Goal: Task Accomplishment & Management: Use online tool/utility

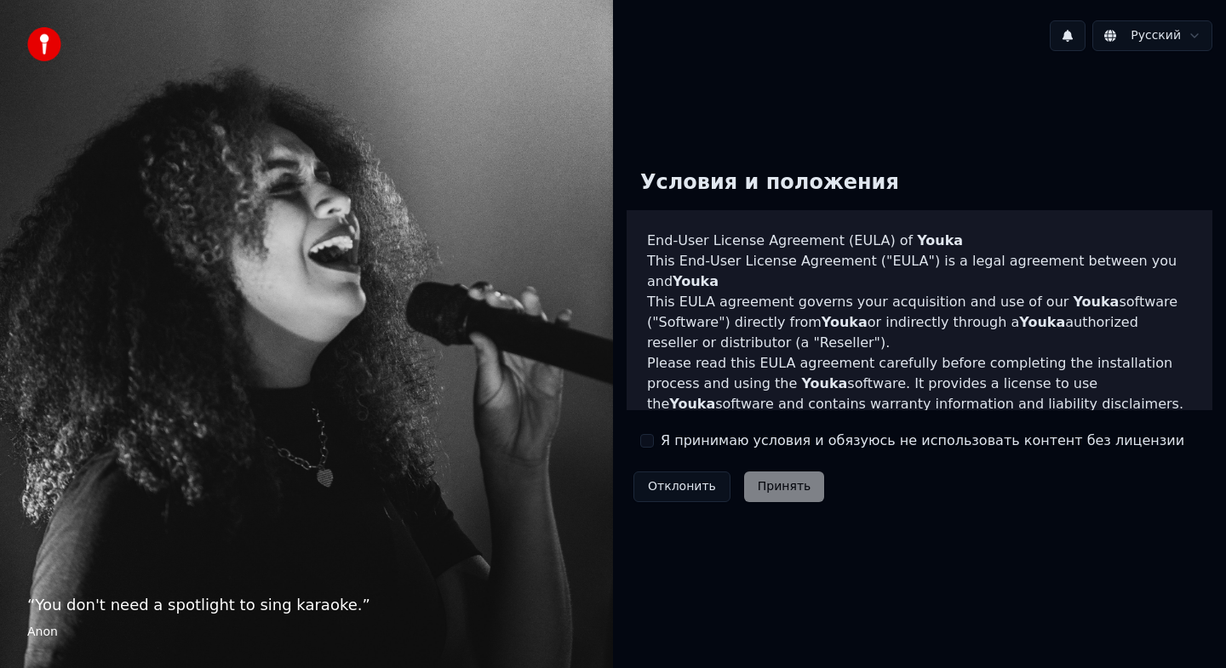
click at [652, 441] on button "Я принимаю условия и обязуюсь не использовать контент без лицензии" at bounding box center [647, 441] width 14 height 14
click at [776, 495] on button "Принять" at bounding box center [784, 487] width 81 height 31
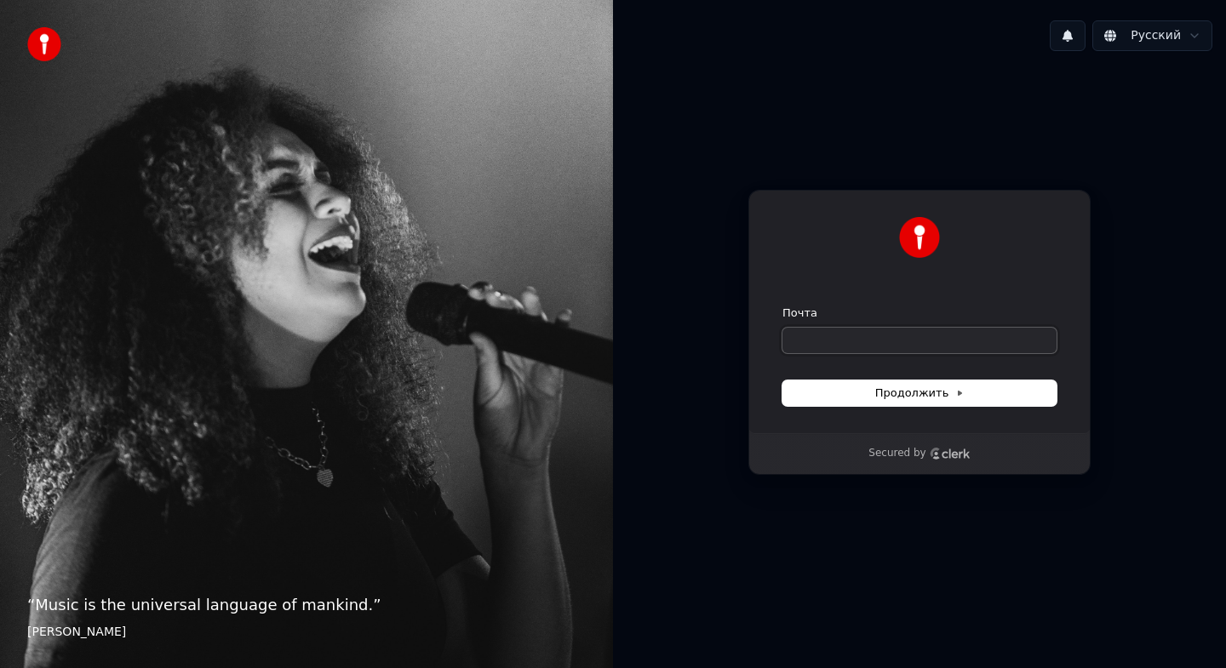
click at [827, 333] on input "Почта" at bounding box center [919, 341] width 274 height 26
click at [920, 398] on span "Продолжить" at bounding box center [919, 393] width 89 height 15
type input "**********"
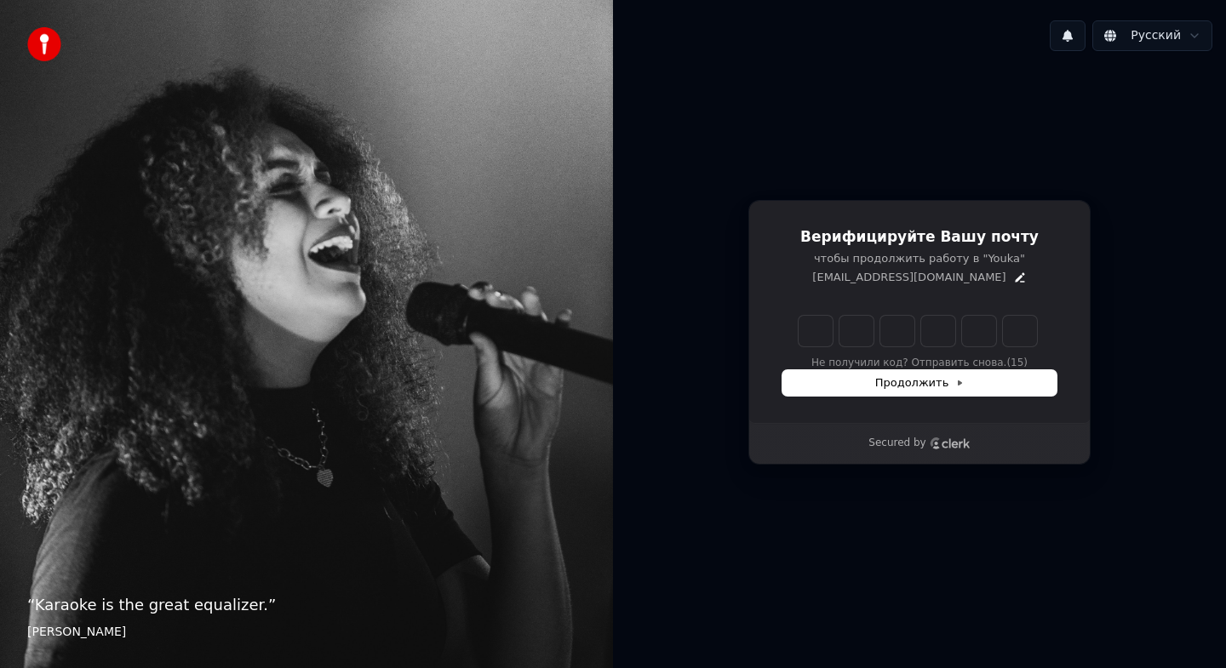
type input "******"
type input "*"
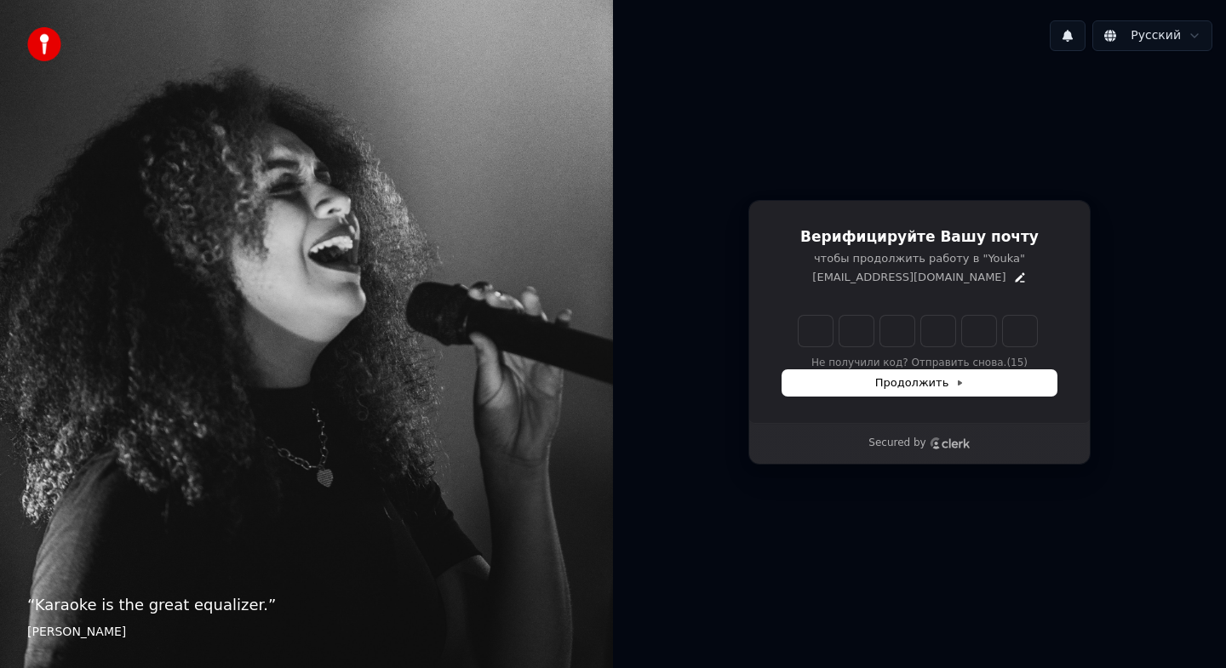
type input "*"
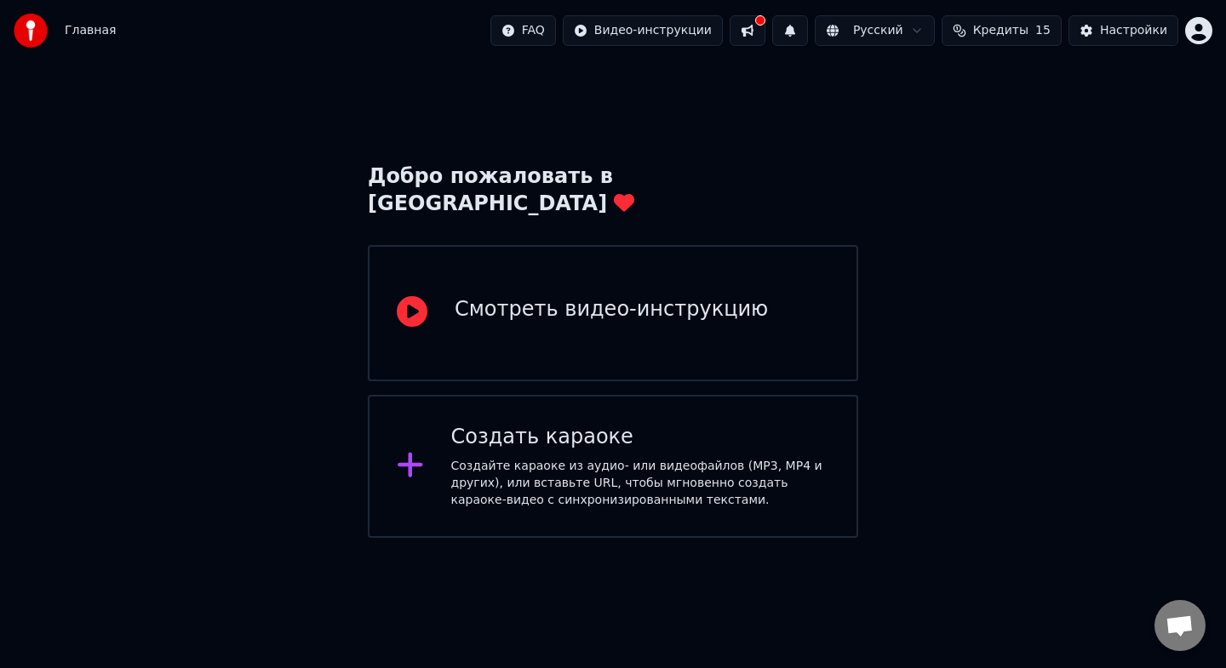
click at [917, 127] on div "Добро пожаловать в Youka Смотреть видео-инструкцию Создать караоке Создайте кар…" at bounding box center [613, 299] width 1226 height 477
click at [933, 195] on div "Добро пожаловать в Youka Смотреть видео-инструкцию Создать караоке Создайте кар…" at bounding box center [613, 299] width 1226 height 477
click at [1102, 38] on div "Настройки" at bounding box center [1133, 30] width 67 height 17
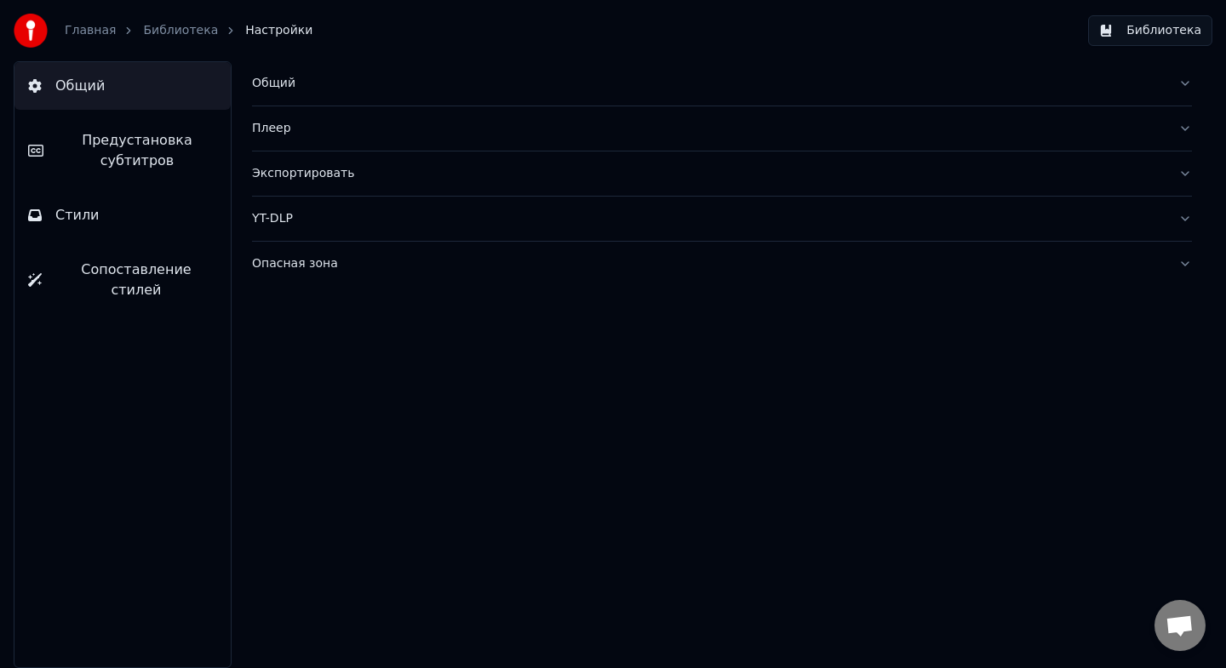
click at [162, 135] on span "Предустановка субтитров" at bounding box center [137, 150] width 160 height 41
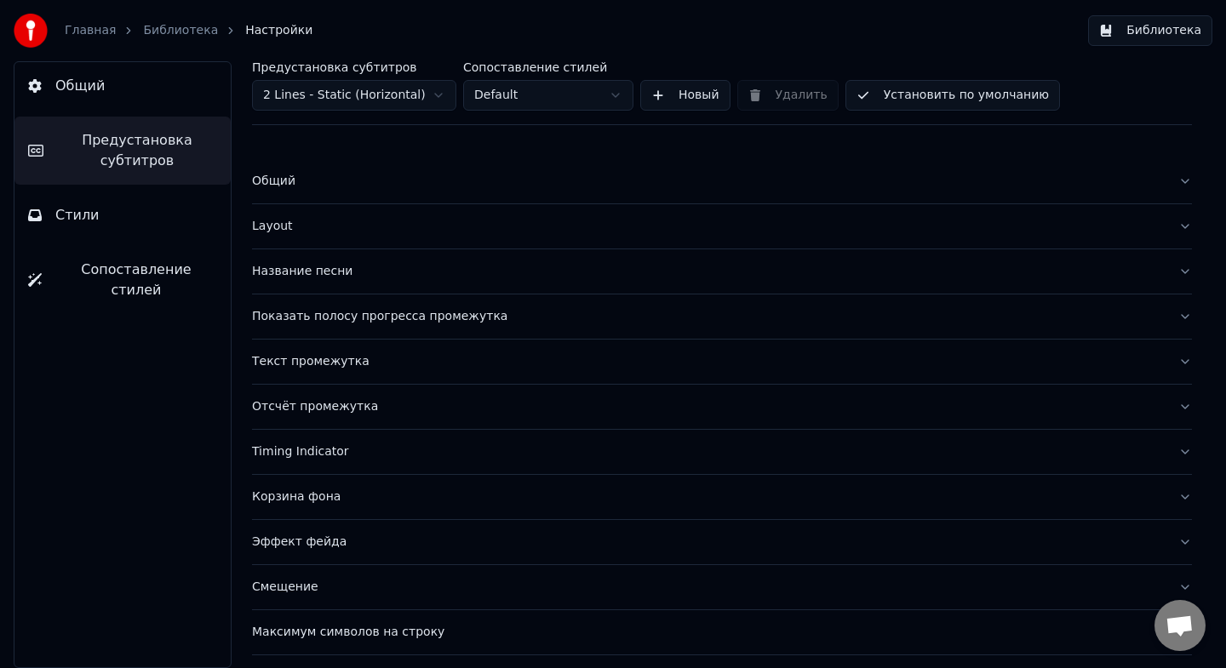
click at [540, 104] on html "Главная Библиотека Настройки Библиотека Общий Предустановка субтитров Стили Соп…" at bounding box center [613, 334] width 1226 height 668
click at [368, 99] on html "Главная Библиотека Настройки Библиотека Общий Предустановка субтитров Стили Соп…" at bounding box center [613, 334] width 1226 height 668
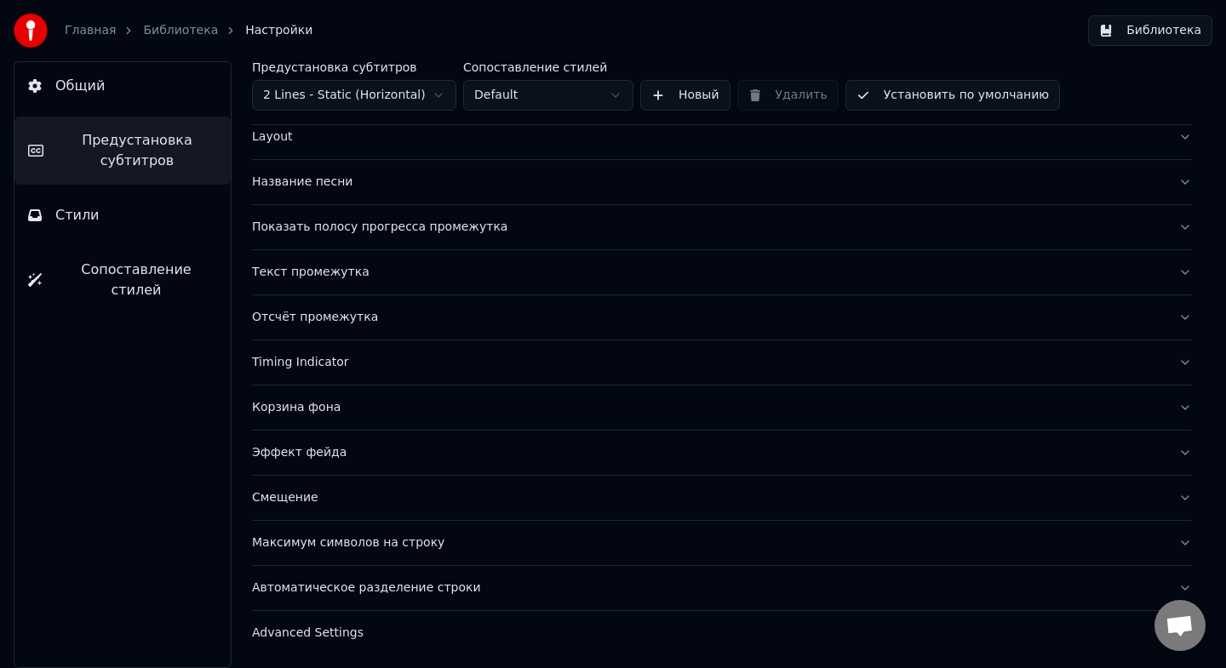
scroll to position [90, 0]
click at [329, 411] on div "Корзина фона" at bounding box center [708, 406] width 913 height 17
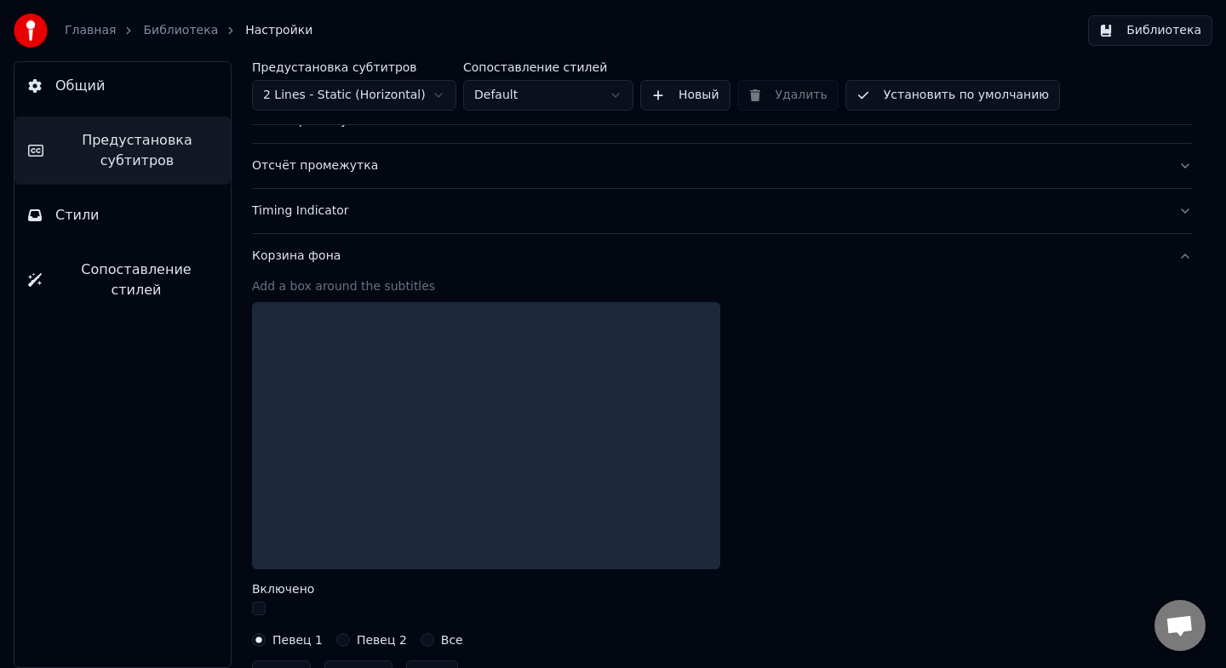
scroll to position [243, 0]
click at [316, 256] on div "Корзина фона" at bounding box center [708, 254] width 913 height 17
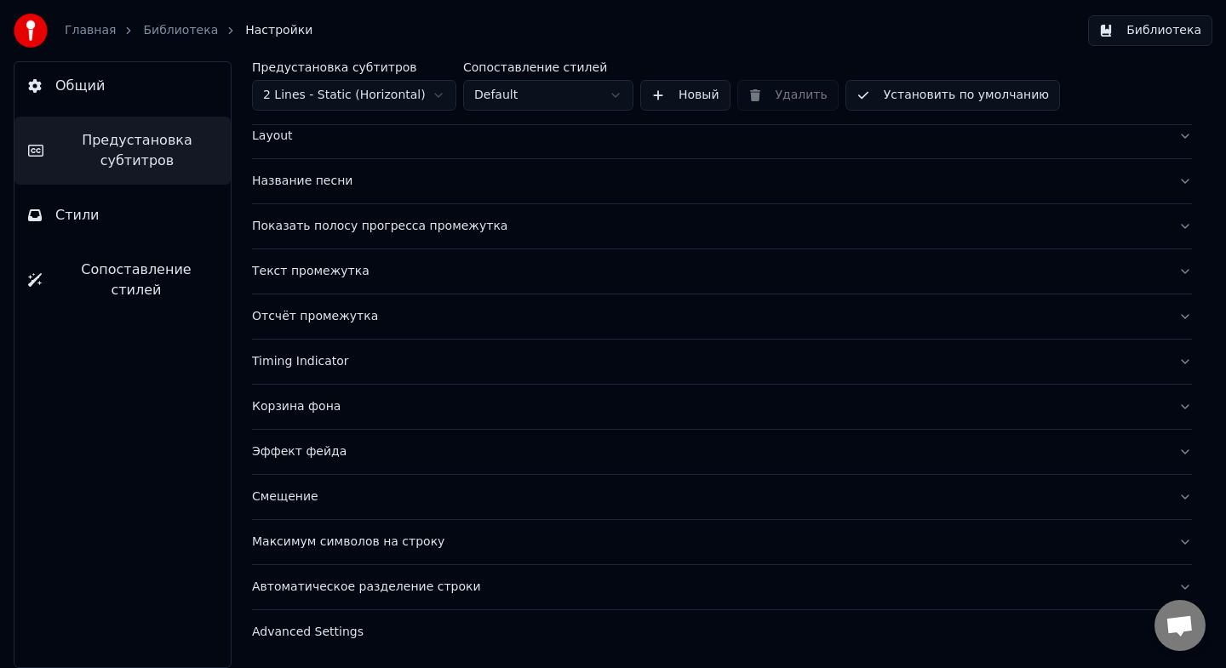
click at [293, 498] on div "Смещение" at bounding box center [708, 497] width 913 height 17
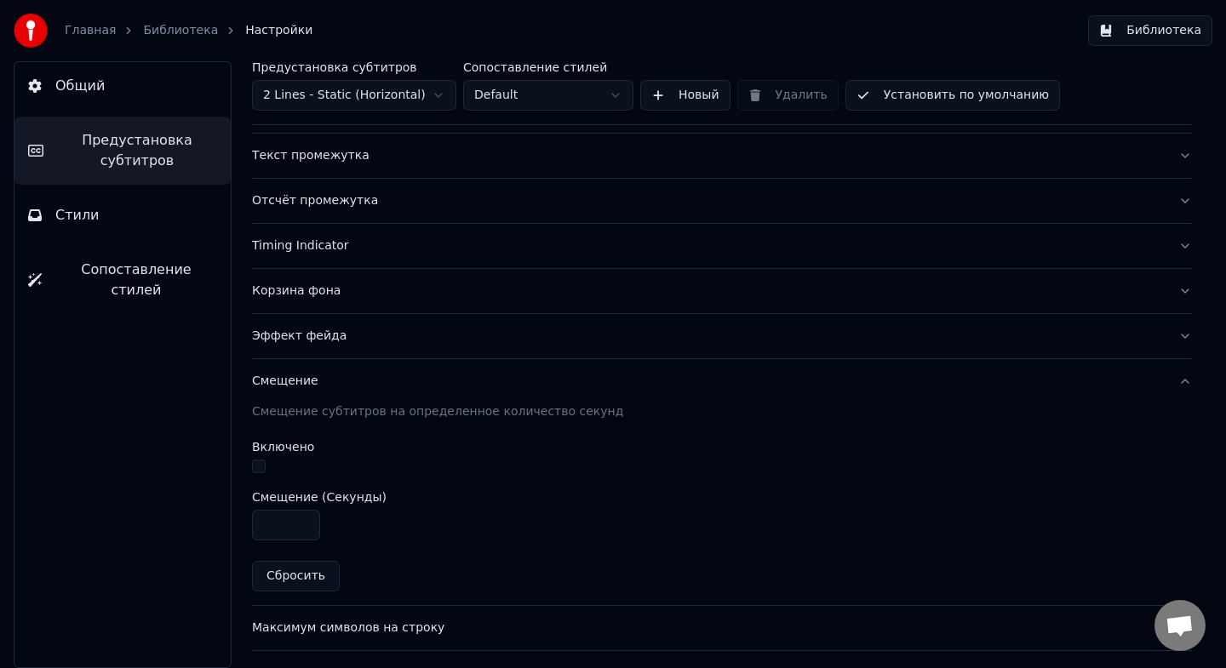
scroll to position [275, 0]
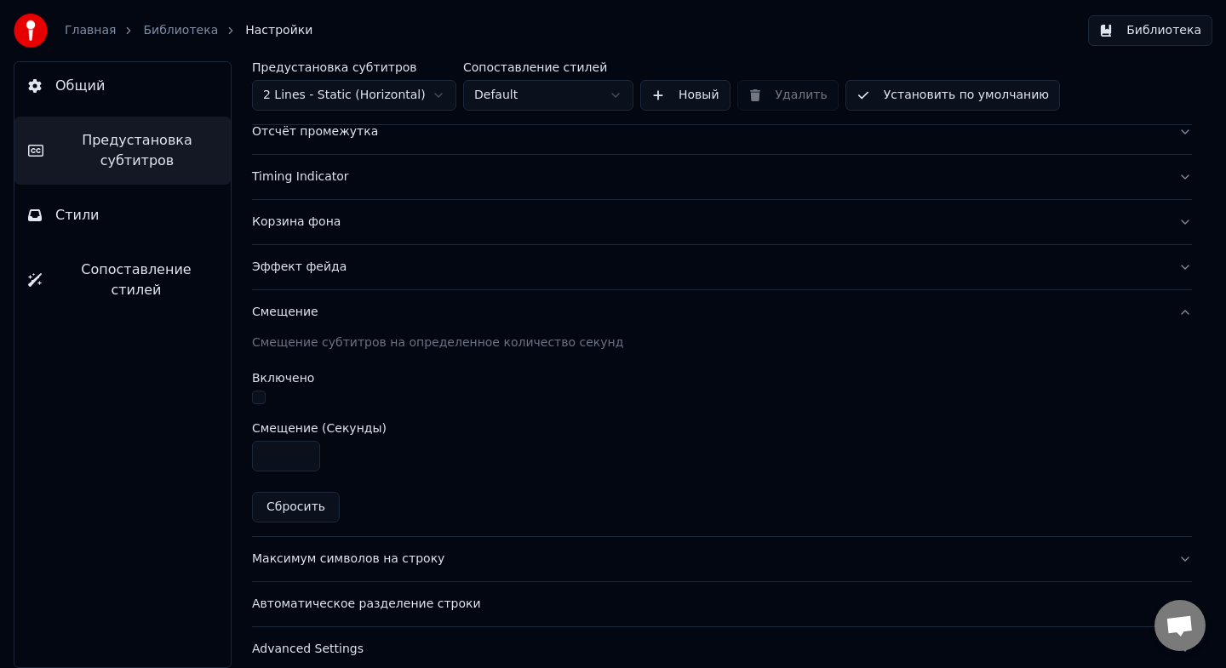
click at [386, 548] on button "Максимум символов на строку" at bounding box center [722, 559] width 940 height 44
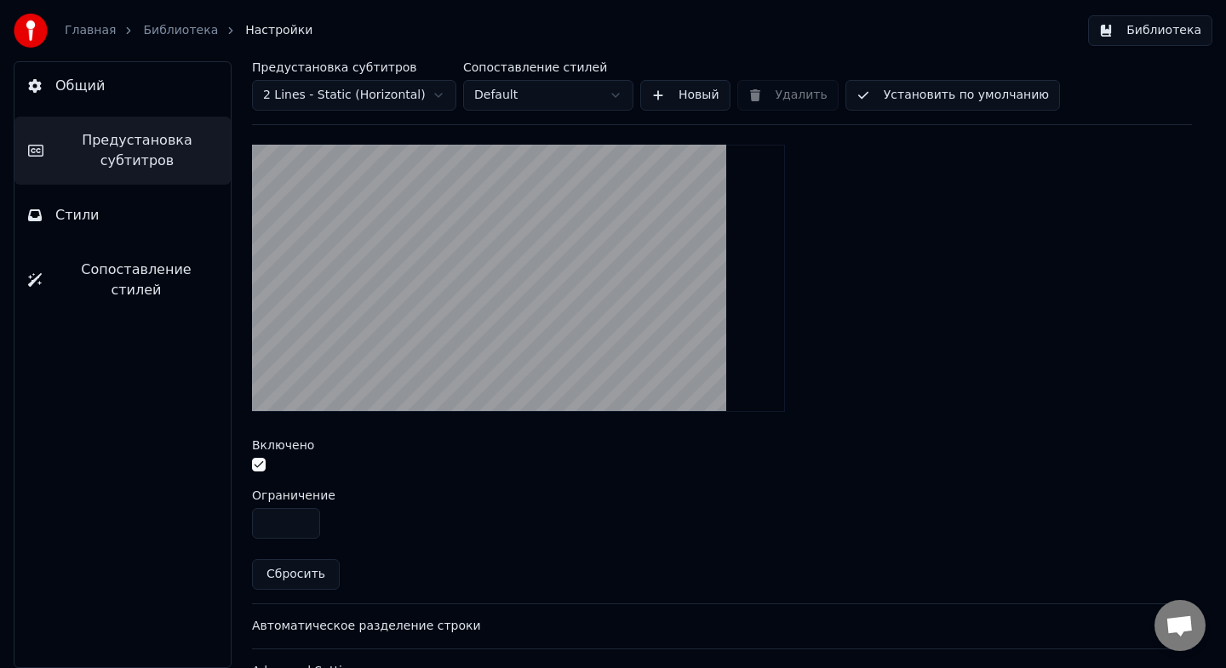
scroll to position [586, 0]
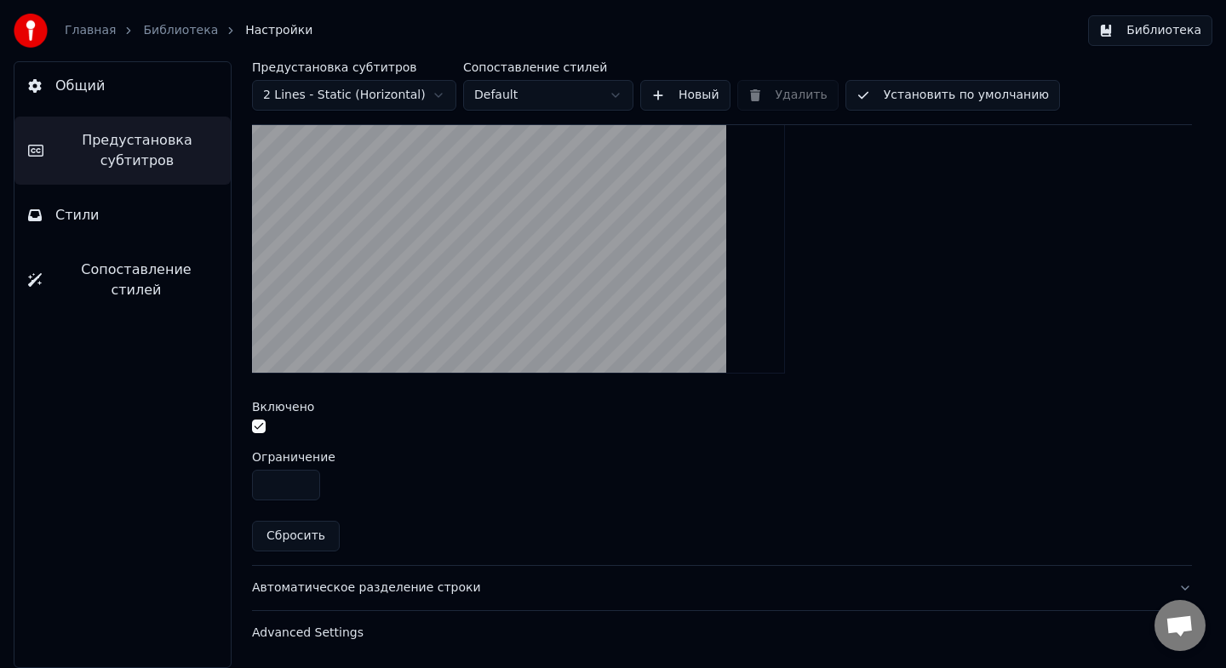
click at [389, 585] on div "Автоматическое разделение строки" at bounding box center [708, 588] width 913 height 17
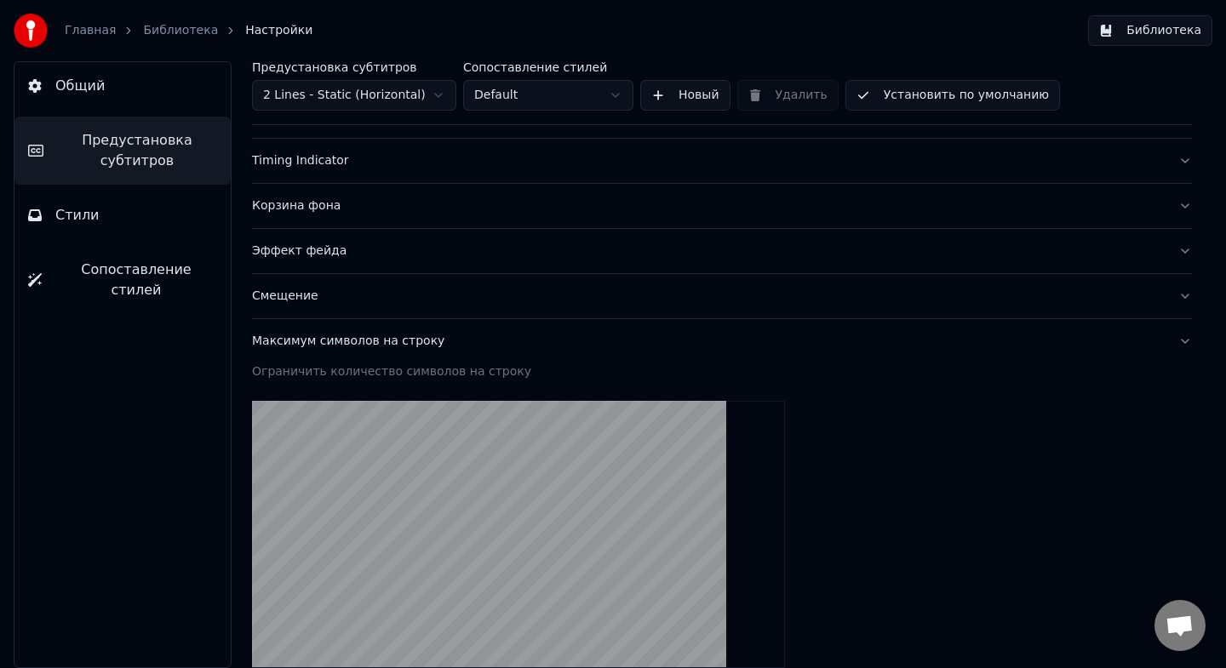
scroll to position [291, 0]
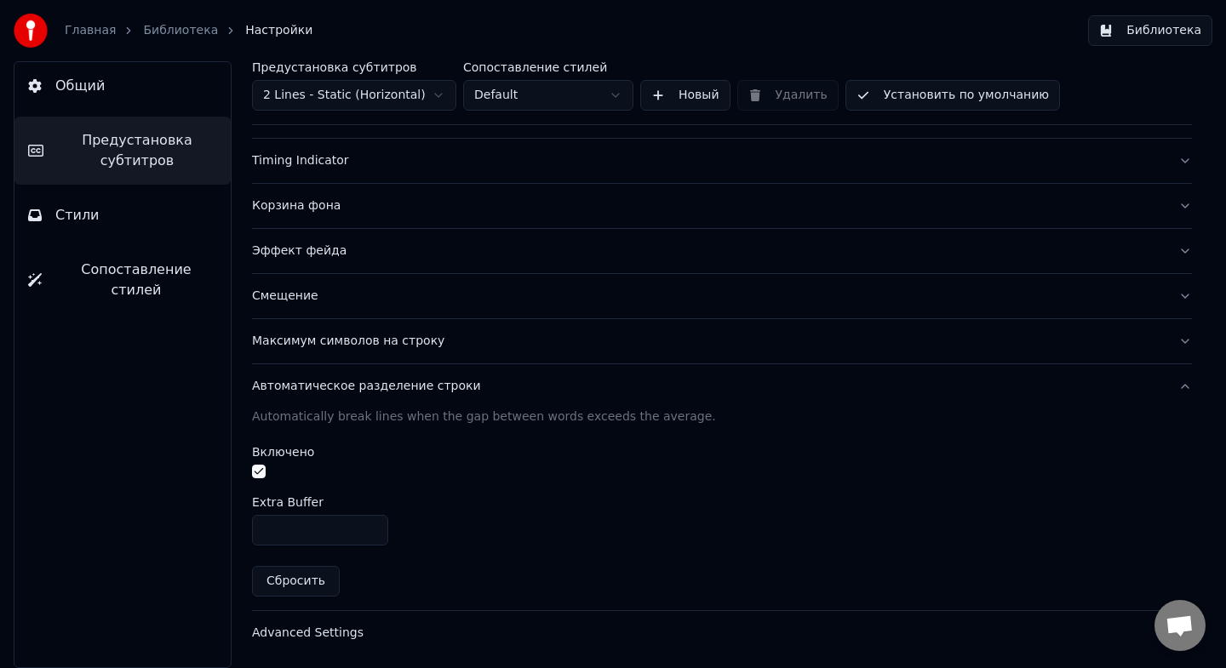
click at [311, 635] on div "Advanced Settings" at bounding box center [708, 633] width 913 height 17
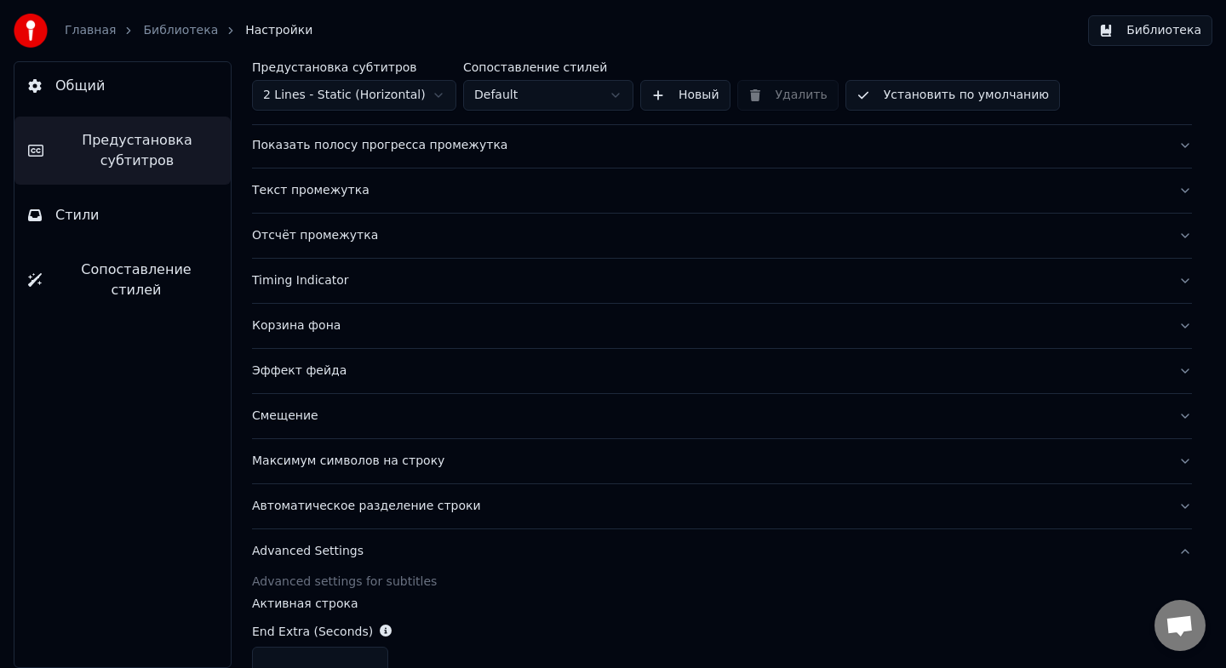
scroll to position [170, 0]
click at [304, 359] on button "Эффект фейда" at bounding box center [722, 372] width 940 height 44
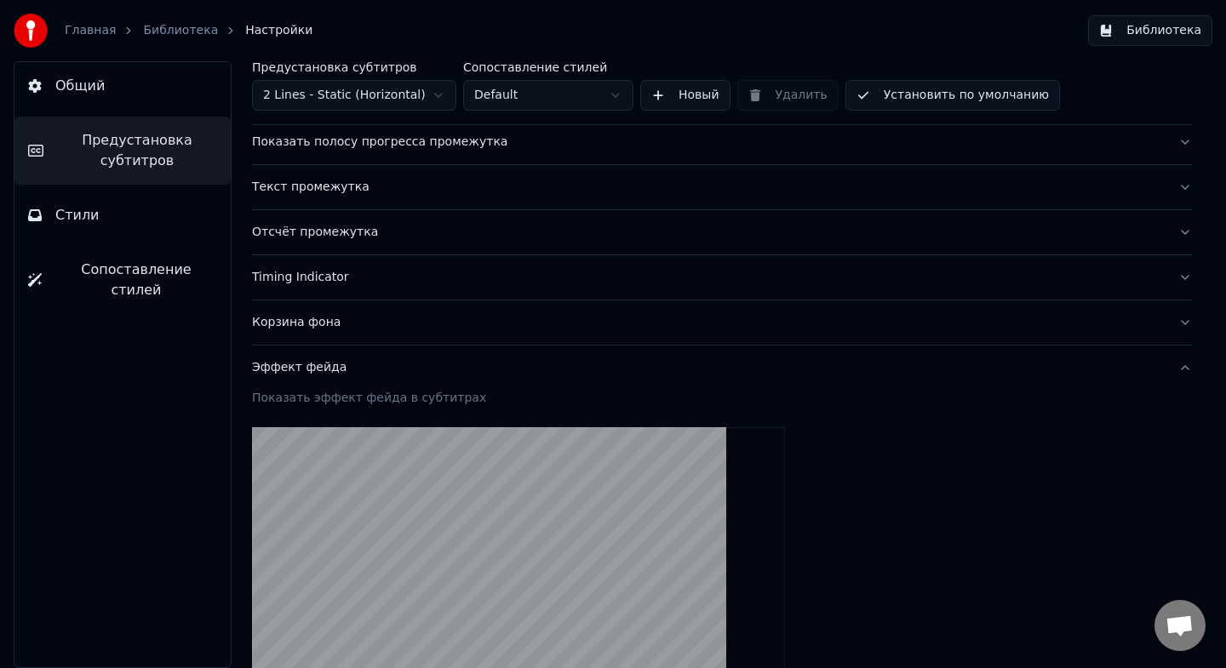
scroll to position [145, 0]
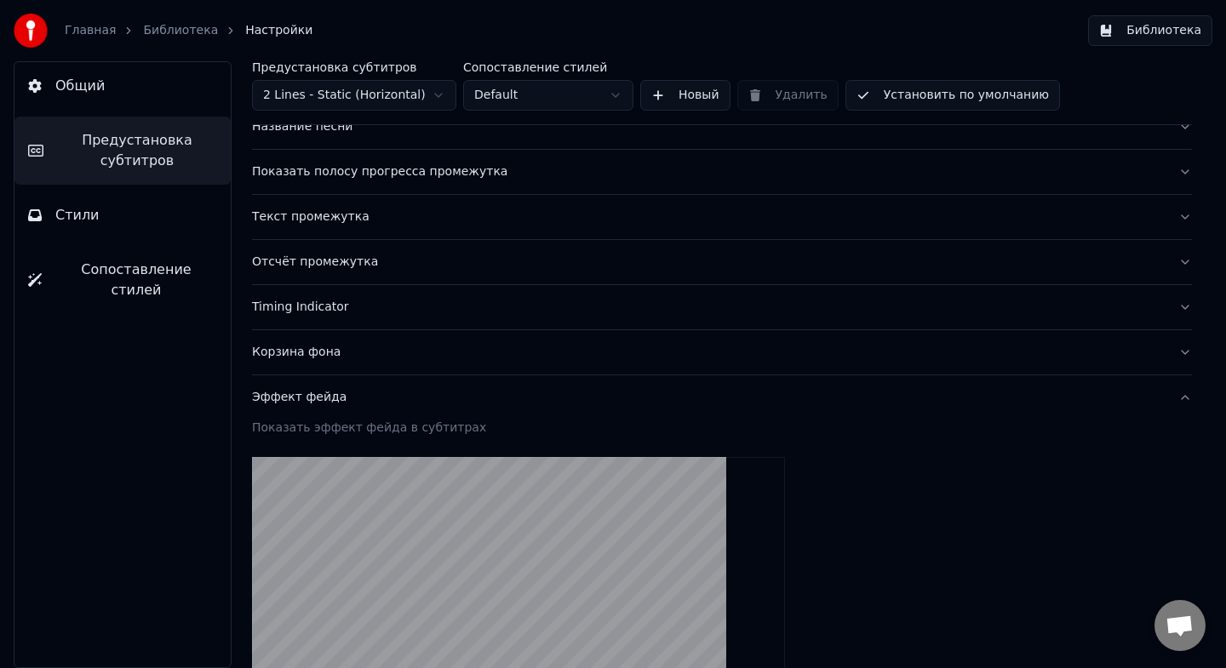
click at [302, 351] on div "Корзина фона" at bounding box center [708, 352] width 913 height 17
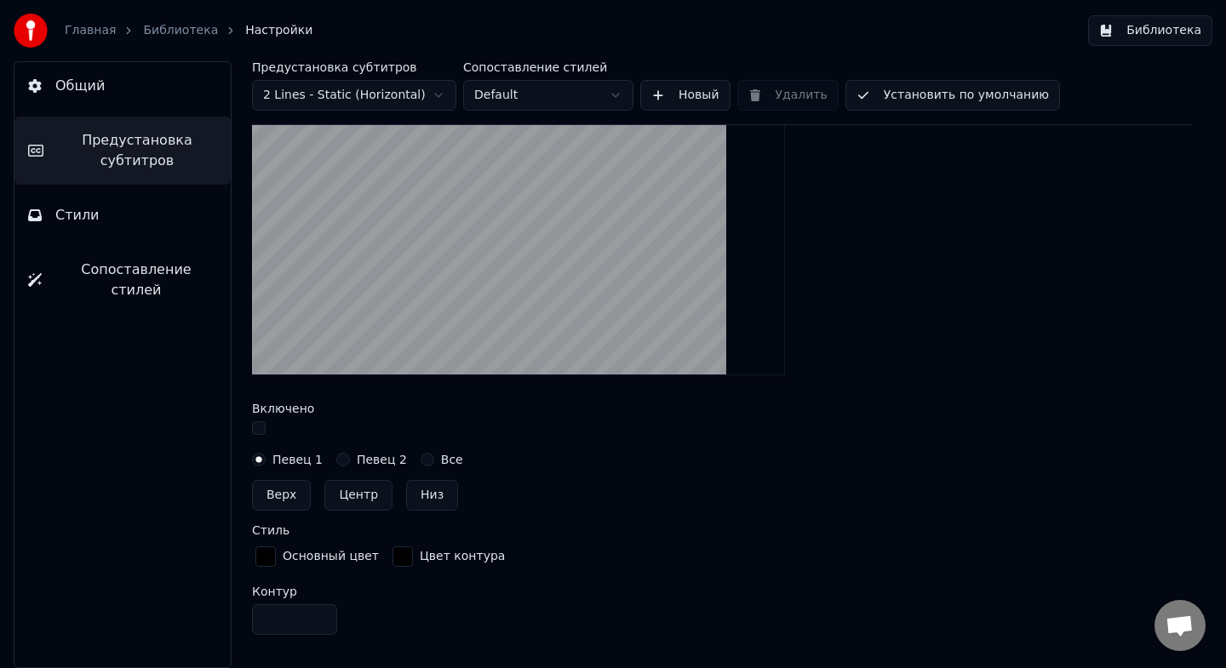
scroll to position [468, 0]
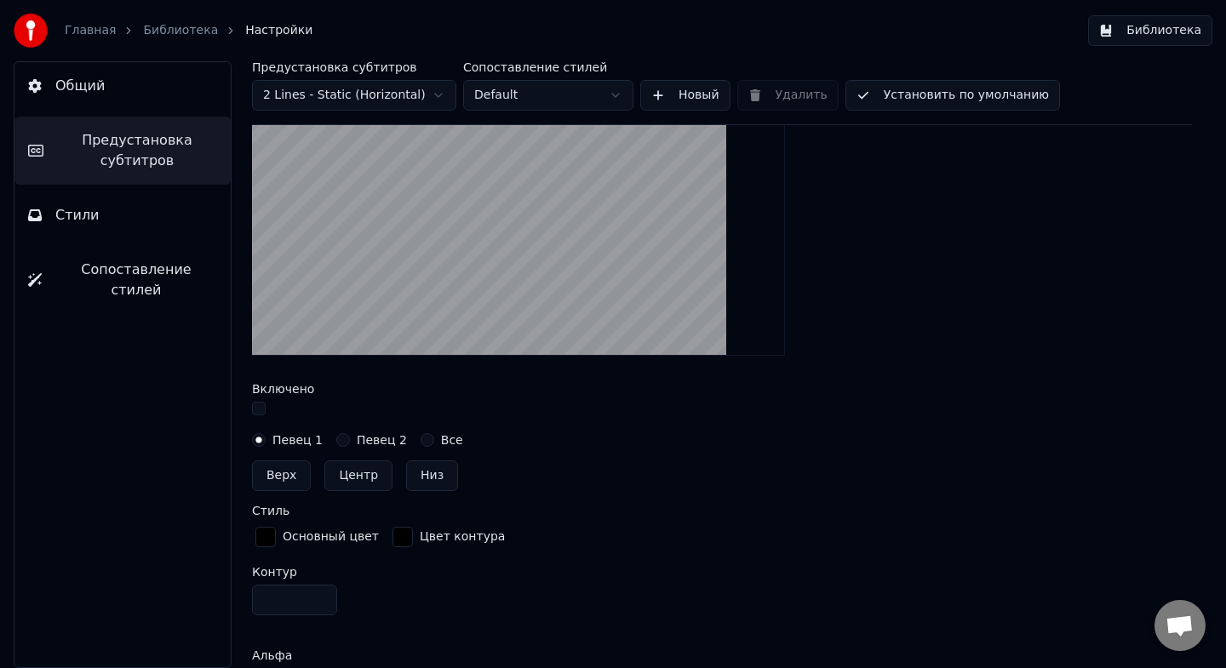
click at [421, 442] on button "Все" at bounding box center [428, 440] width 14 height 14
click at [291, 438] on label "Певец 1" at bounding box center [297, 440] width 50 height 12
click at [266, 438] on button "Певец 1" at bounding box center [259, 440] width 14 height 14
click at [289, 482] on button "Верх" at bounding box center [281, 476] width 59 height 31
type input "**"
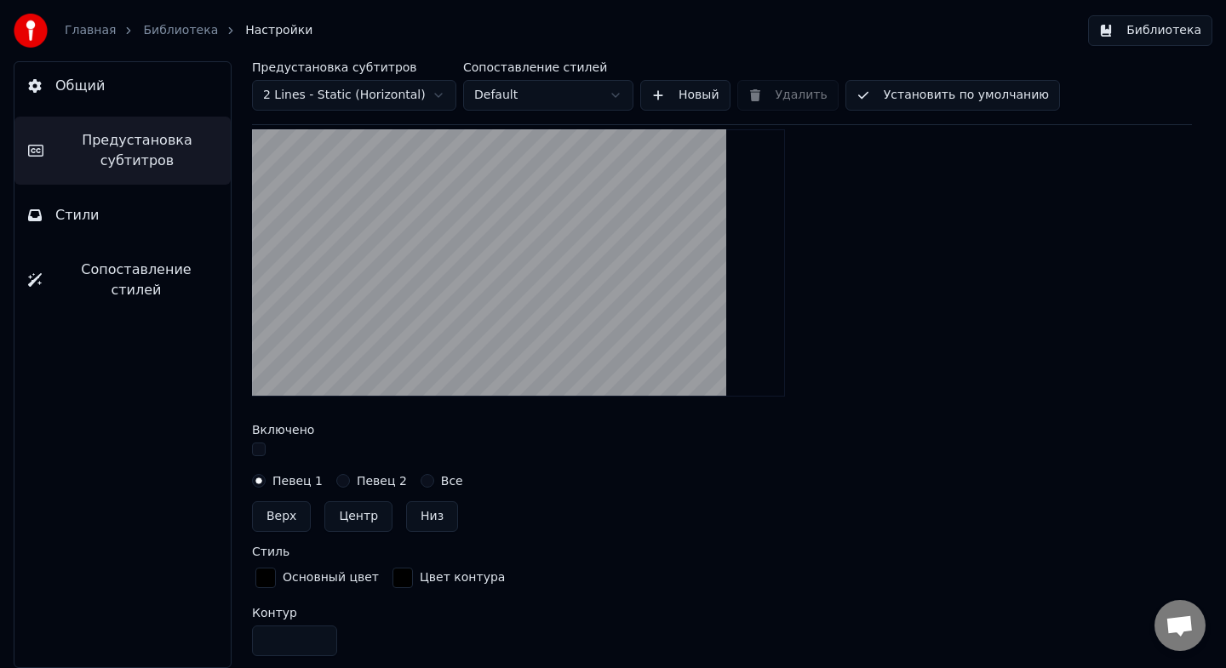
scroll to position [418, 0]
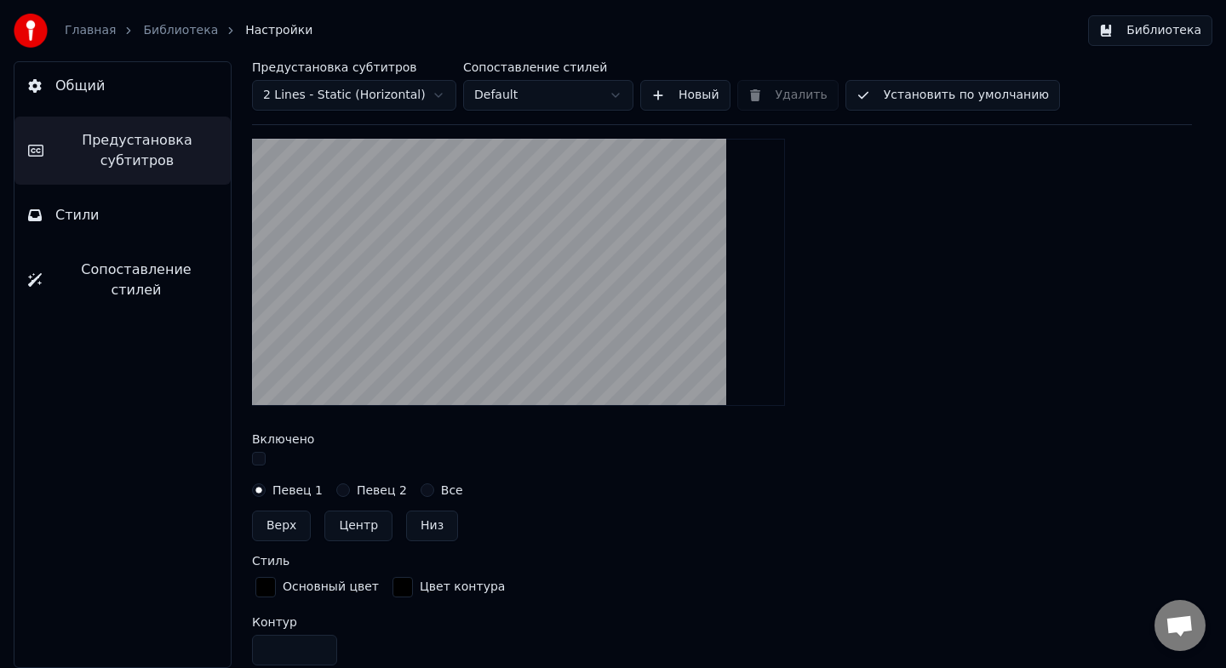
click at [289, 512] on button "Верх" at bounding box center [281, 526] width 59 height 31
click at [429, 487] on div "Все" at bounding box center [442, 491] width 43 height 14
click at [421, 491] on button "Все" at bounding box center [428, 491] width 14 height 14
click at [285, 533] on button "Верх" at bounding box center [281, 526] width 59 height 31
type input "**"
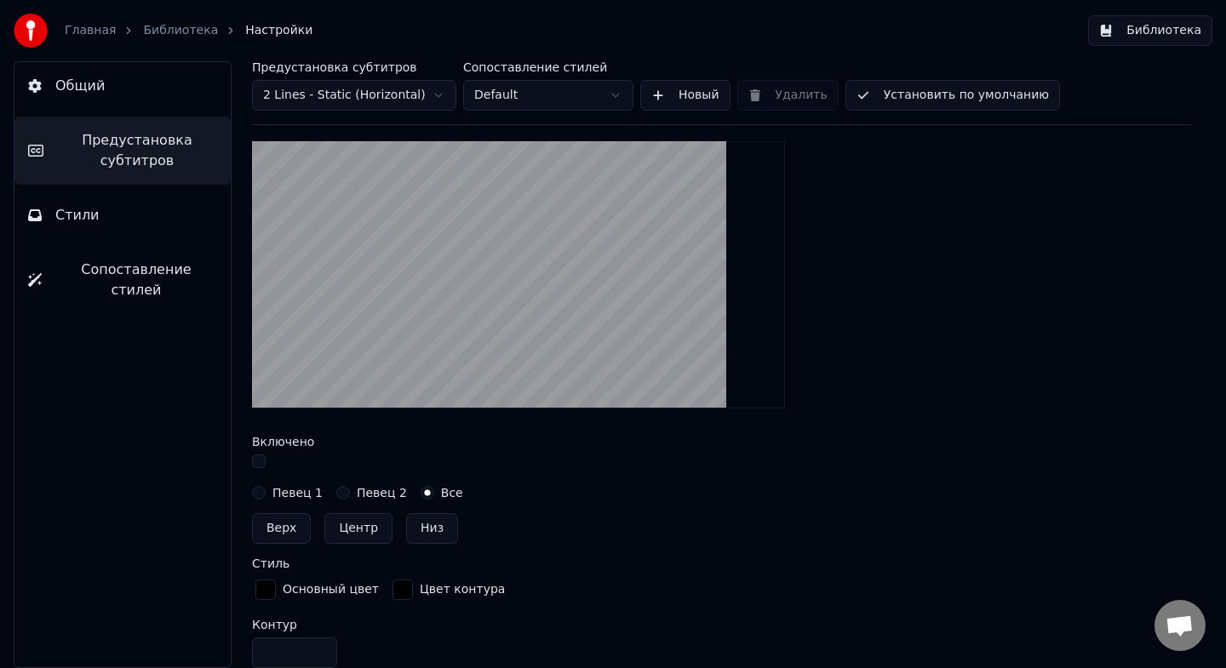
scroll to position [420, 0]
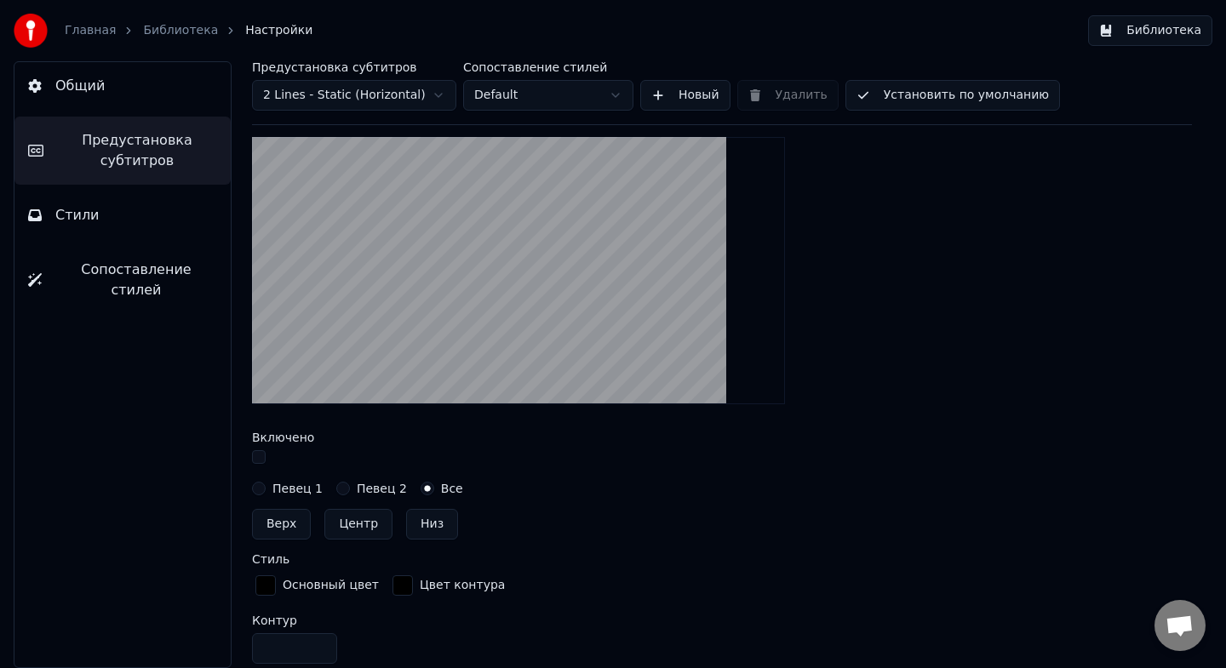
click at [429, 490] on div "Все" at bounding box center [442, 489] width 43 height 14
click at [297, 490] on label "Певец 1" at bounding box center [297, 489] width 50 height 12
click at [266, 490] on button "Певец 1" at bounding box center [259, 489] width 14 height 14
click at [289, 532] on button "Верх" at bounding box center [281, 524] width 59 height 31
click at [293, 526] on button "Верх" at bounding box center [281, 524] width 59 height 31
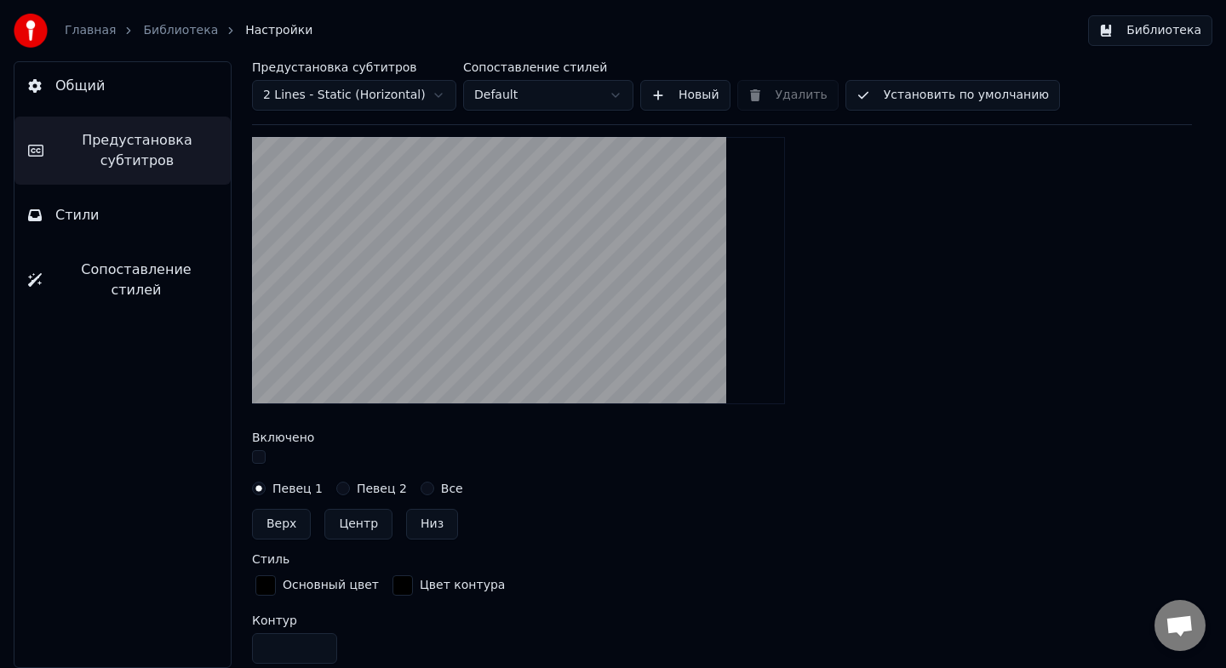
click at [375, 490] on label "Певец 2" at bounding box center [382, 489] width 50 height 12
click at [350, 490] on button "Певец 2" at bounding box center [343, 489] width 14 height 14
click at [284, 524] on button "Верх" at bounding box center [281, 524] width 59 height 31
click at [449, 490] on label "Все" at bounding box center [452, 489] width 22 height 12
click at [434, 490] on button "Все" at bounding box center [428, 489] width 14 height 14
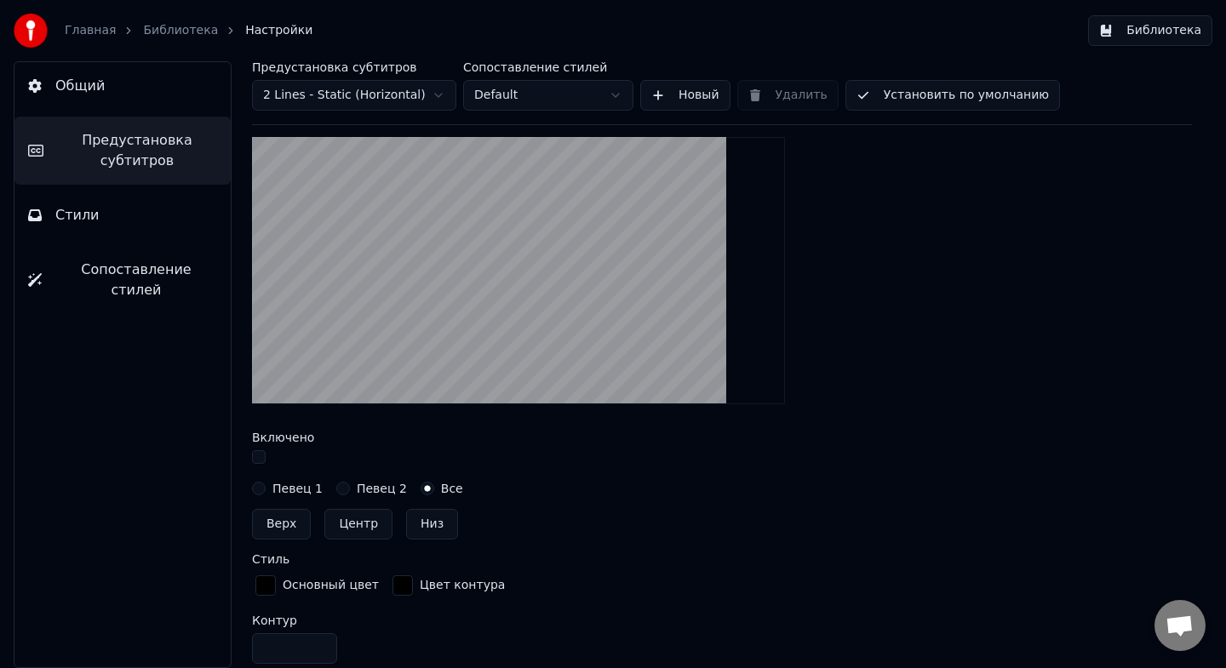
click at [297, 520] on button "Верх" at bounding box center [281, 524] width 59 height 31
click at [288, 491] on label "Певец 1" at bounding box center [297, 489] width 50 height 12
click at [266, 491] on button "Певец 1" at bounding box center [259, 489] width 14 height 14
click at [346, 491] on div "Певец 2" at bounding box center [371, 489] width 71 height 14
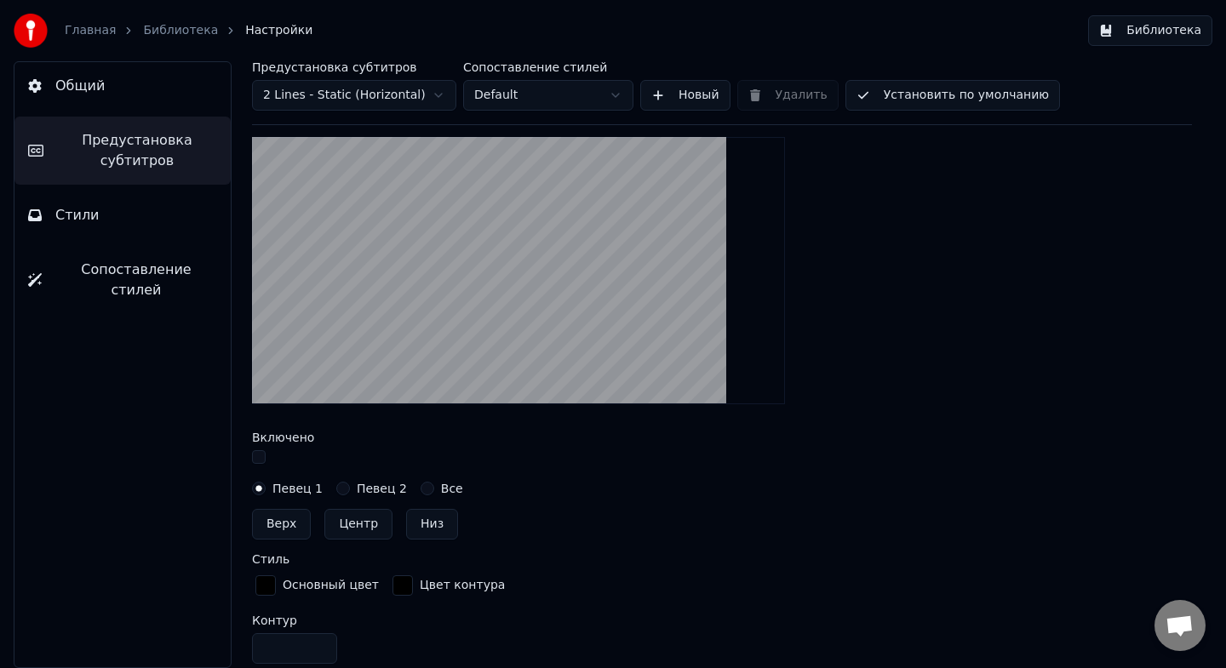
click at [346, 491] on div "Певец 2" at bounding box center [371, 489] width 71 height 14
click at [336, 486] on button "Певец 2" at bounding box center [343, 489] width 14 height 14
click at [280, 529] on button "Верх" at bounding box center [281, 524] width 59 height 31
click at [357, 530] on button "Центр" at bounding box center [358, 524] width 68 height 31
type input "***"
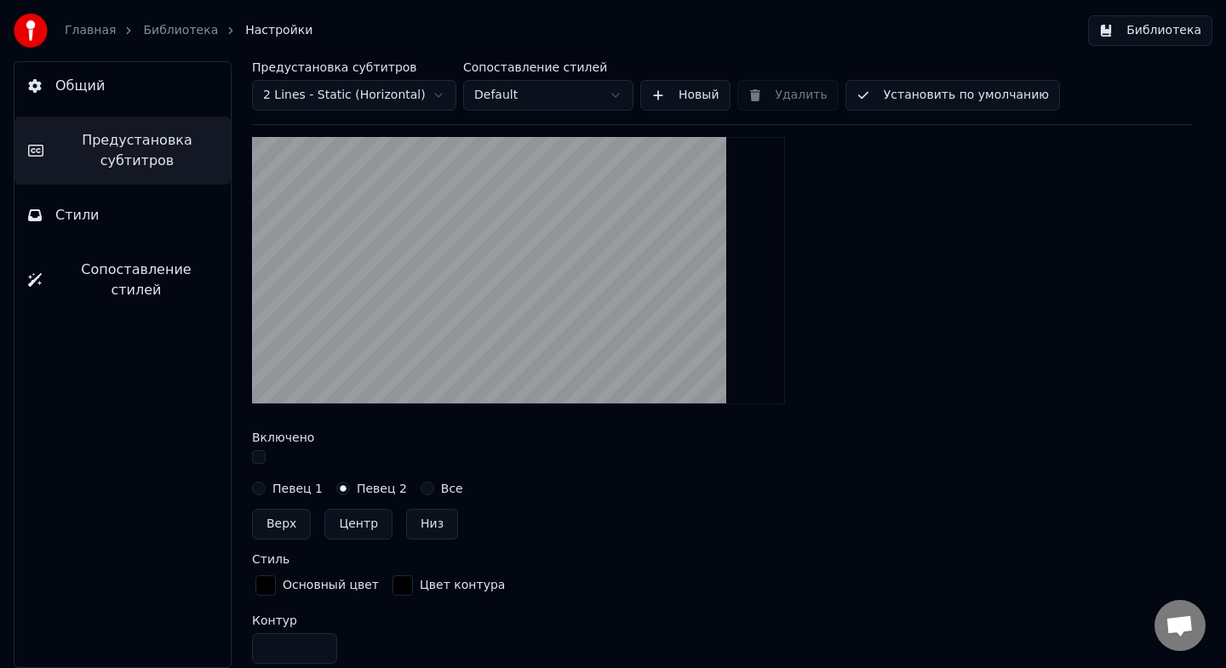
click at [293, 490] on label "Певец 1" at bounding box center [297, 489] width 50 height 12
click at [266, 490] on button "Певец 1" at bounding box center [259, 489] width 14 height 14
click at [293, 518] on button "Верх" at bounding box center [281, 524] width 59 height 31
click at [362, 527] on button "Центр" at bounding box center [358, 524] width 68 height 31
click at [427, 524] on button "Низ" at bounding box center [432, 524] width 52 height 31
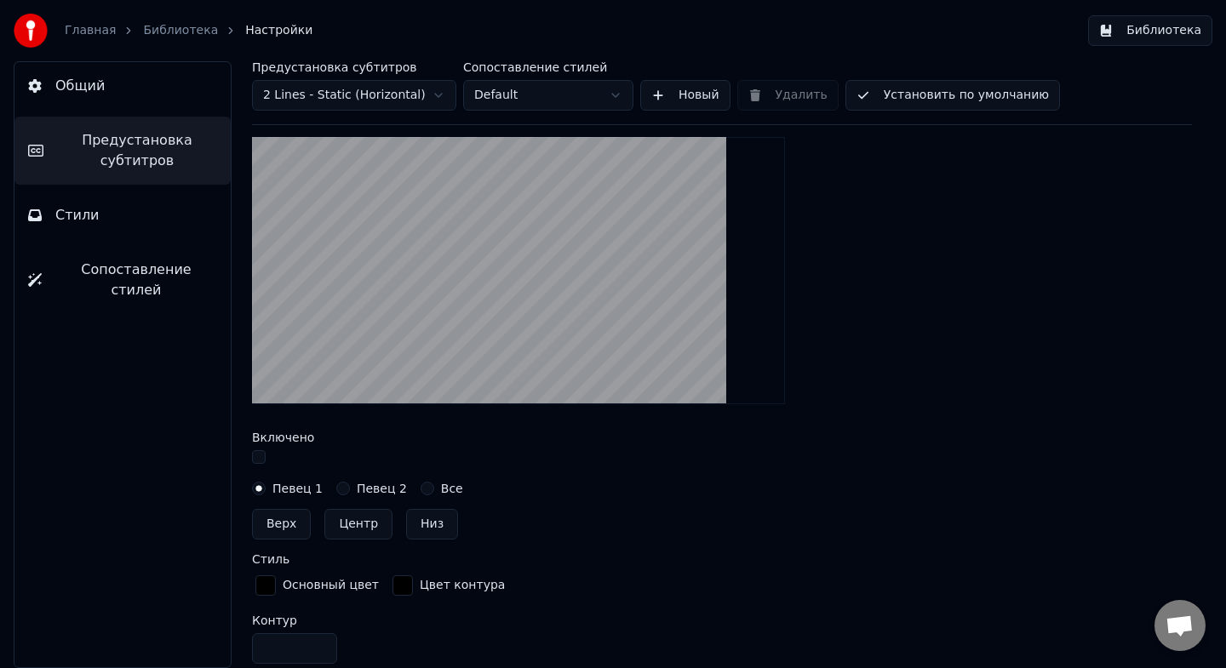
click at [288, 524] on button "Верх" at bounding box center [281, 524] width 59 height 31
type input "**"
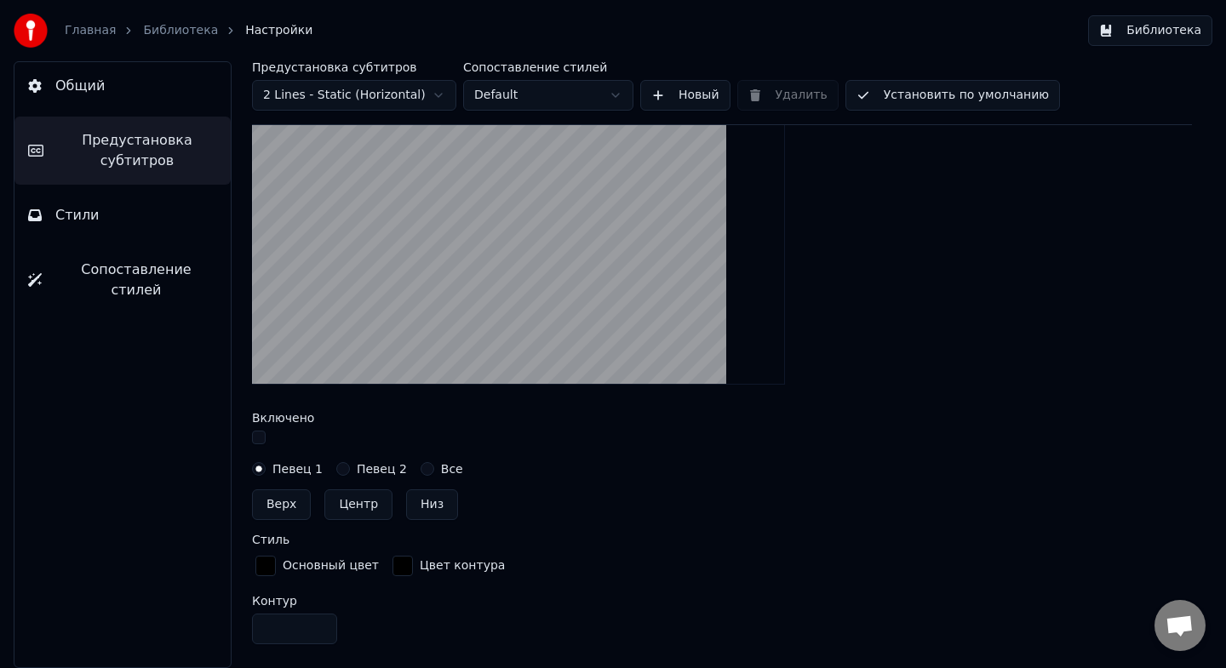
scroll to position [462, 0]
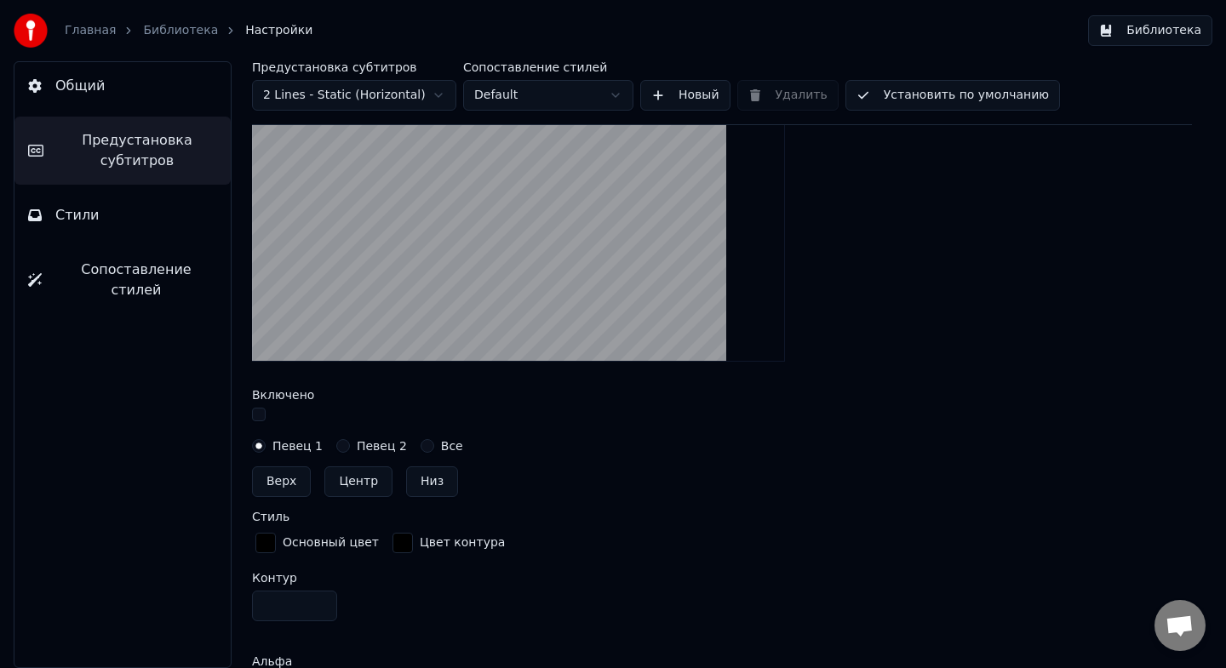
click at [444, 442] on label "Все" at bounding box center [452, 446] width 22 height 12
click at [434, 442] on button "Все" at bounding box center [428, 446] width 14 height 14
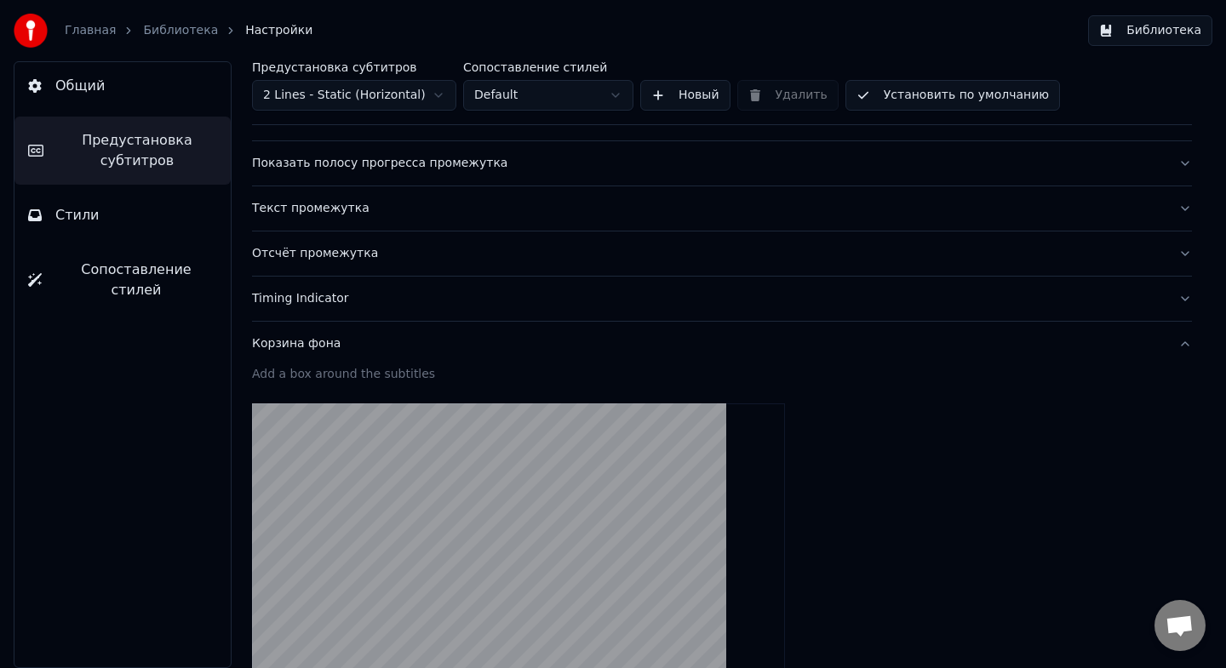
scroll to position [0, 0]
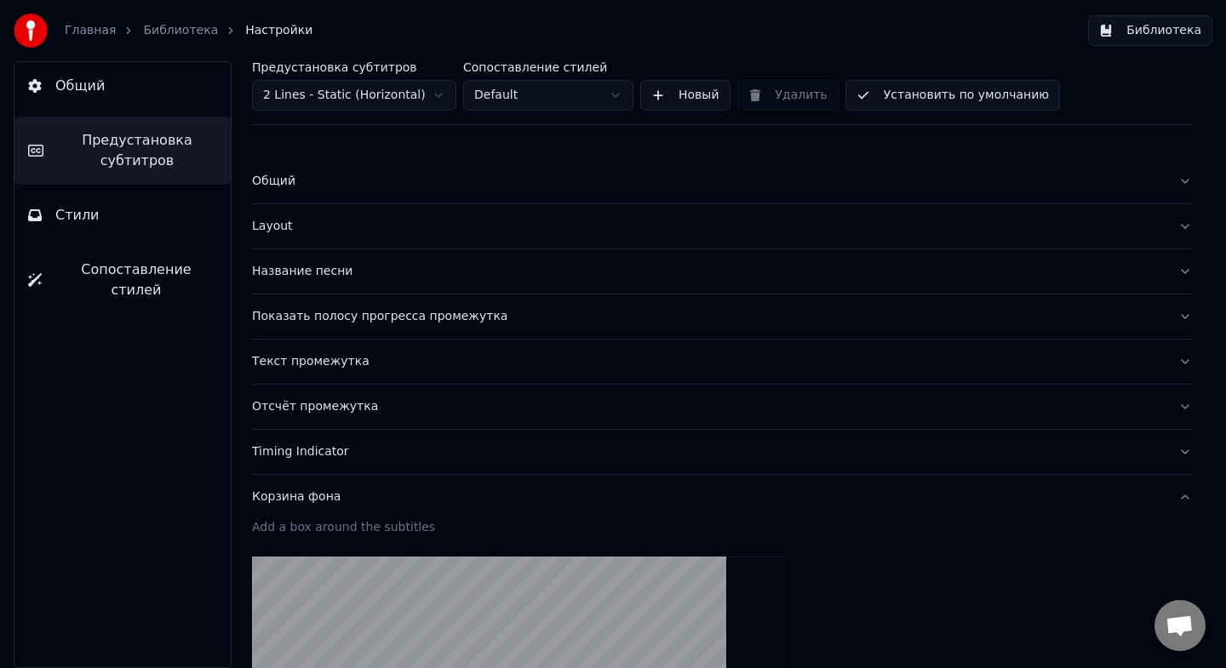
click at [913, 100] on button "Установить по умолчанию" at bounding box center [952, 95] width 215 height 31
click at [908, 100] on button "Готово" at bounding box center [891, 95] width 93 height 31
click at [849, 53] on div "Главная Библиотека Настройки Библиотека" at bounding box center [613, 30] width 1226 height 61
click at [873, 96] on button "Установить по умолчанию" at bounding box center [952, 95] width 215 height 31
click at [89, 228] on button "Стили" at bounding box center [122, 216] width 216 height 48
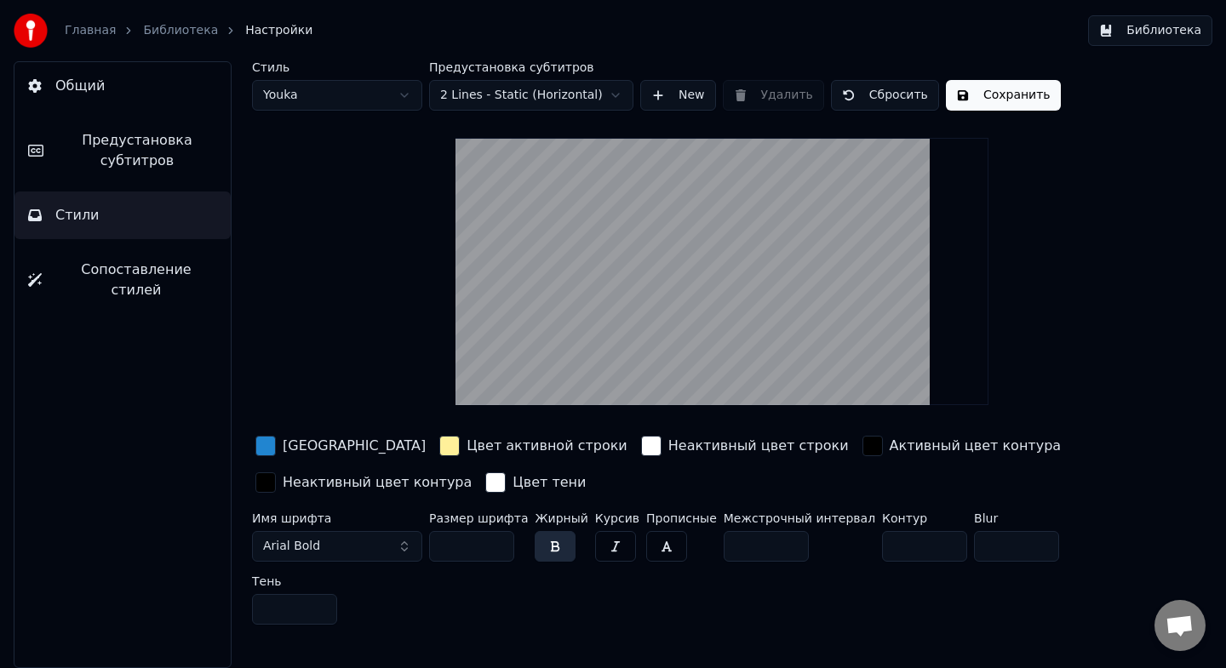
click at [265, 440] on div "button" at bounding box center [265, 446] width 20 height 20
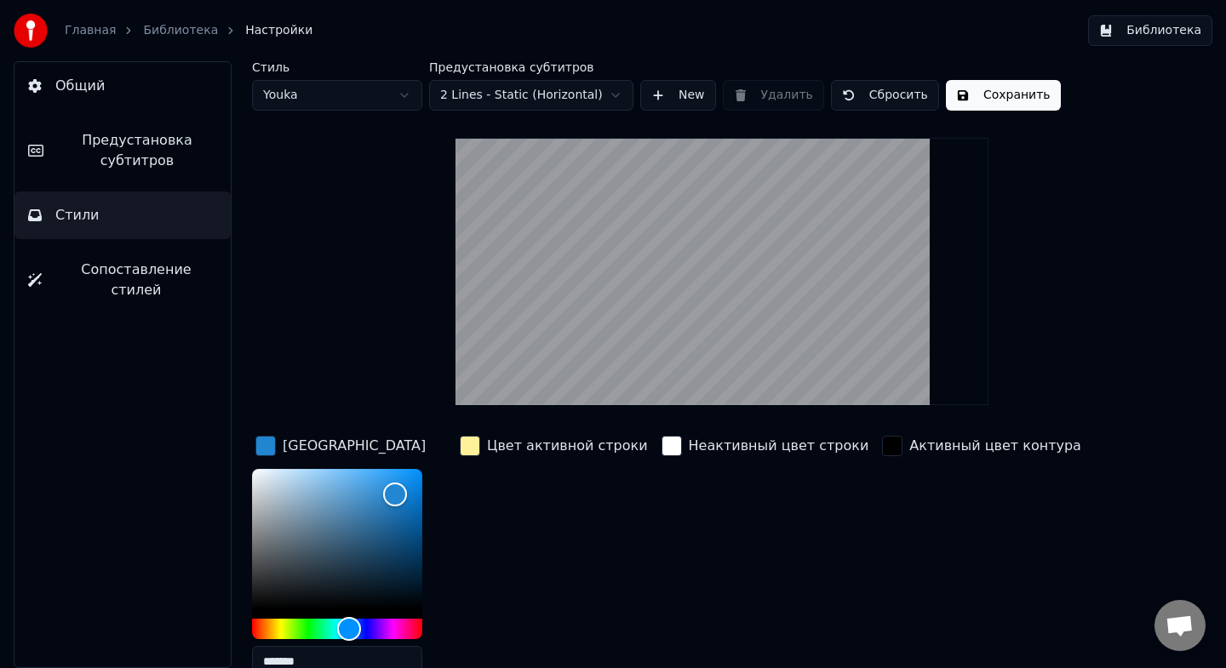
click at [317, 653] on input "*******" at bounding box center [337, 661] width 170 height 31
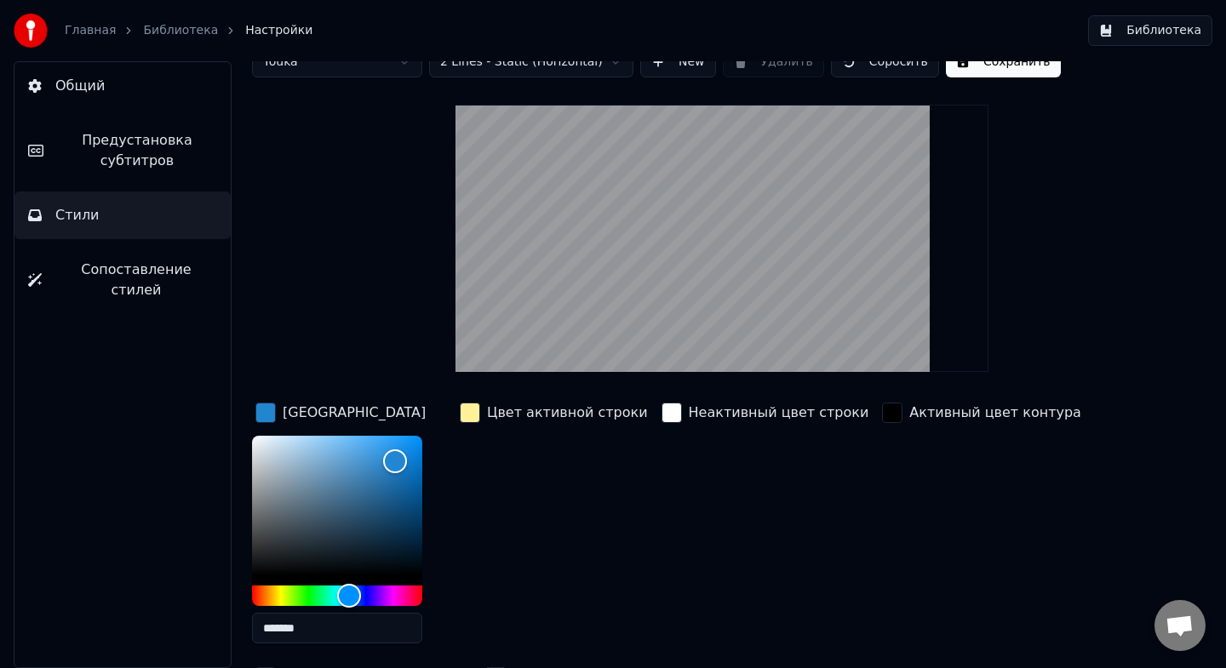
drag, startPoint x: 322, startPoint y: 659, endPoint x: 246, endPoint y: 661, distance: 75.8
click at [246, 661] on div "Стиль Youka Предустановка субтитров 2 Lines - Static (Horizontal) New Удалить С…" at bounding box center [722, 364] width 1008 height 607
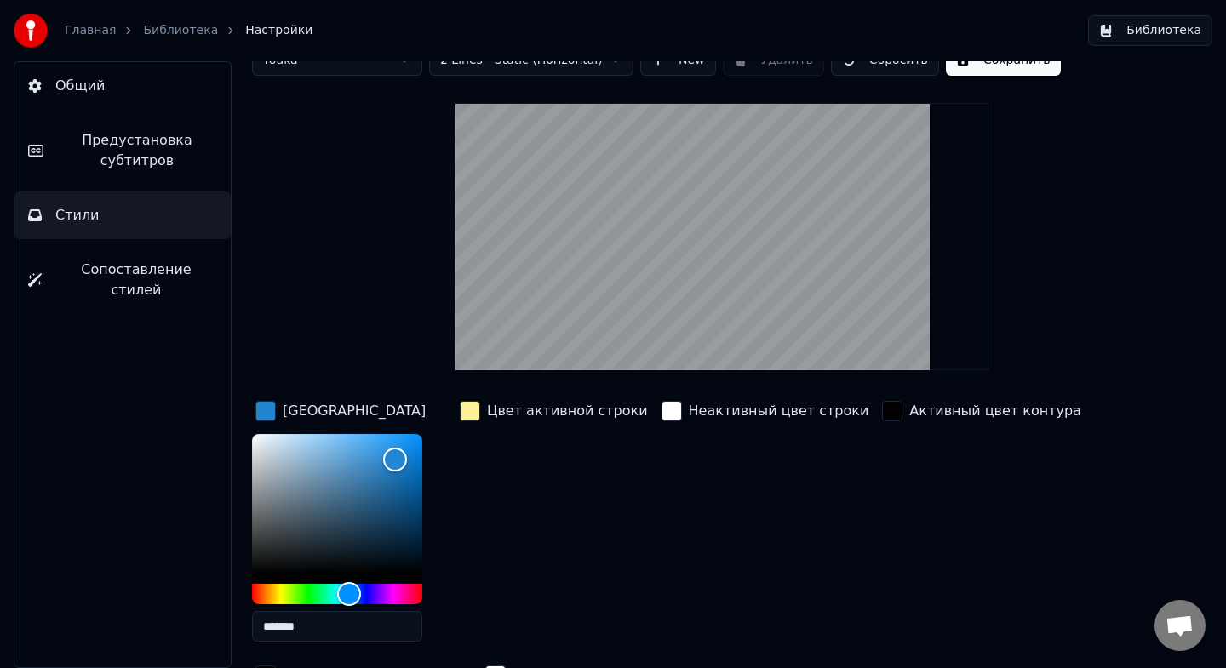
drag, startPoint x: 317, startPoint y: 627, endPoint x: 261, endPoint y: 628, distance: 56.2
click at [261, 628] on input "*******" at bounding box center [337, 626] width 170 height 31
paste input "text"
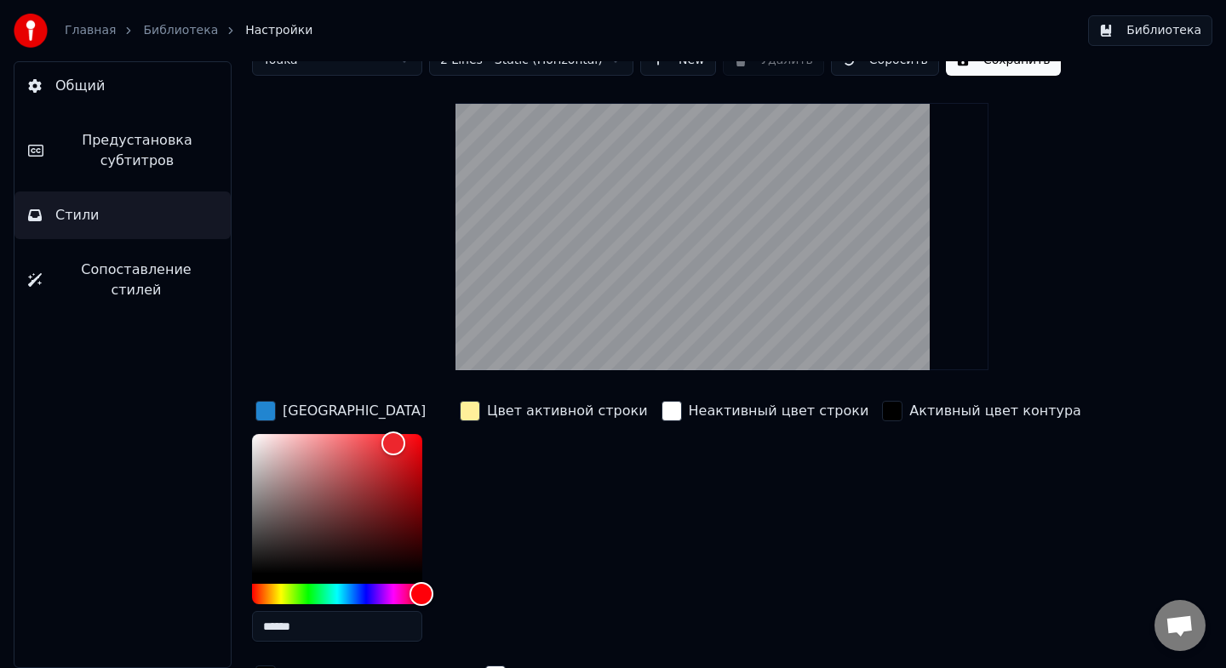
type input "******"
click at [592, 491] on div "Цвет активной строки" at bounding box center [553, 527] width 195 height 258
click at [466, 415] on div "button" at bounding box center [470, 411] width 20 height 20
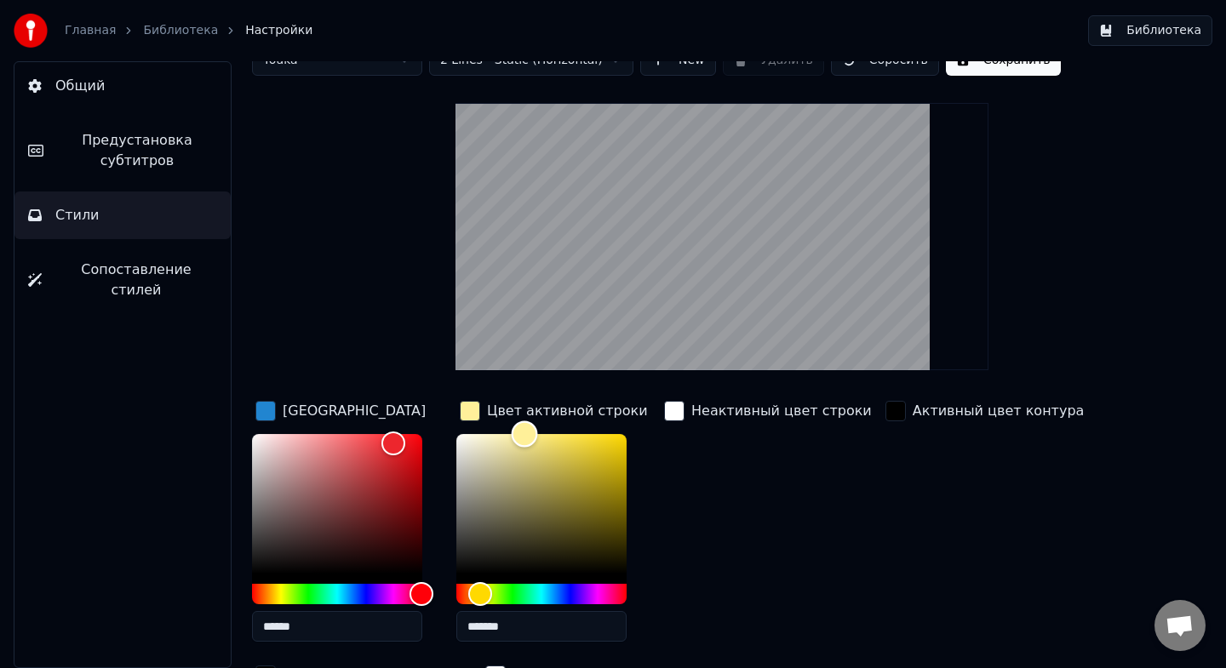
click at [484, 454] on div "Color" at bounding box center [541, 504] width 170 height 140
type input "*******"
click at [461, 438] on div "Color" at bounding box center [541, 504] width 170 height 140
click at [461, 438] on div "Color" at bounding box center [462, 440] width 26 height 26
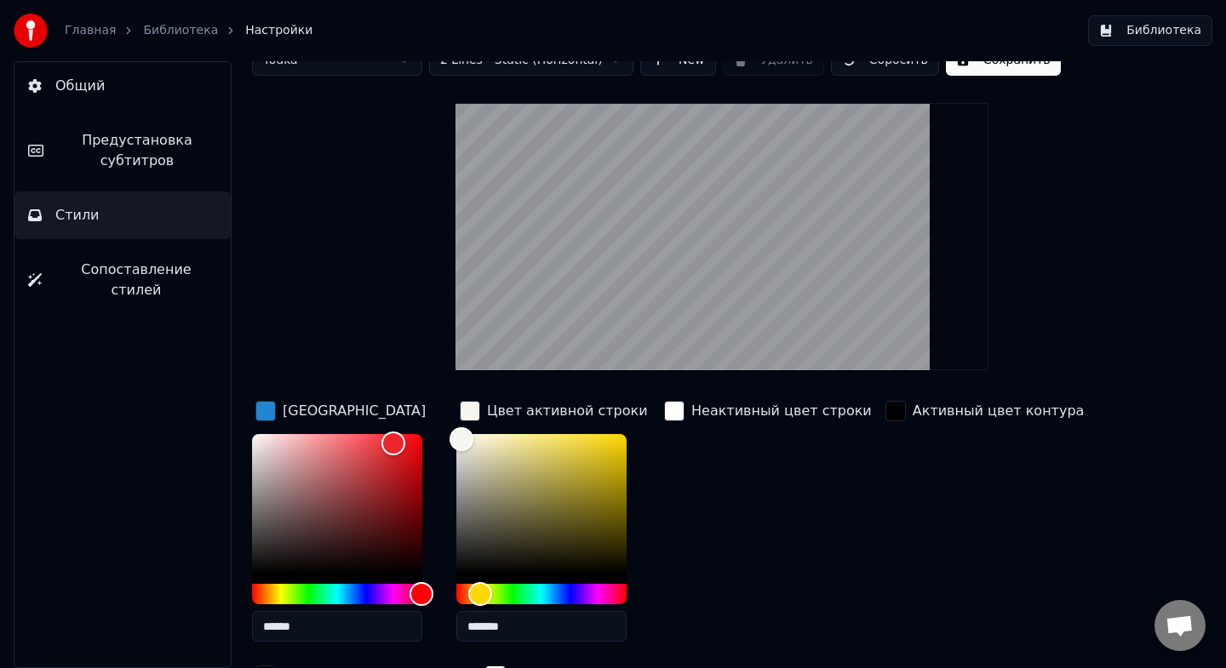
click at [718, 477] on div "Неактивный цвет строки" at bounding box center [768, 527] width 215 height 258
click at [1023, 68] on button "Сохранить" at bounding box center [1003, 60] width 115 height 31
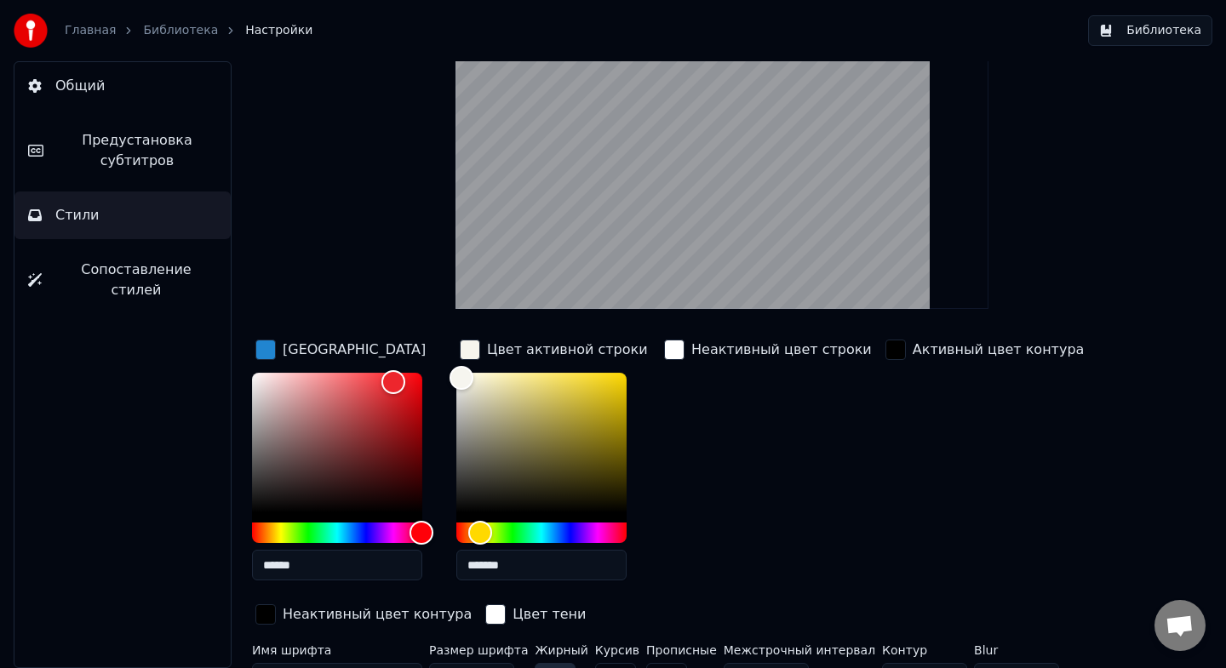
scroll to position [0, 0]
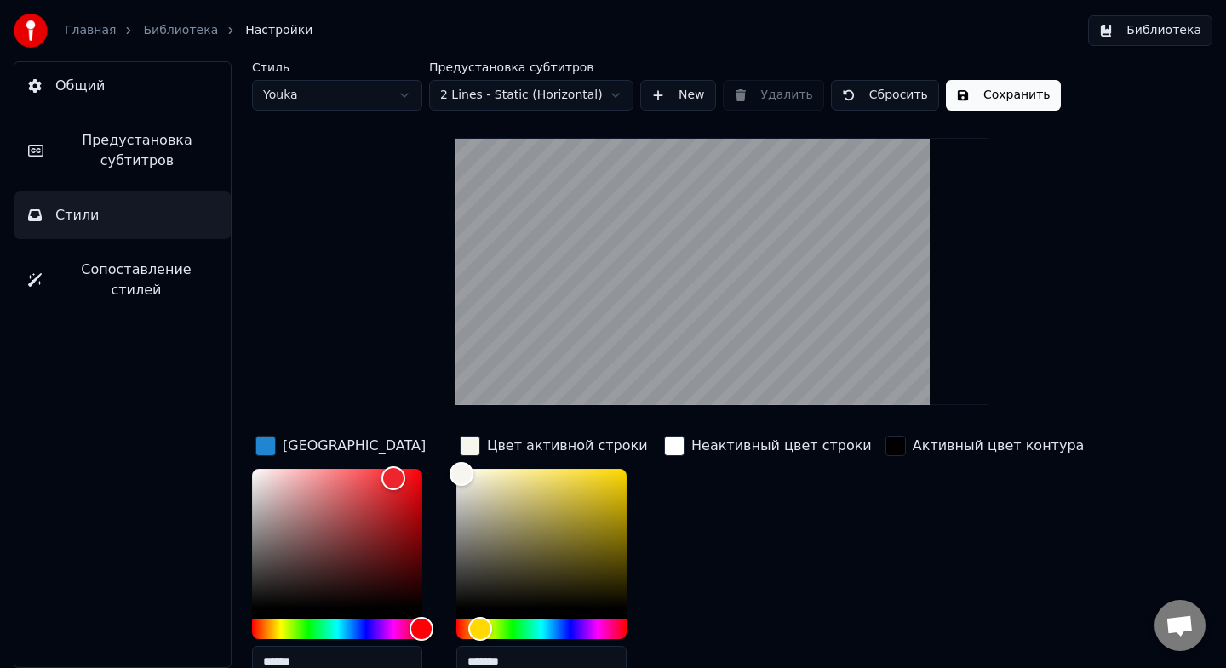
click at [509, 95] on html "Главная Библиотека Настройки Библиотека Общий Предустановка субтитров Стили Соп…" at bounding box center [613, 334] width 1226 height 668
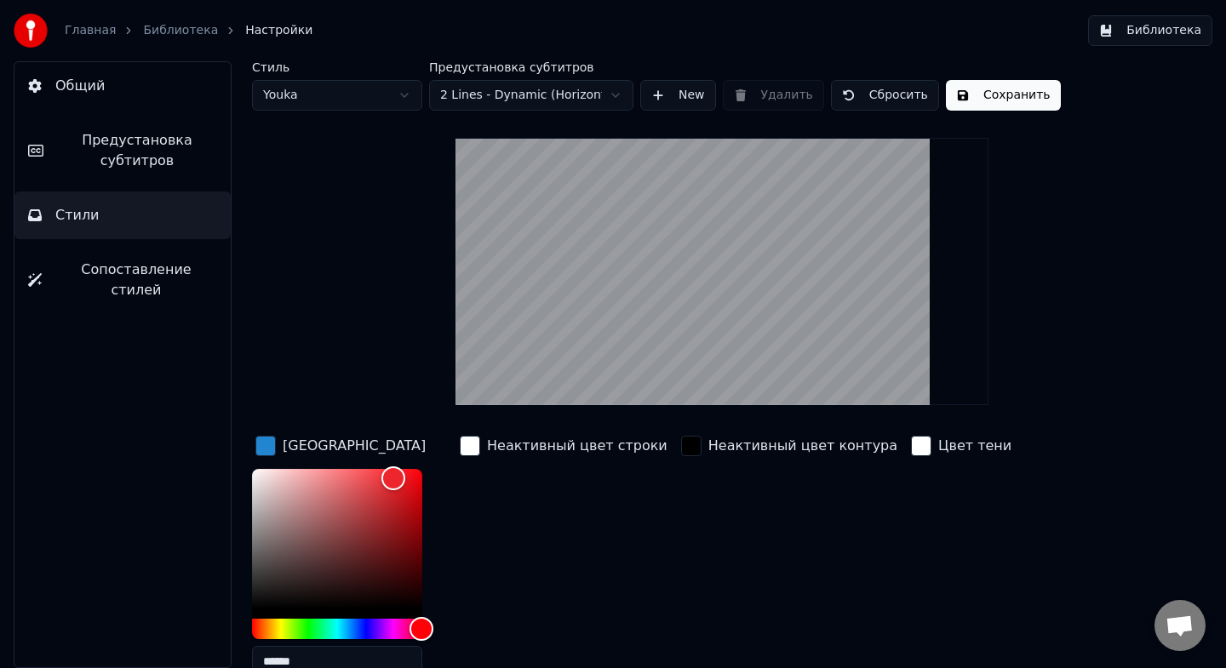
click at [396, 99] on html "Главная Библиотека Настройки Библиотека Общий Предустановка субтитров Стили Соп…" at bounding box center [613, 334] width 1226 height 668
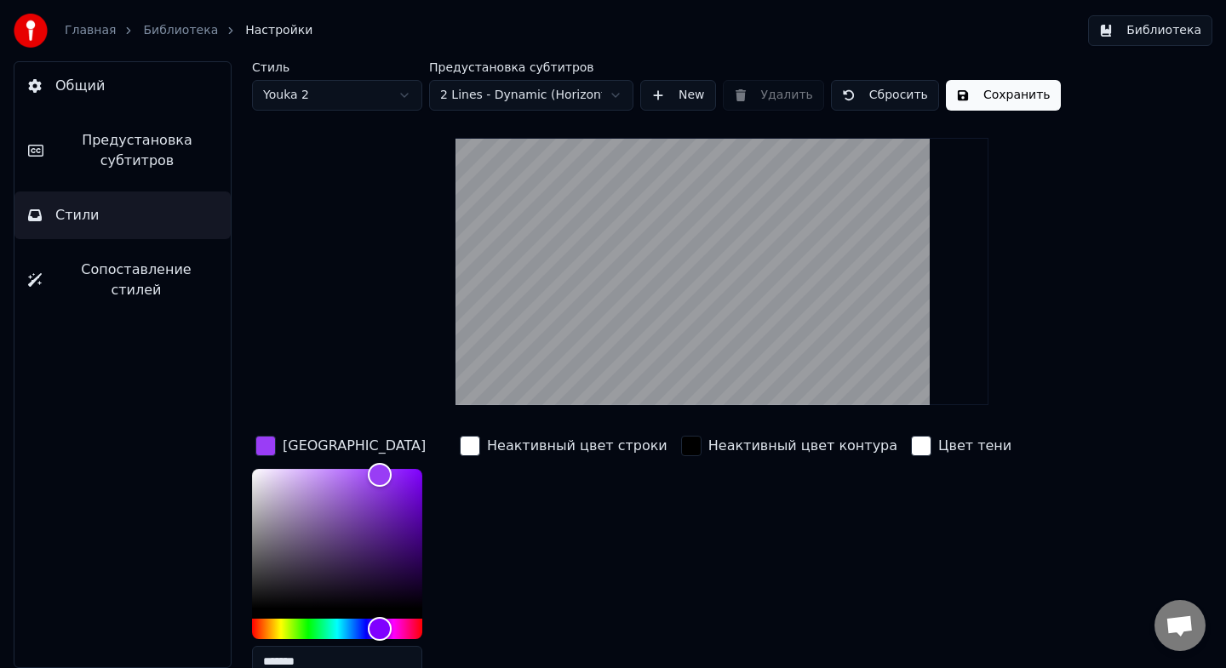
click at [375, 91] on html "Главная Библиотека Настройки Библиотека Общий Предустановка субтитров Стили Соп…" at bounding box center [613, 334] width 1226 height 668
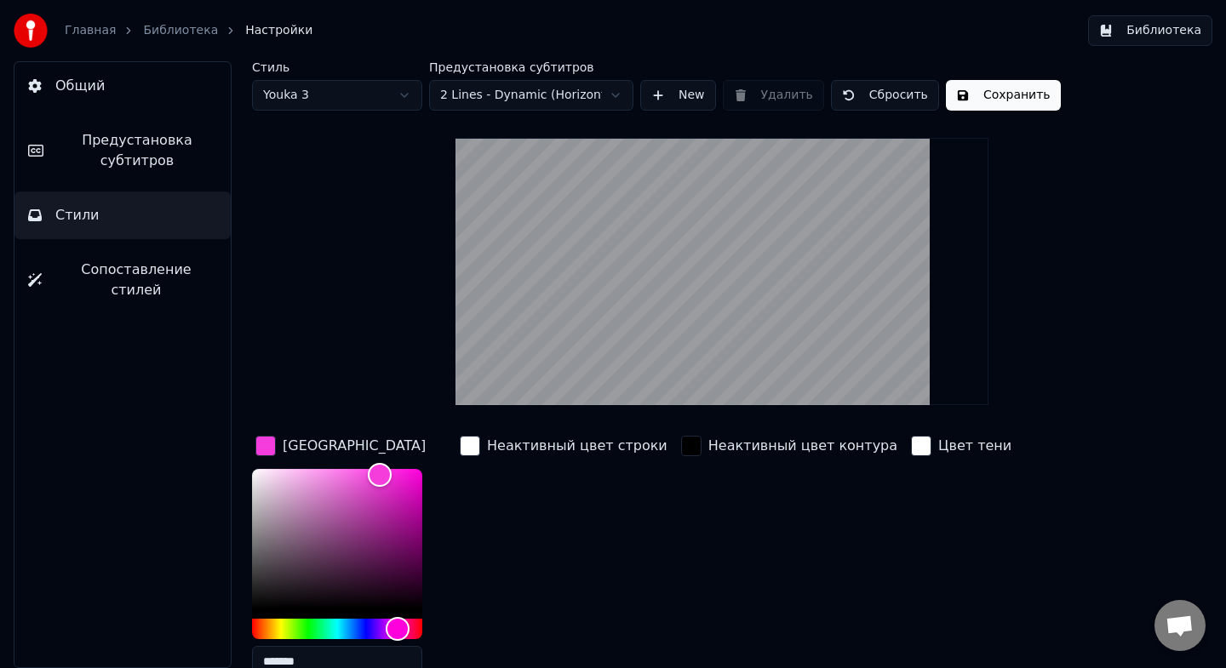
click at [359, 90] on html "Главная Библиотека Настройки Библиотека Общий Предустановка субтитров Стили Соп…" at bounding box center [613, 334] width 1226 height 668
type input "******"
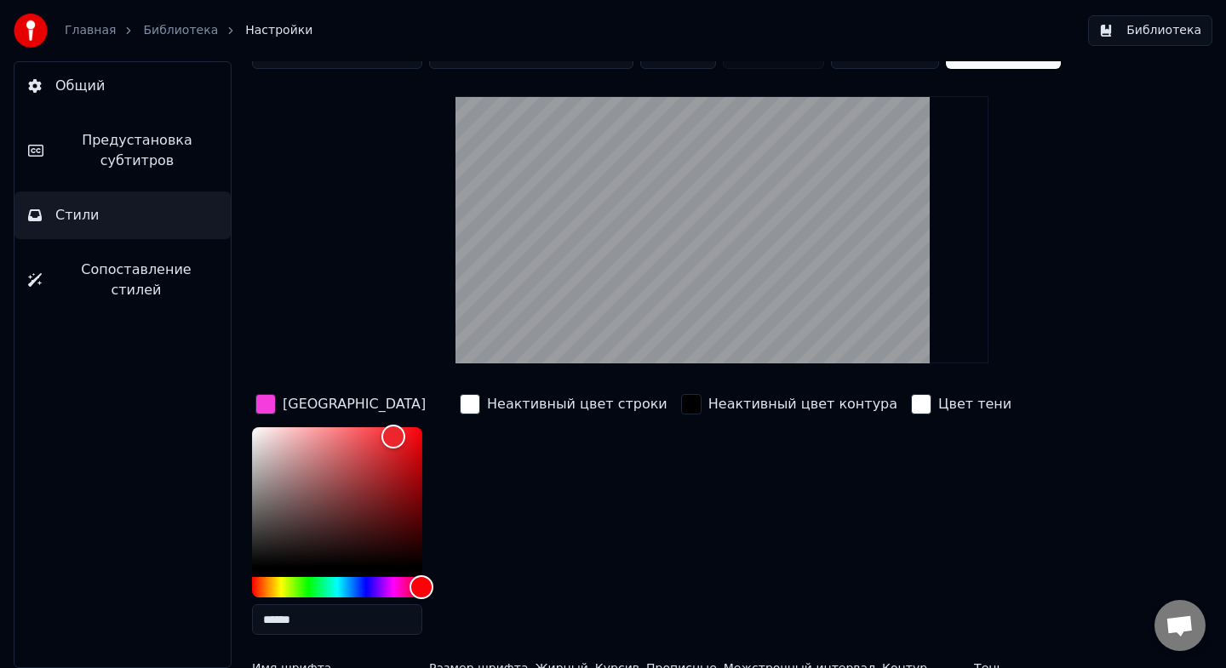
scroll to position [147, 0]
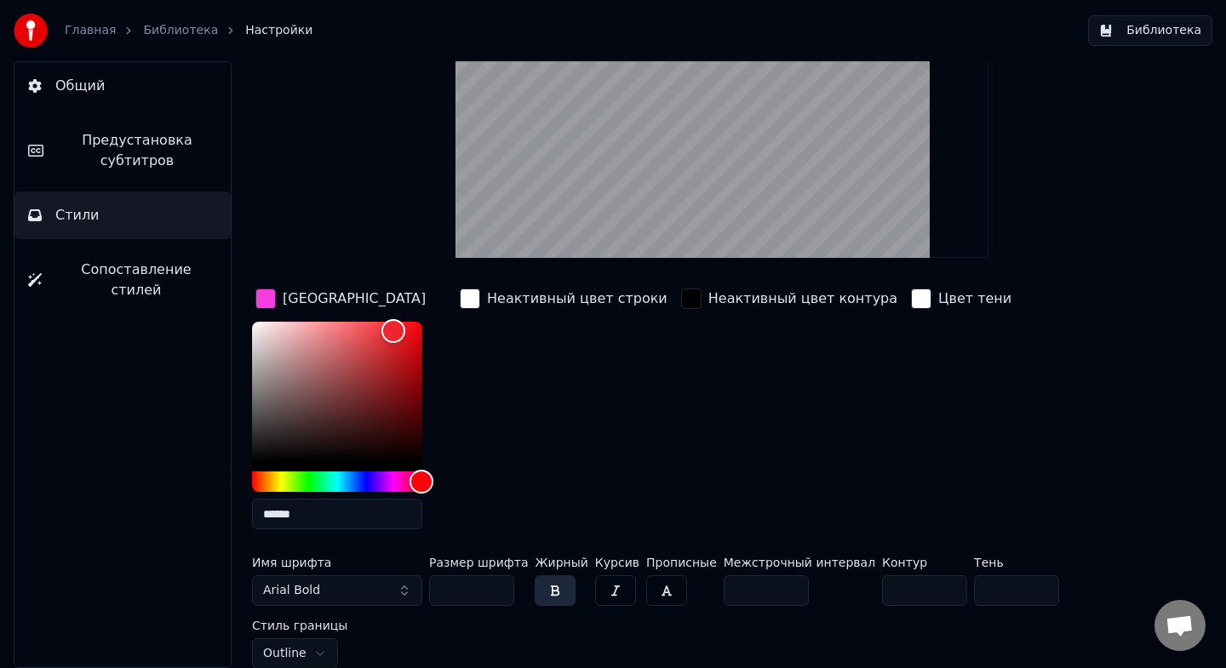
click at [364, 592] on button "Arial Bold" at bounding box center [337, 590] width 170 height 31
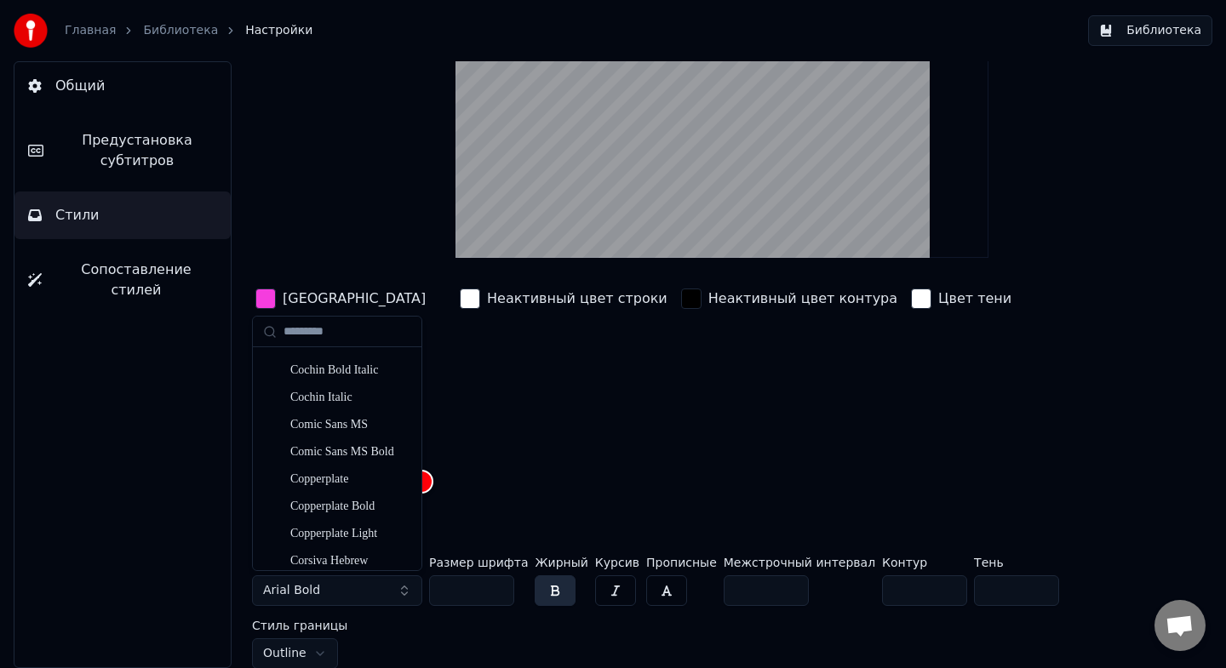
scroll to position [3512, 0]
type input "*"
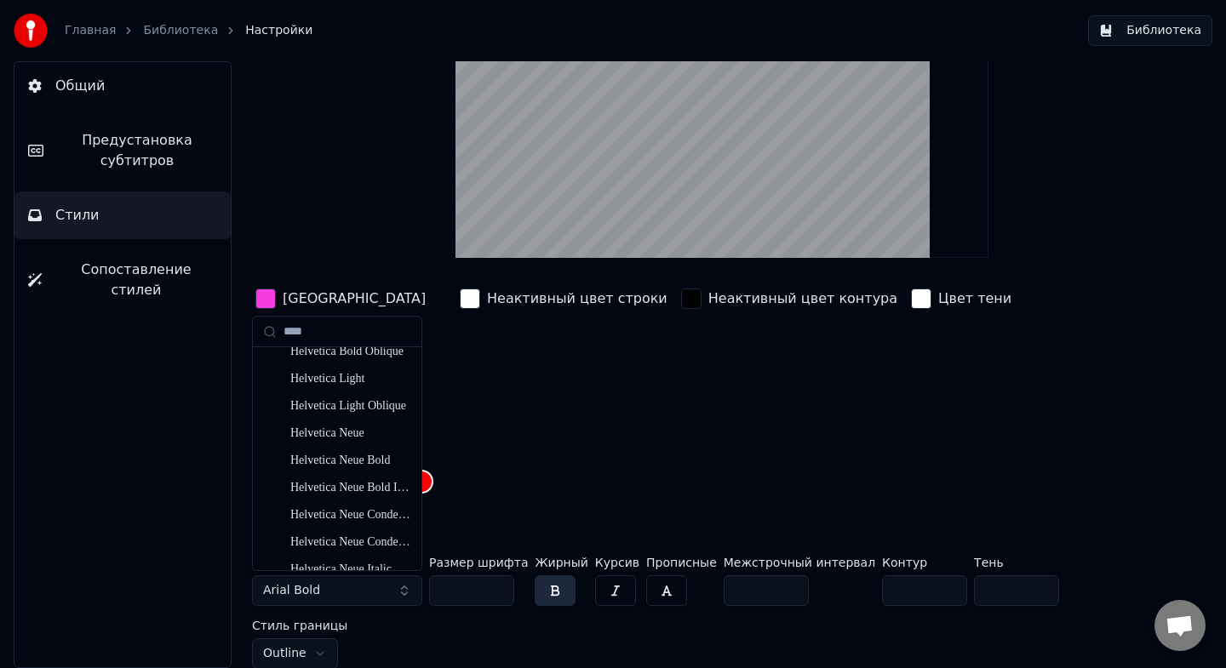
scroll to position [53, 0]
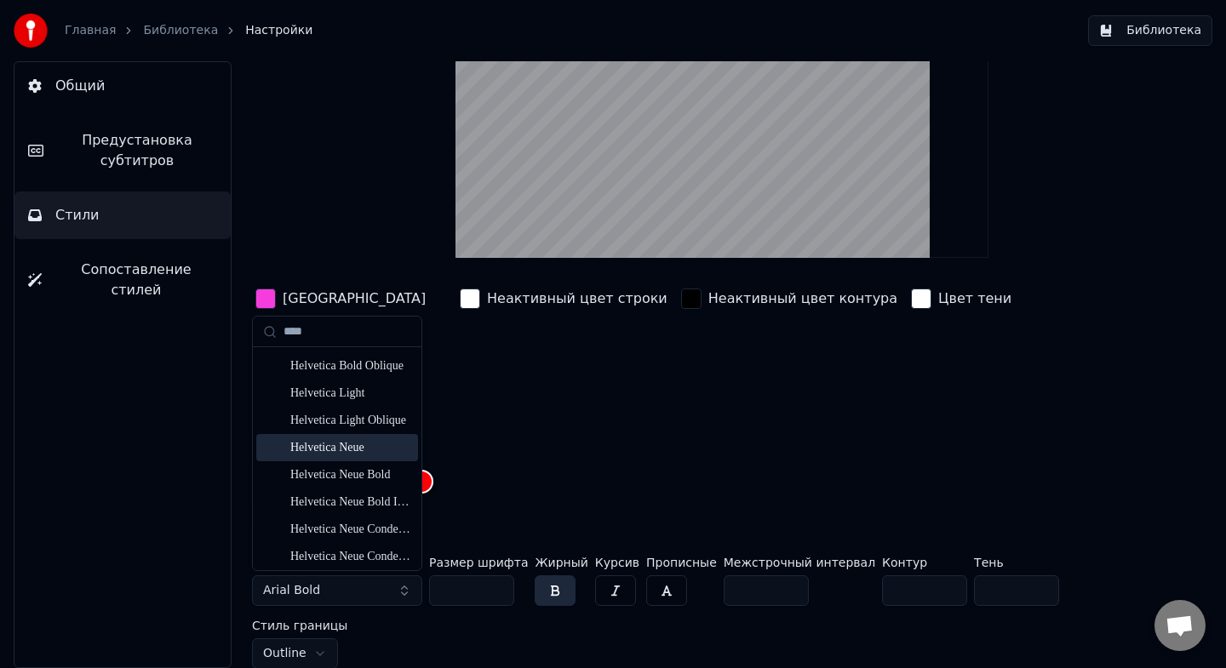
type input "****"
click at [322, 444] on div "Helvetica Neue" at bounding box center [350, 447] width 121 height 17
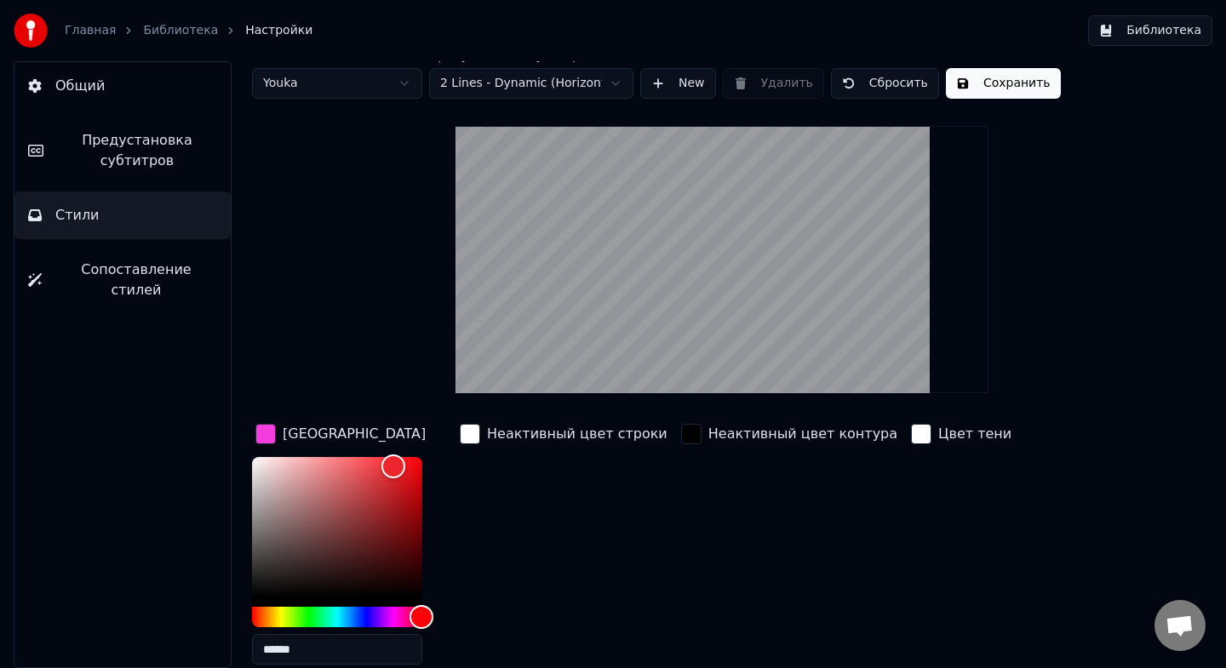
scroll to position [1, 0]
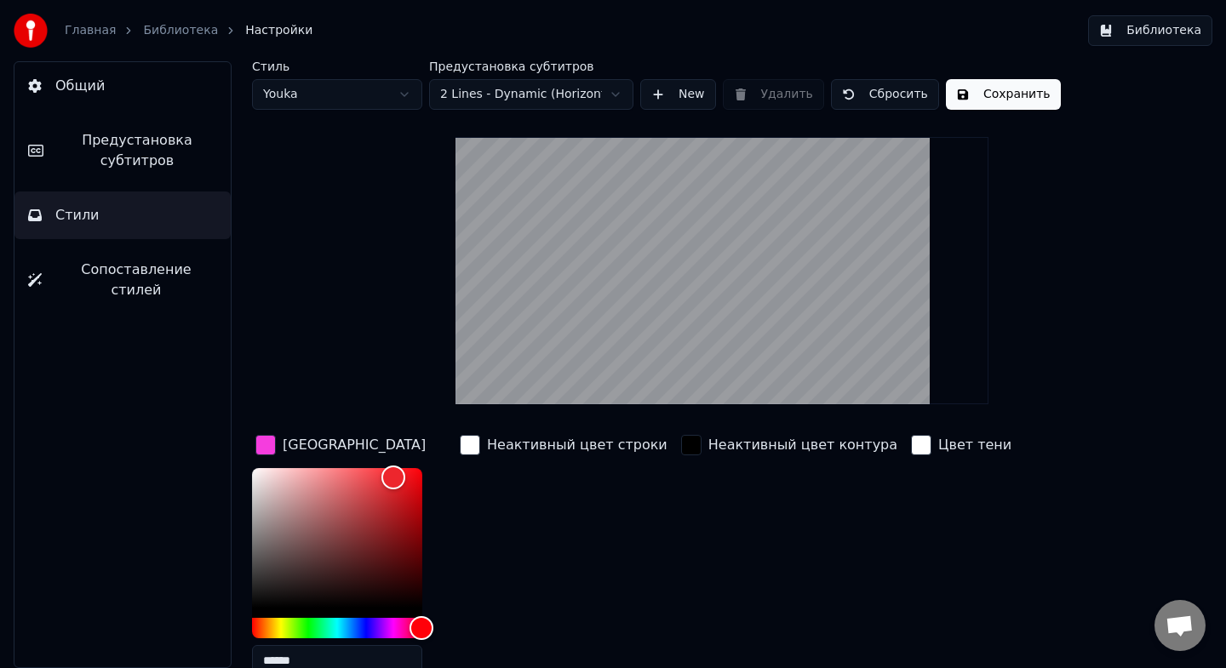
click at [977, 86] on button "Сохранить" at bounding box center [1003, 94] width 115 height 31
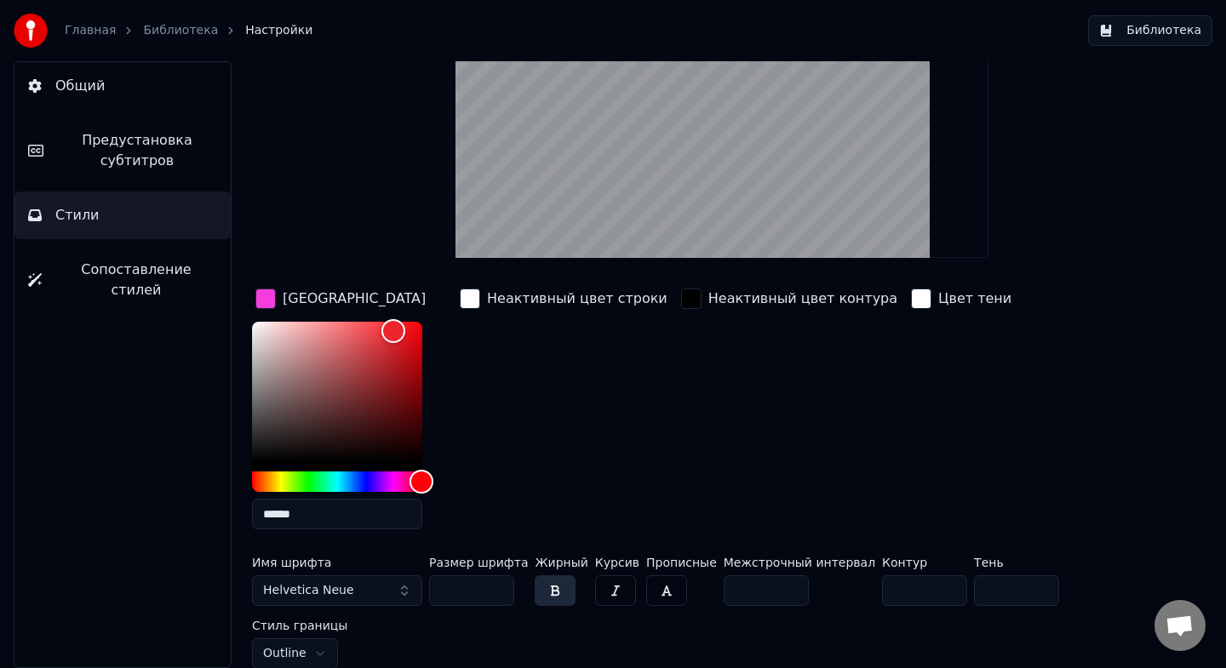
scroll to position [0, 0]
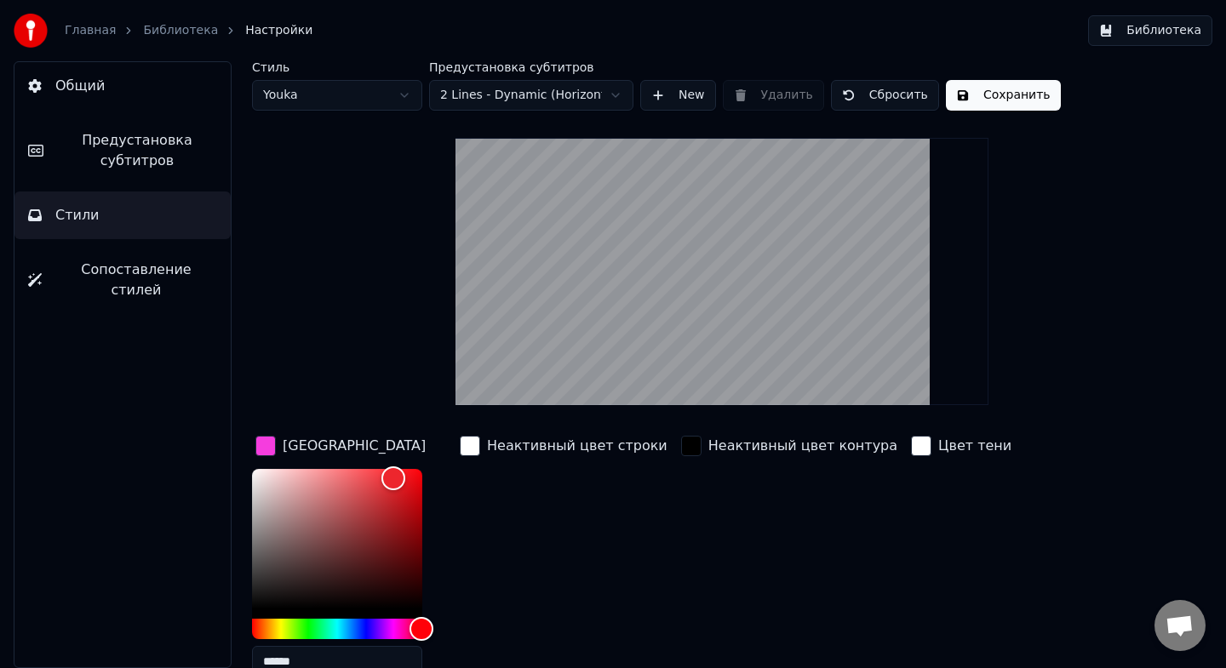
click at [998, 94] on button "Сохранить" at bounding box center [1003, 95] width 115 height 31
click at [987, 96] on button "Готово" at bounding box center [991, 95] width 91 height 31
click at [93, 31] on link "Главная" at bounding box center [90, 30] width 51 height 17
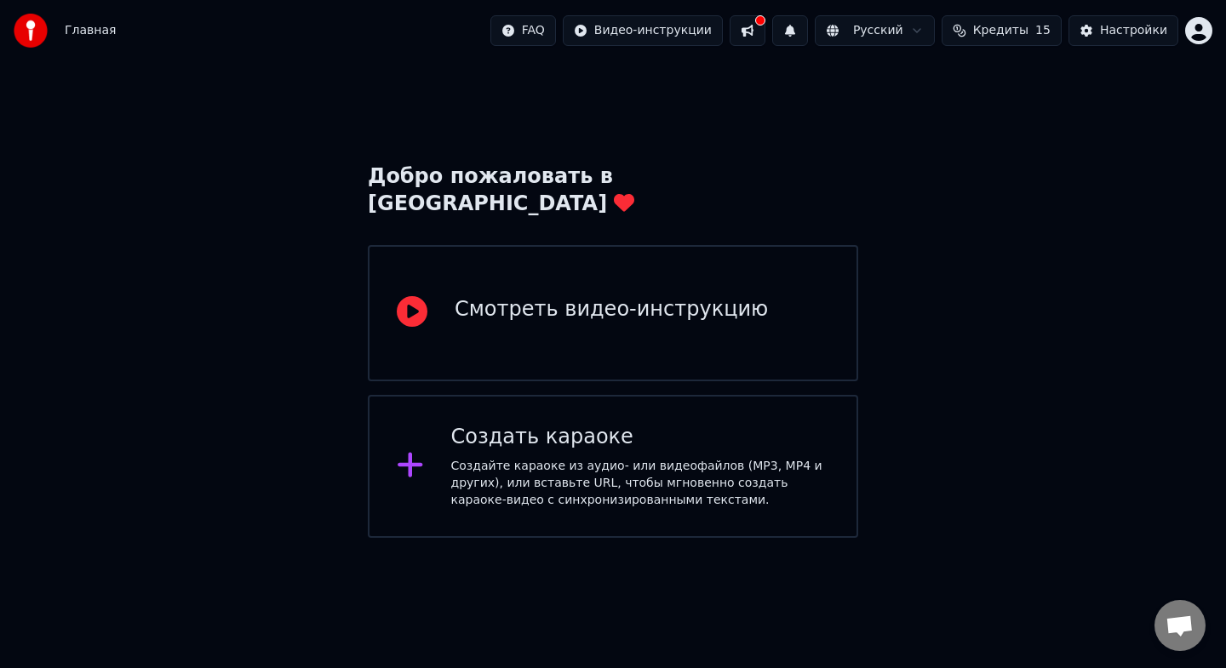
click at [563, 424] on div "Создать караоке" at bounding box center [640, 437] width 379 height 27
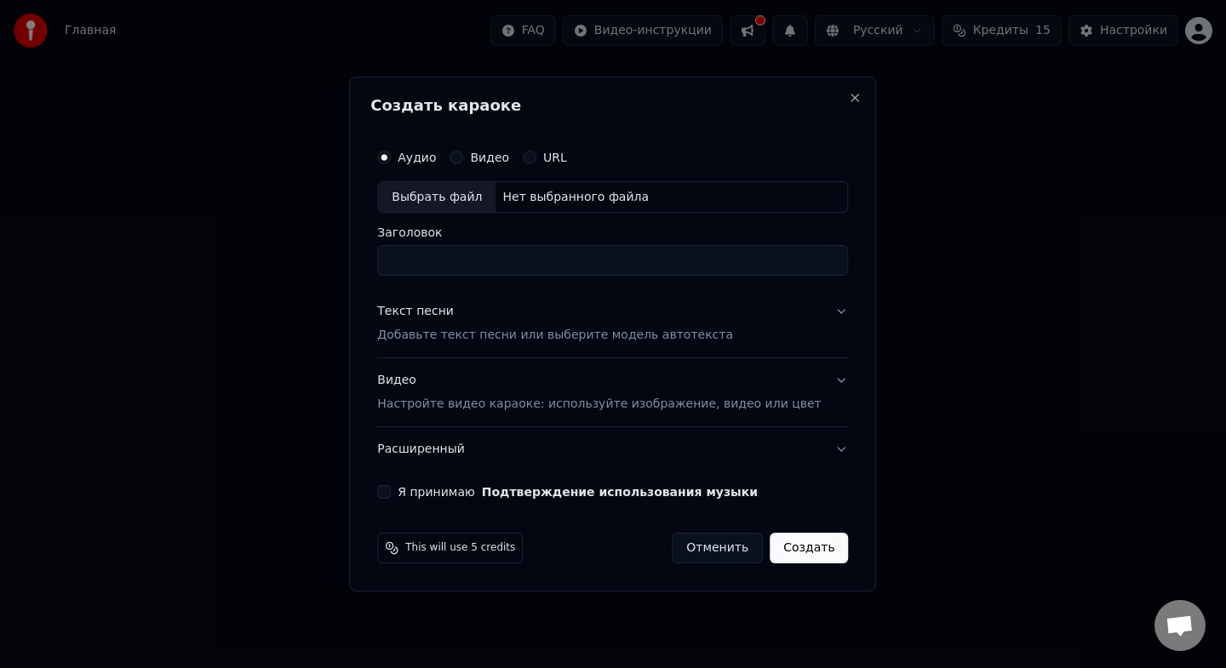
click at [464, 326] on div "Текст песни Добавьте текст песни или выберите модель автотекста" at bounding box center [555, 324] width 356 height 41
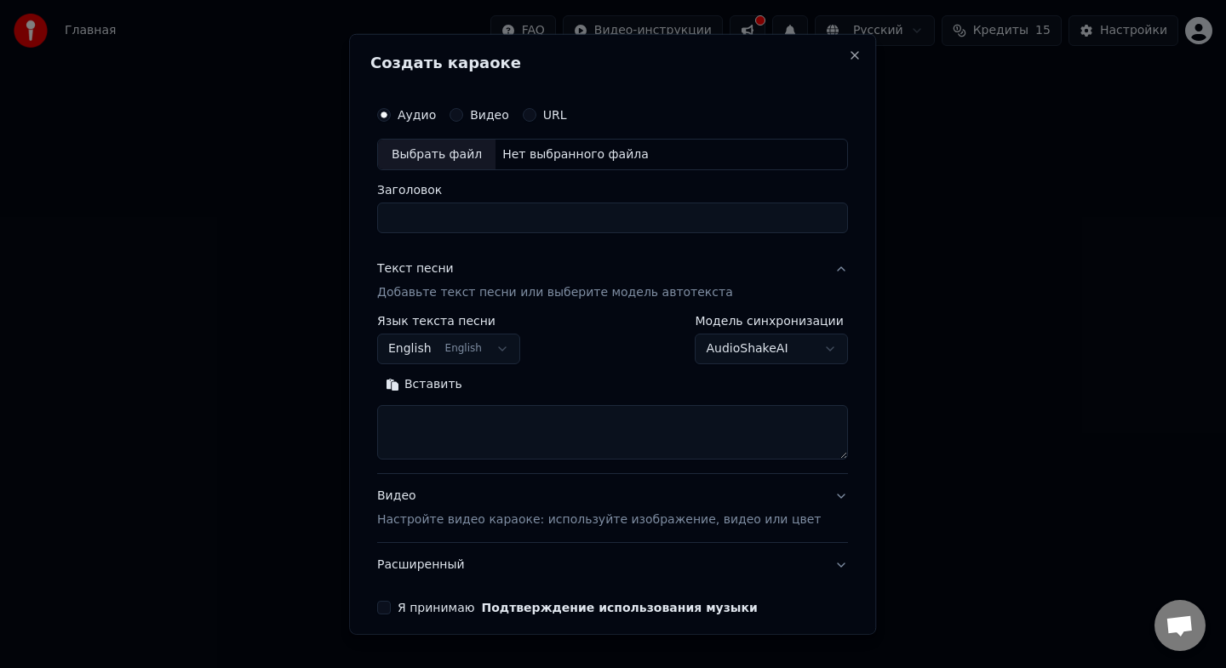
click at [503, 289] on p "Добавьте текст песни или выберите модель автотекста" at bounding box center [555, 292] width 356 height 17
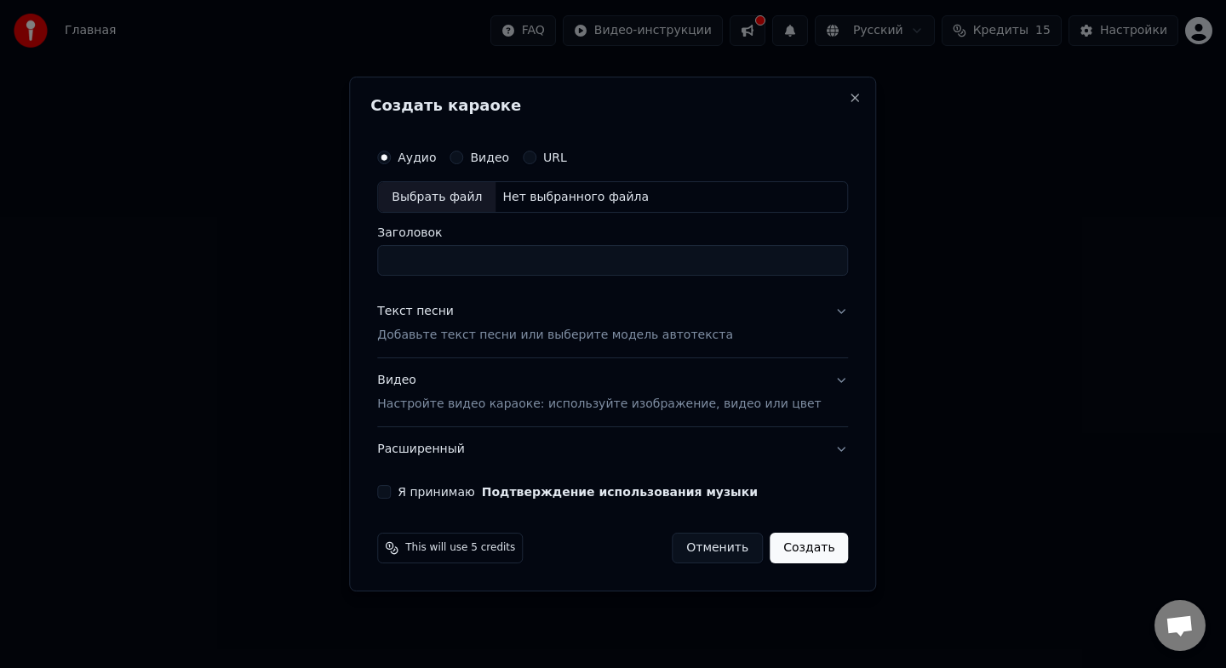
click at [493, 336] on p "Добавьте текст песни или выберите модель автотекста" at bounding box center [555, 336] width 356 height 17
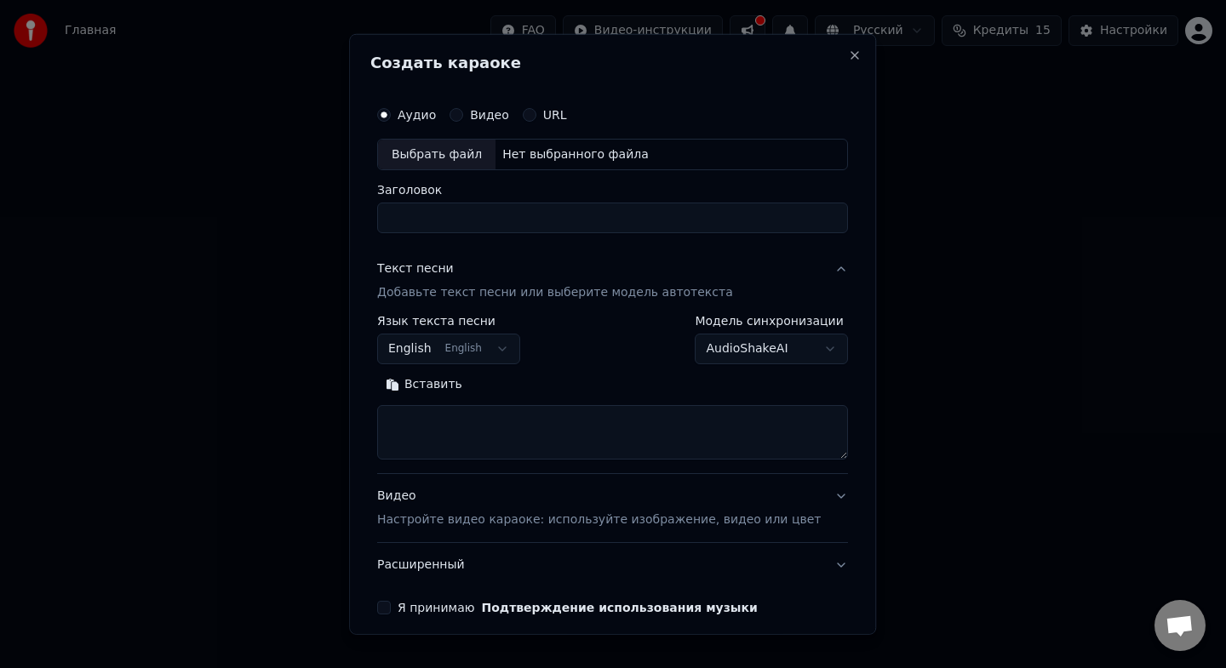
click at [484, 426] on textarea at bounding box center [612, 432] width 471 height 54
paste textarea "**********"
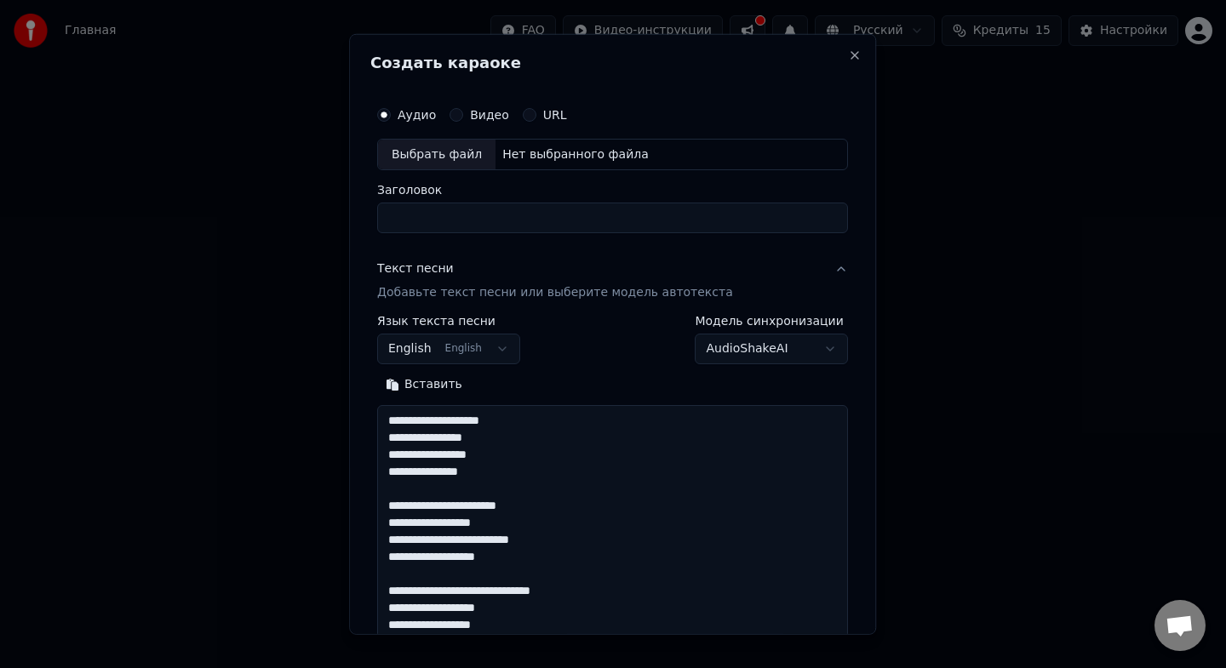
scroll to position [736, 0]
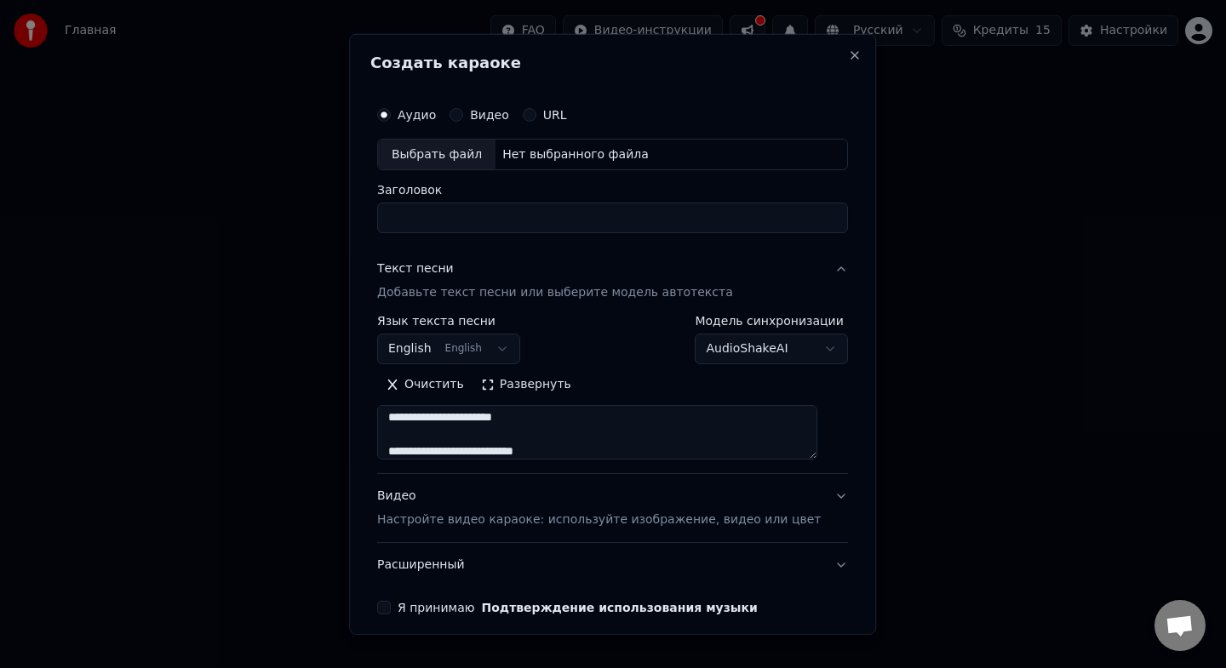
type textarea "**********"
click at [501, 341] on button "English English" at bounding box center [448, 349] width 143 height 31
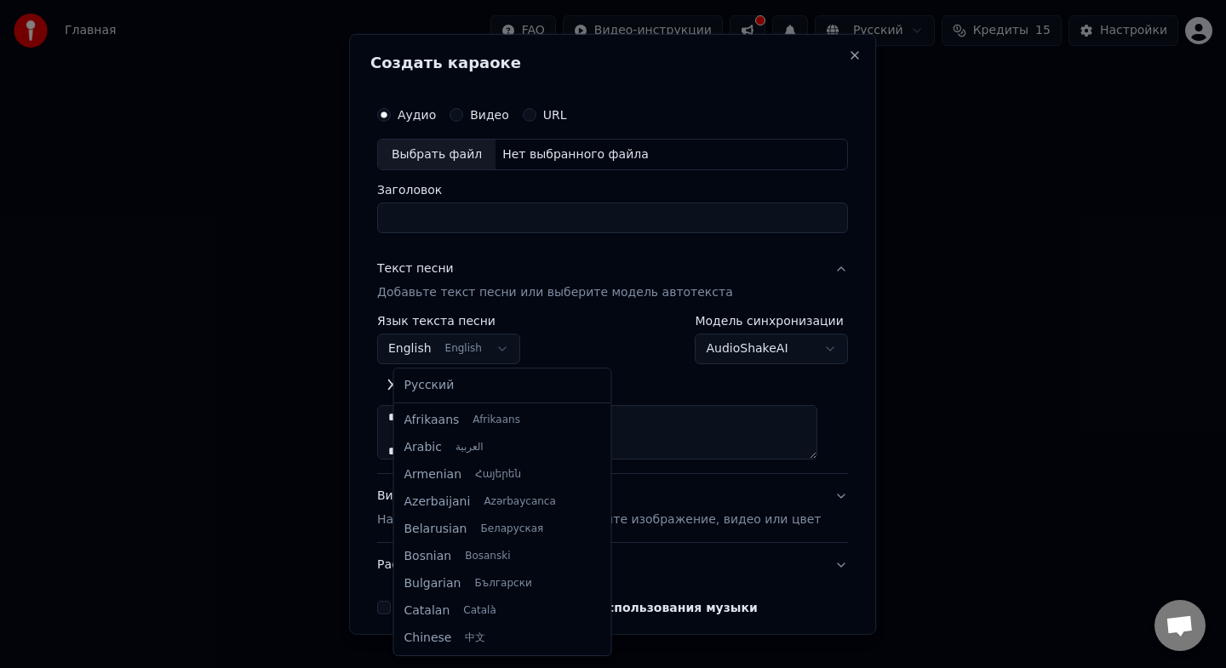
scroll to position [136, 0]
select select "**"
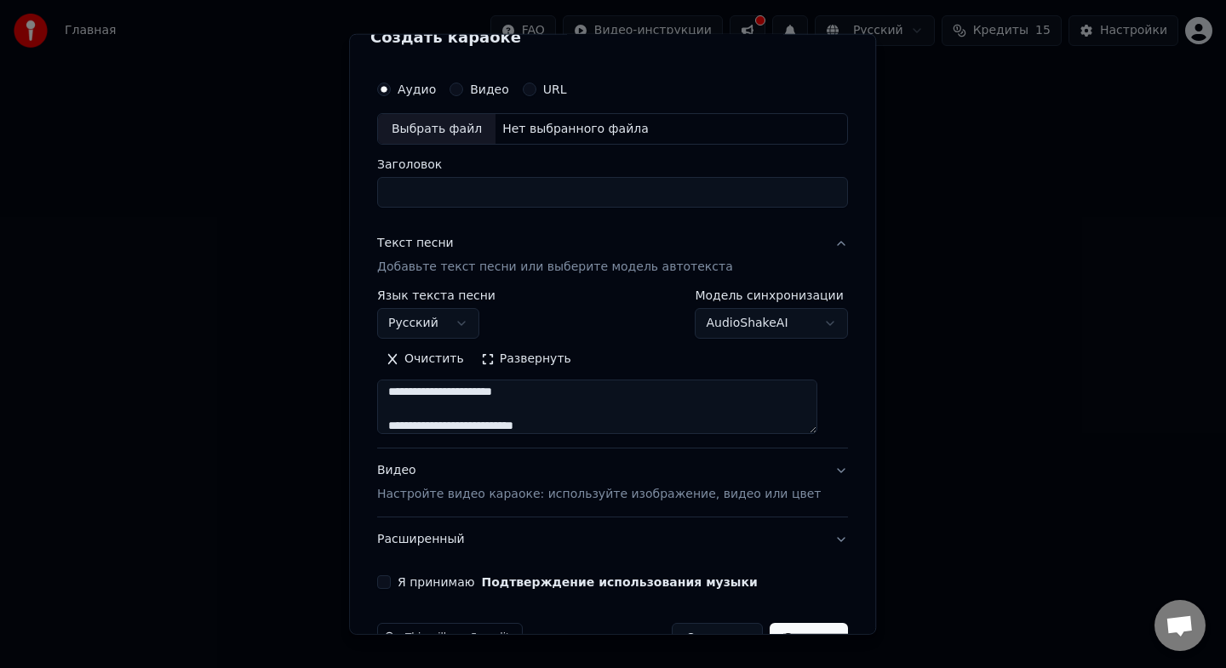
scroll to position [72, 0]
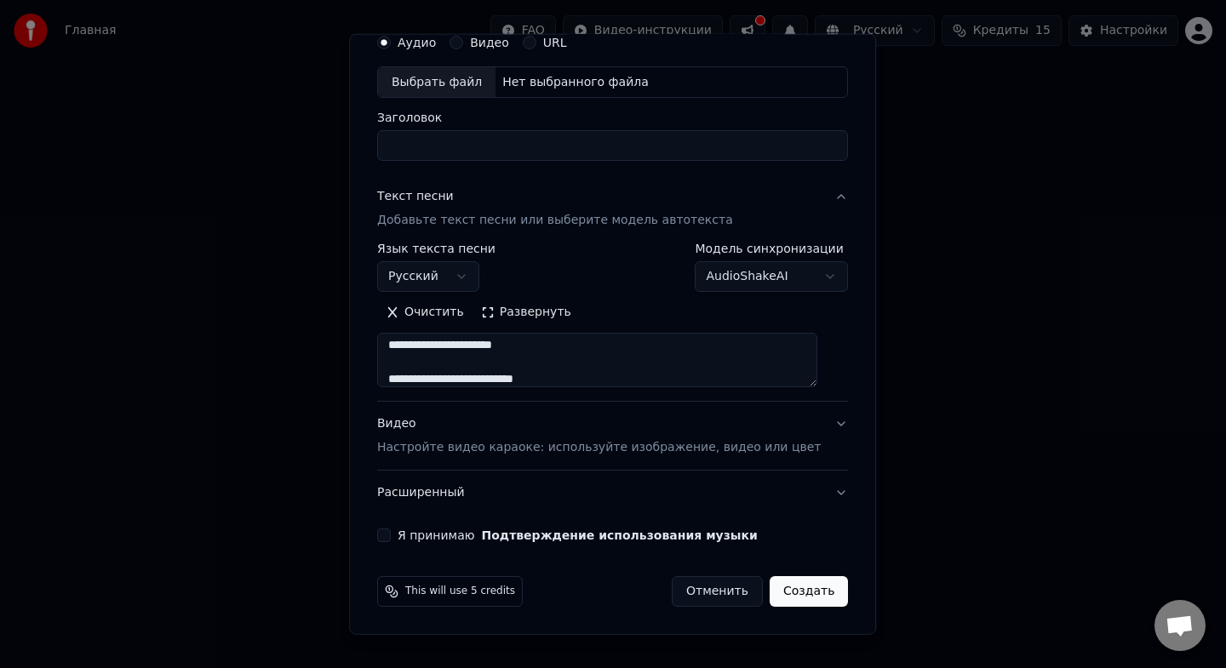
click at [391, 536] on button "Я принимаю Подтверждение использования музыки" at bounding box center [384, 536] width 14 height 14
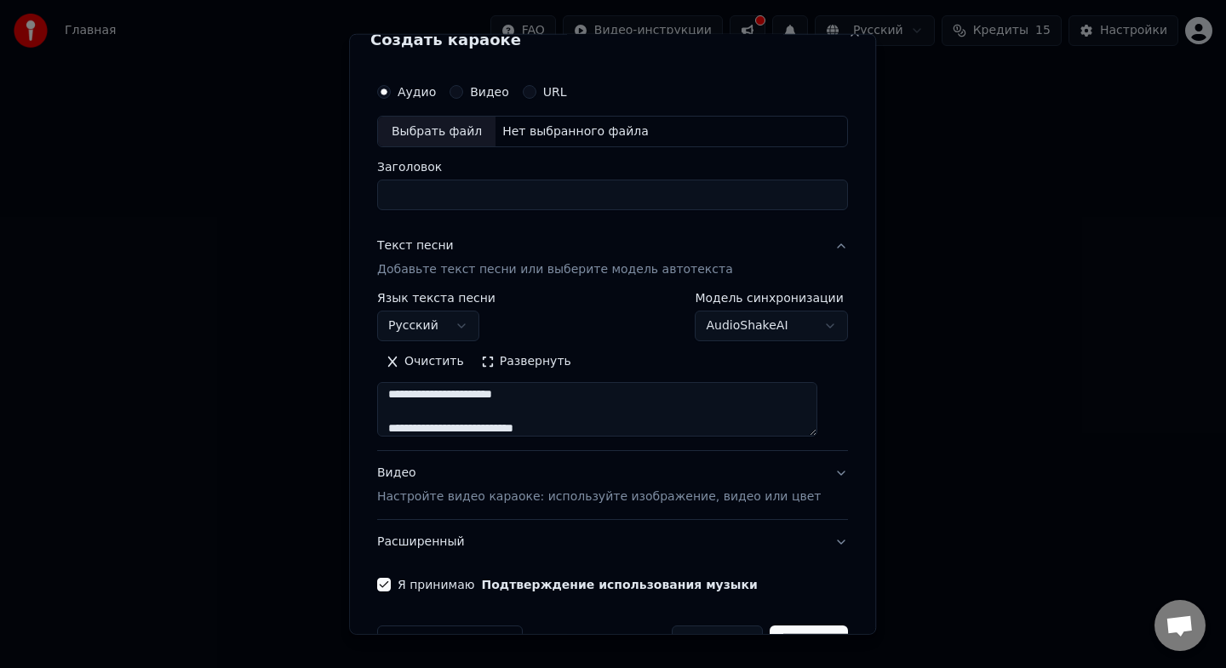
scroll to position [0, 0]
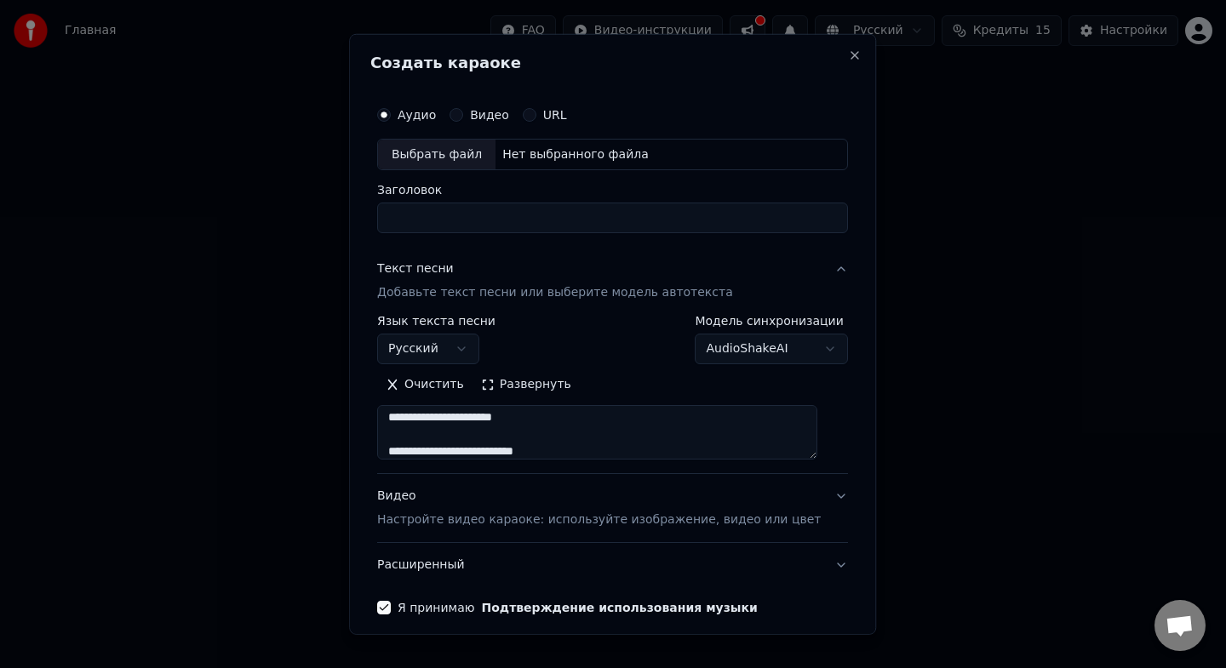
click at [455, 152] on div "Выбрать файл" at bounding box center [436, 154] width 117 height 31
type input "*******"
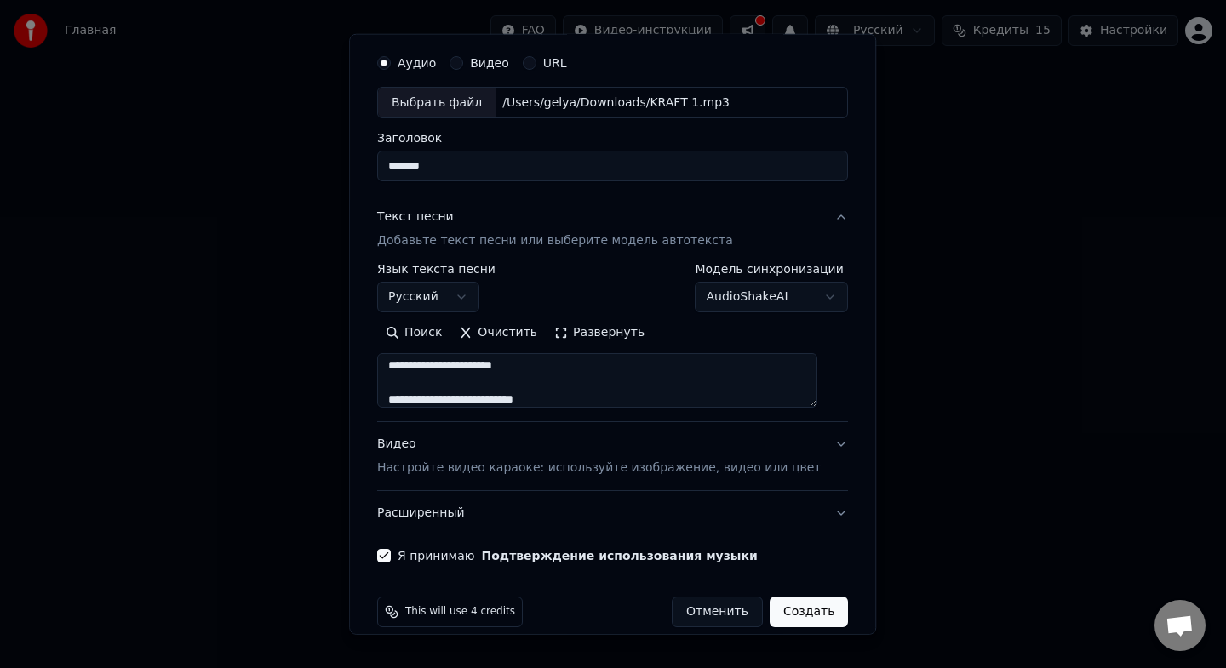
scroll to position [64, 0]
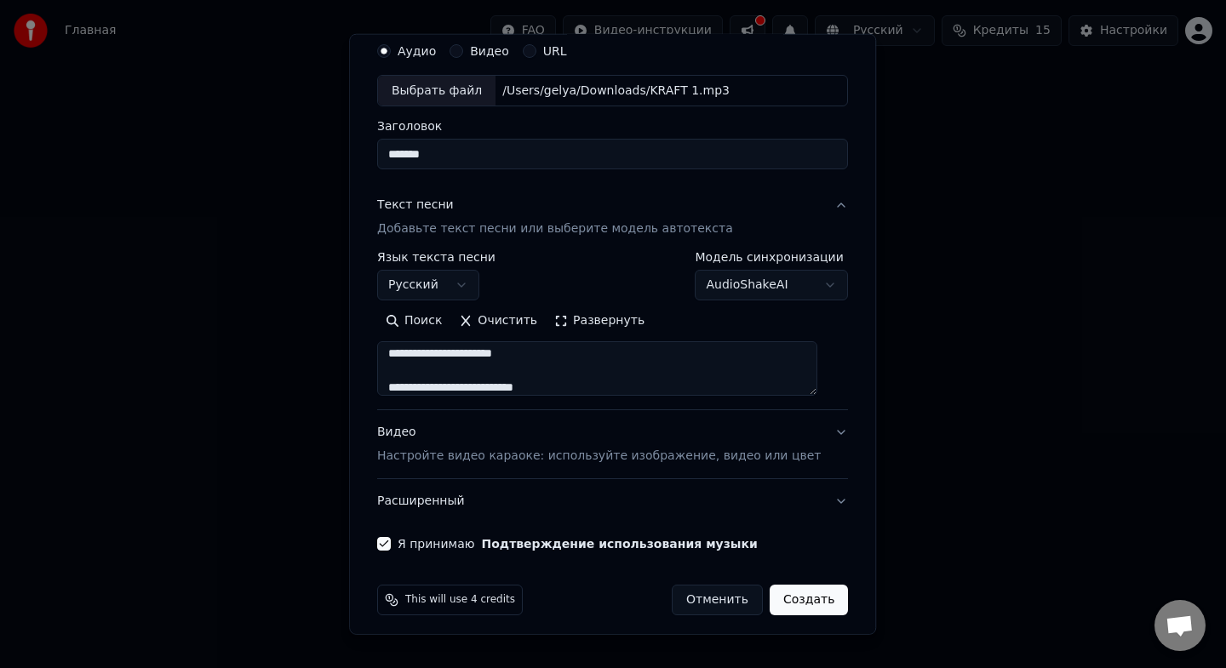
click at [799, 608] on button "Создать" at bounding box center [809, 600] width 78 height 31
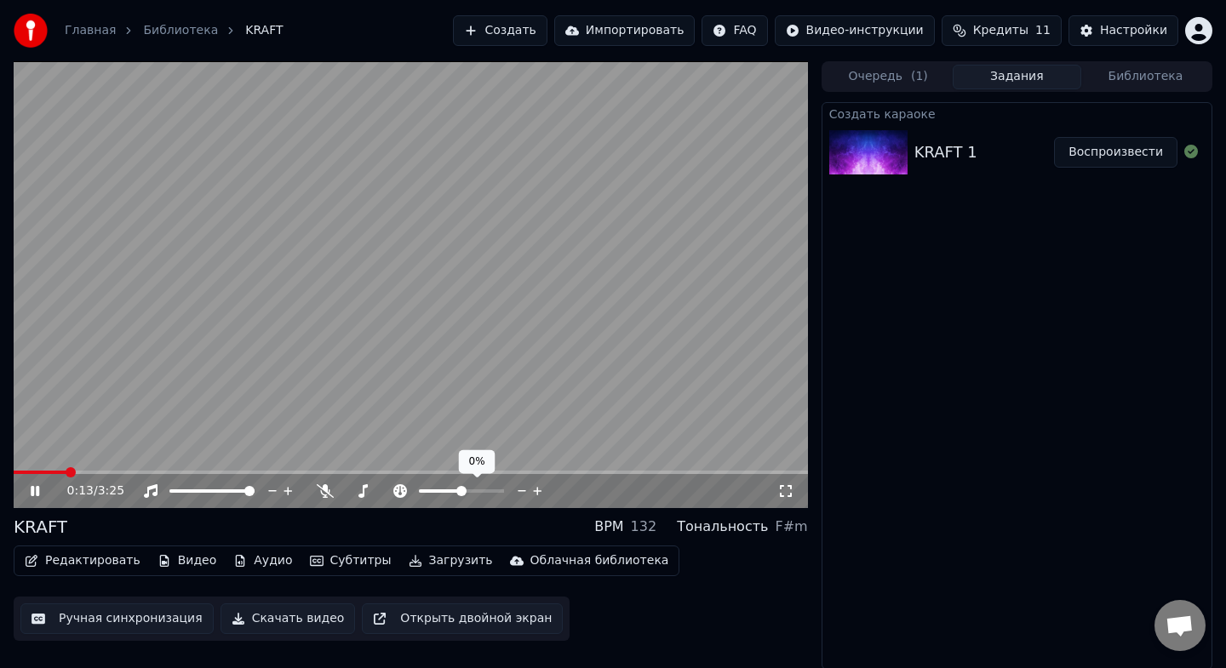
click at [462, 491] on span at bounding box center [461, 491] width 10 height 10
click at [478, 490] on span at bounding box center [461, 491] width 85 height 3
click at [478, 490] on span at bounding box center [476, 491] width 10 height 10
click at [490, 490] on span at bounding box center [461, 491] width 85 height 3
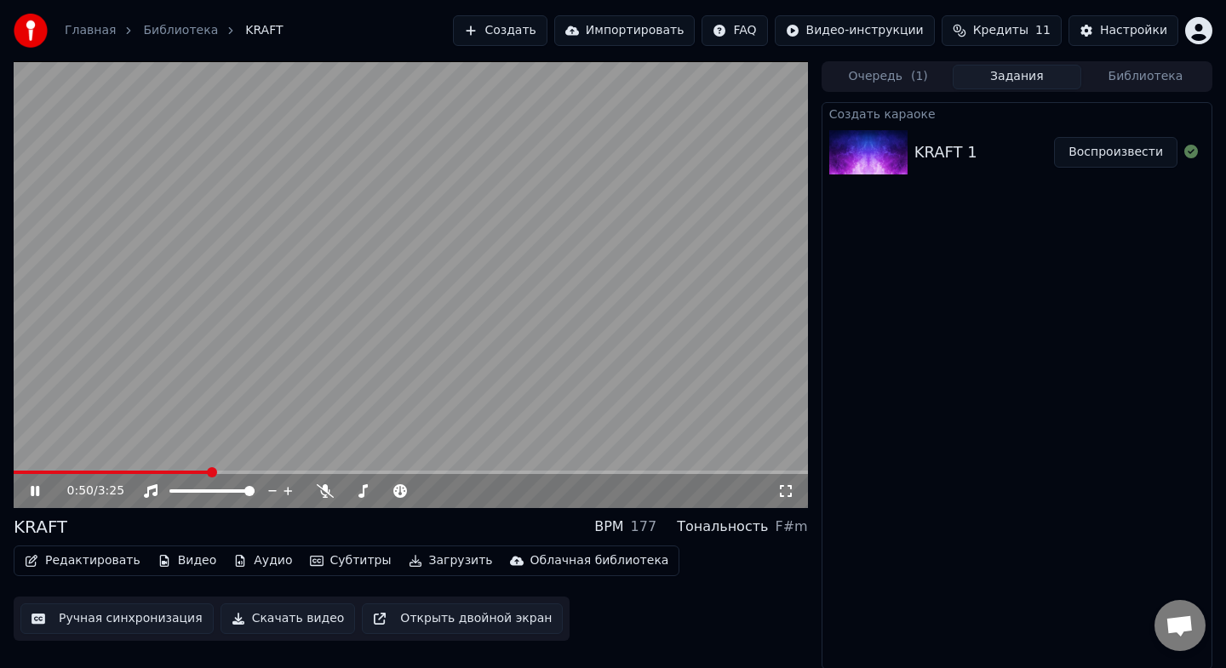
click at [40, 491] on icon at bounding box center [47, 491] width 40 height 14
click at [325, 495] on icon at bounding box center [325, 491] width 17 height 14
click at [35, 490] on icon at bounding box center [35, 491] width 10 height 12
click at [128, 564] on button "Редактировать" at bounding box center [82, 561] width 129 height 24
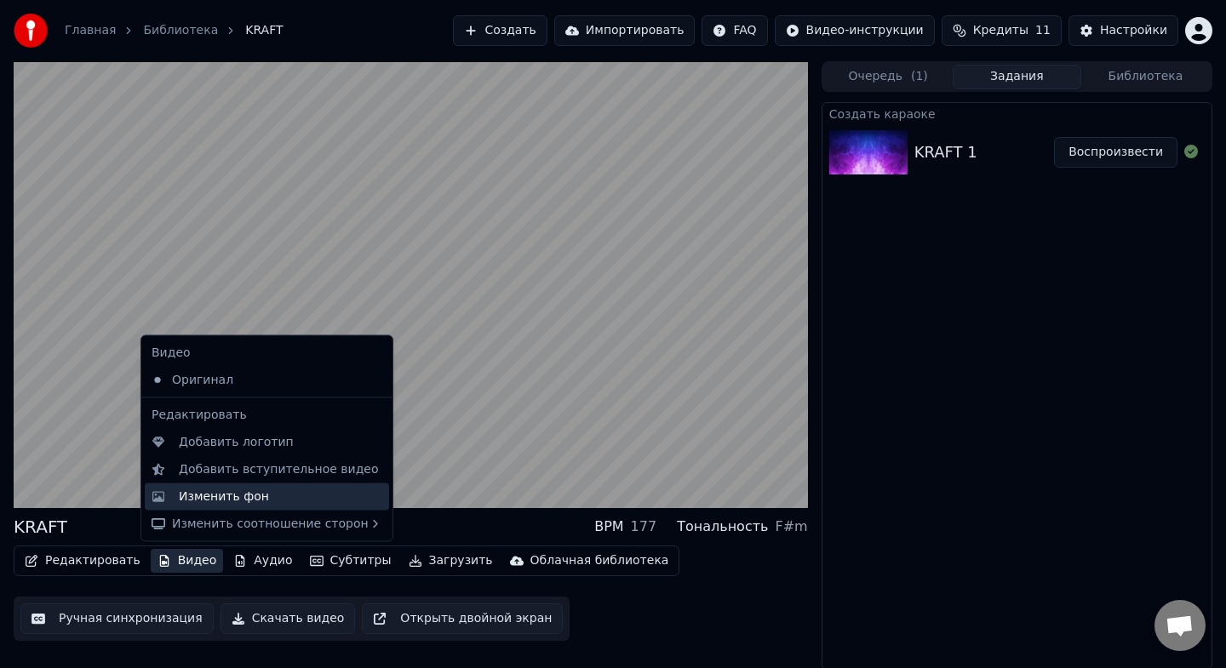
click at [255, 503] on div "Изменить фон" at bounding box center [224, 496] width 90 height 17
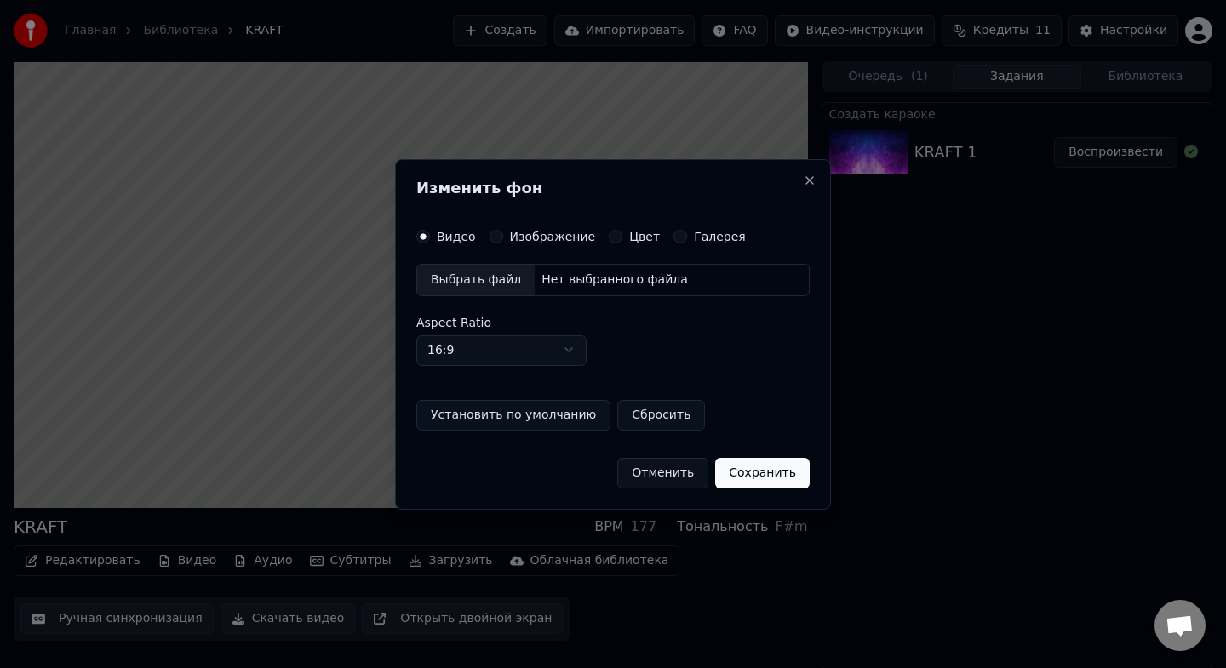
click at [542, 240] on label "Изображение" at bounding box center [553, 237] width 86 height 12
click at [503, 240] on button "Изображение" at bounding box center [497, 237] width 14 height 14
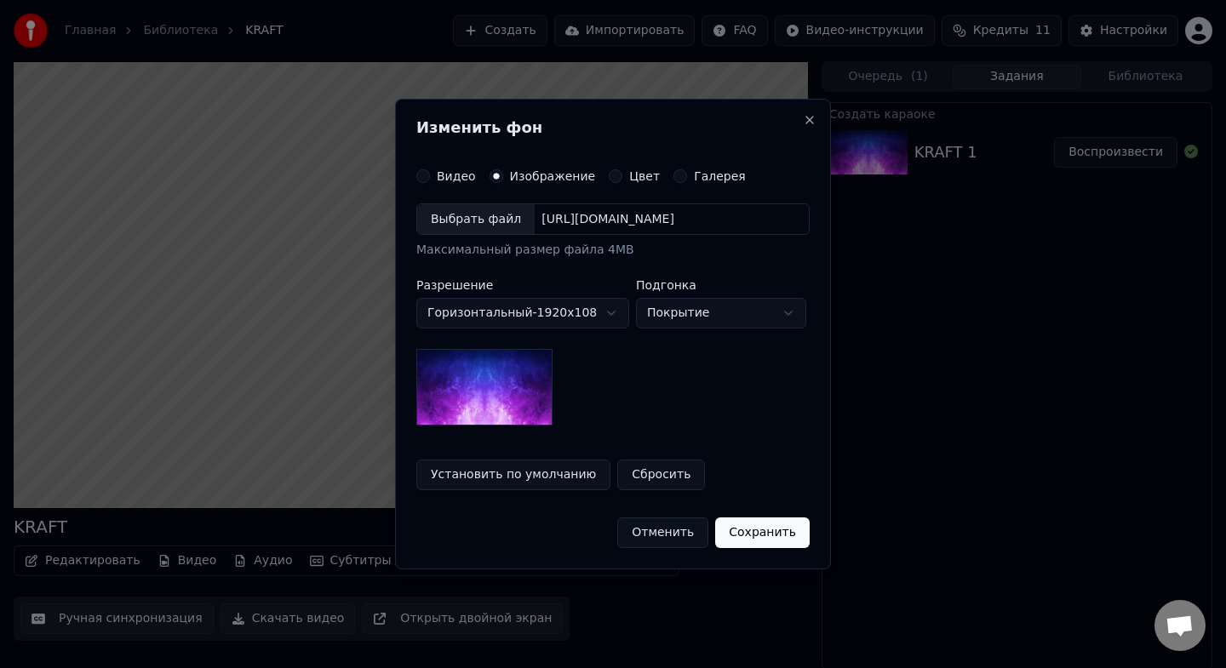
click at [629, 181] on label "Цвет" at bounding box center [644, 176] width 31 height 12
click at [622, 181] on button "Цвет" at bounding box center [616, 176] width 14 height 14
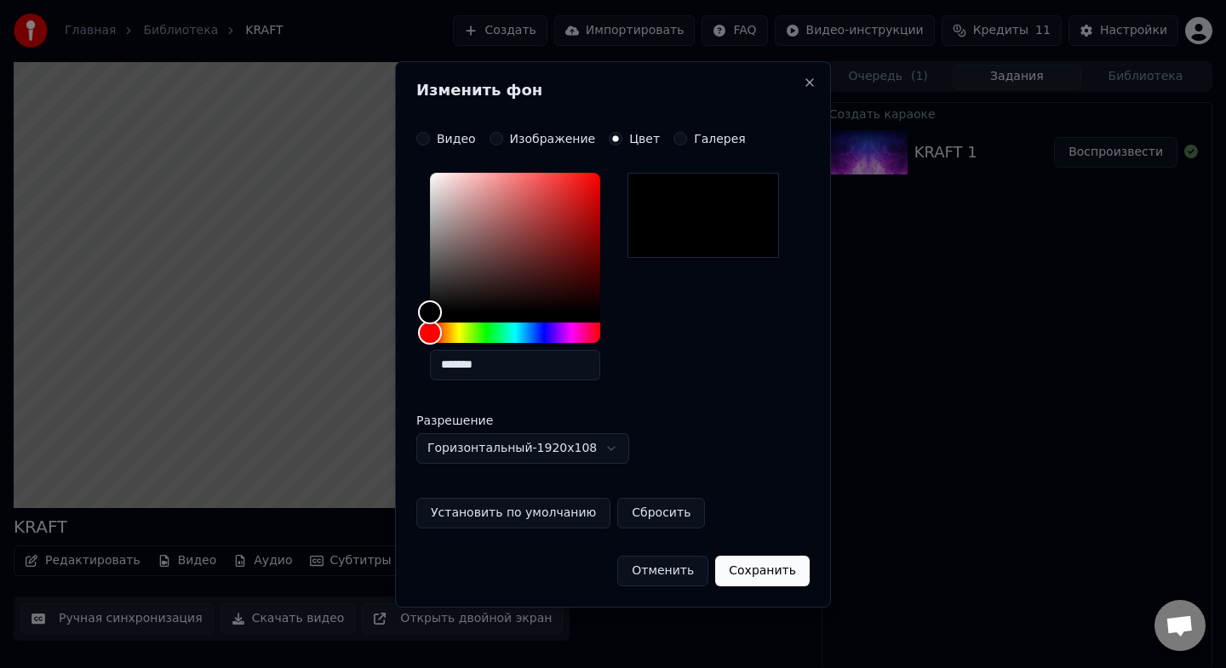
click at [790, 574] on button "Сохранить" at bounding box center [762, 571] width 94 height 31
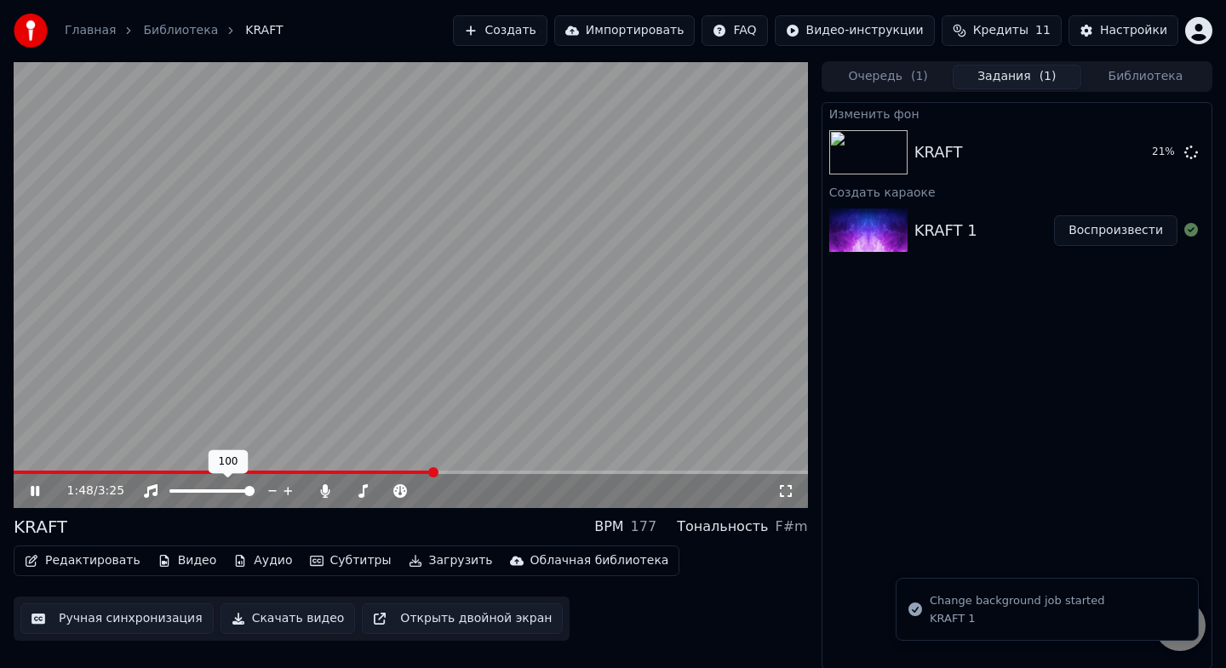
click at [197, 487] on div at bounding box center [227, 491] width 137 height 17
click at [200, 491] on span at bounding box center [211, 491] width 85 height 3
click at [200, 491] on span at bounding box center [202, 491] width 10 height 10
click at [188, 490] on span at bounding box center [179, 491] width 20 height 3
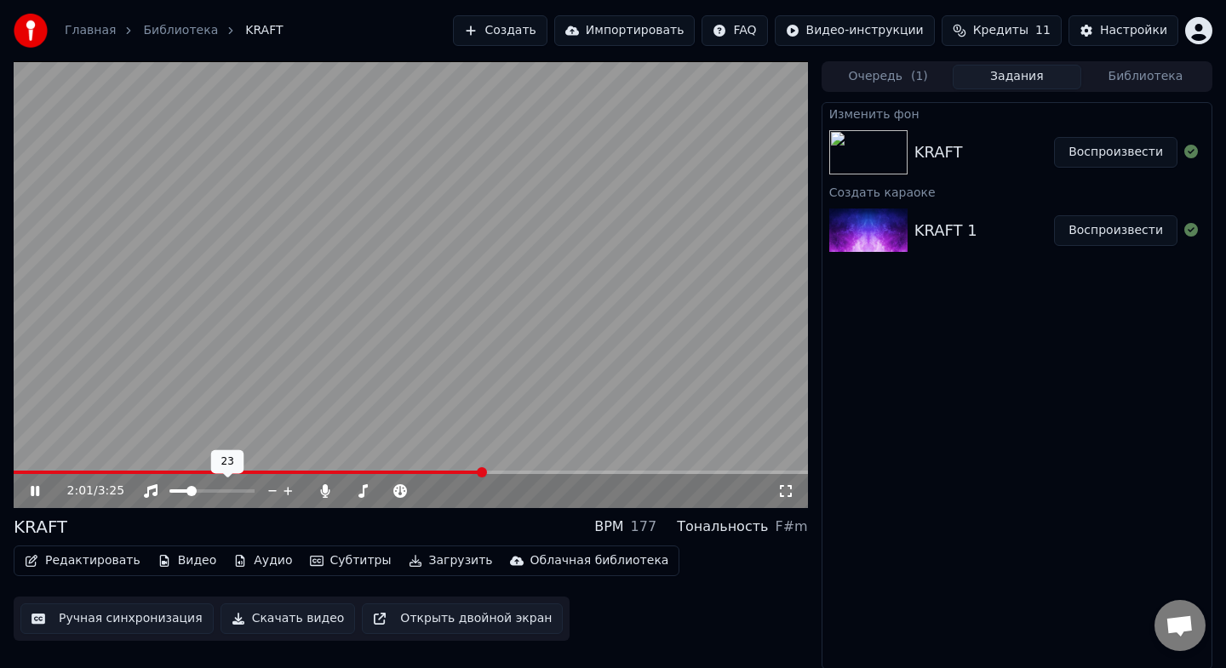
click at [192, 489] on span at bounding box center [191, 491] width 10 height 10
click at [190, 489] on span at bounding box center [194, 491] width 10 height 10
click at [255, 496] on span at bounding box center [249, 491] width 10 height 10
click at [470, 303] on video at bounding box center [411, 284] width 794 height 447
click at [459, 352] on video at bounding box center [411, 284] width 794 height 447
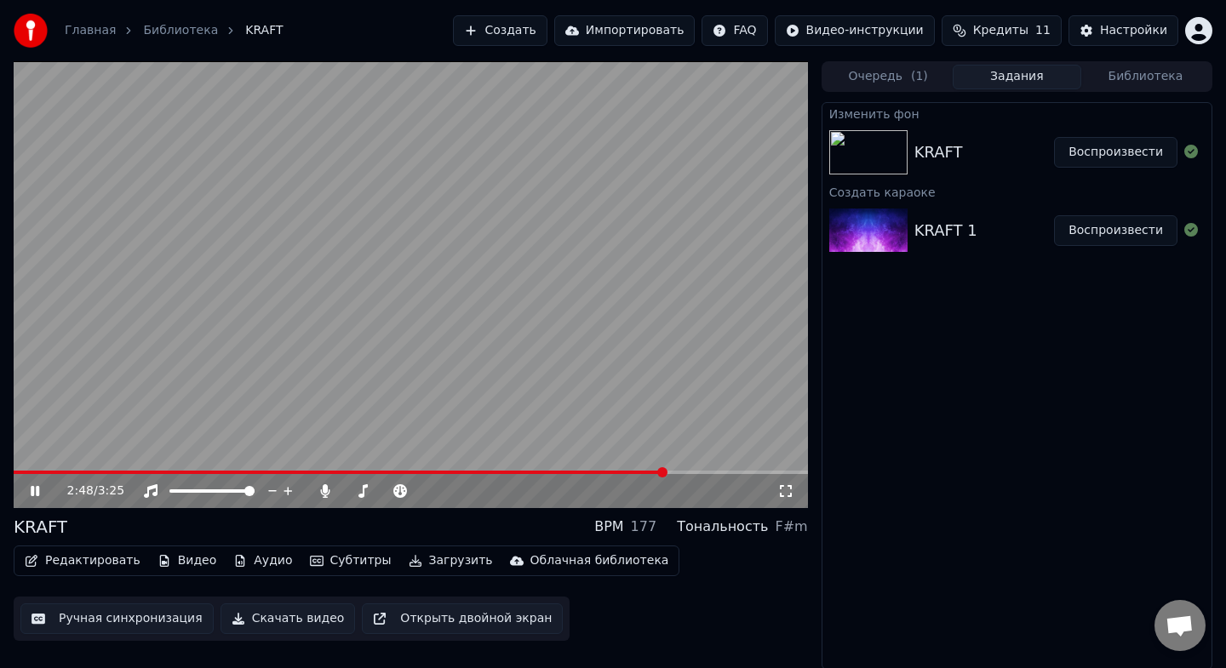
click at [457, 354] on video at bounding box center [411, 284] width 794 height 447
click at [458, 358] on video at bounding box center [411, 284] width 794 height 447
click at [892, 75] on button "Очередь ( 1 )" at bounding box center [888, 77] width 129 height 25
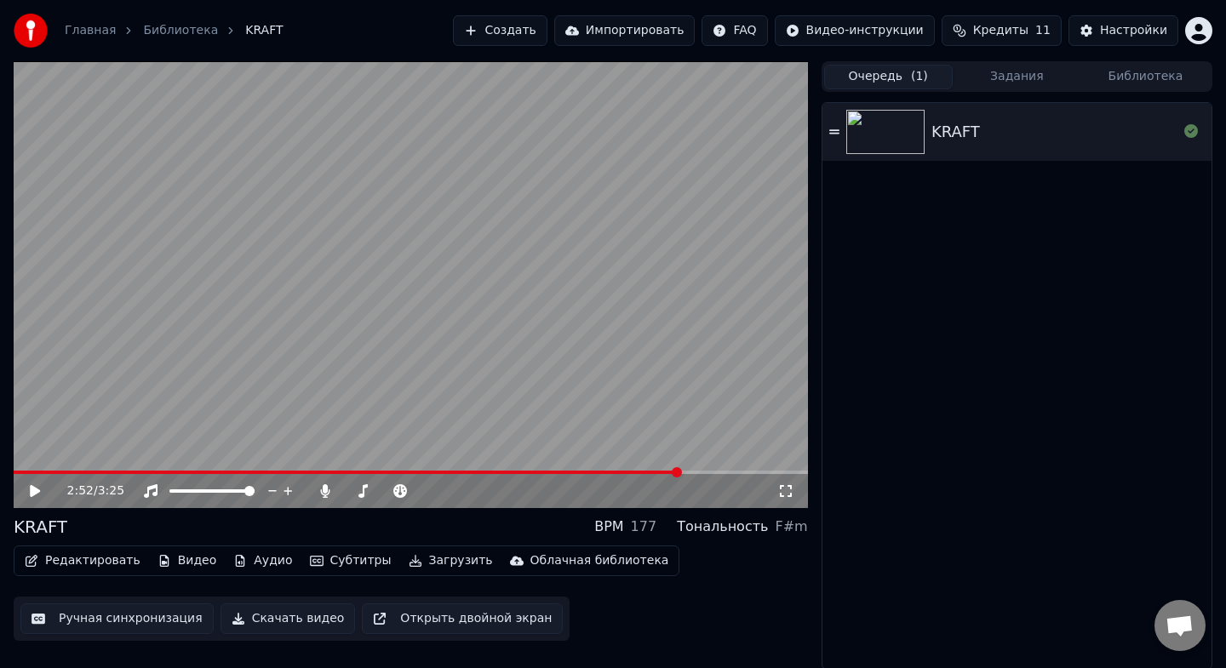
click at [988, 123] on div "KRAFT" at bounding box center [1054, 132] width 246 height 24
click at [324, 471] on span at bounding box center [411, 472] width 794 height 3
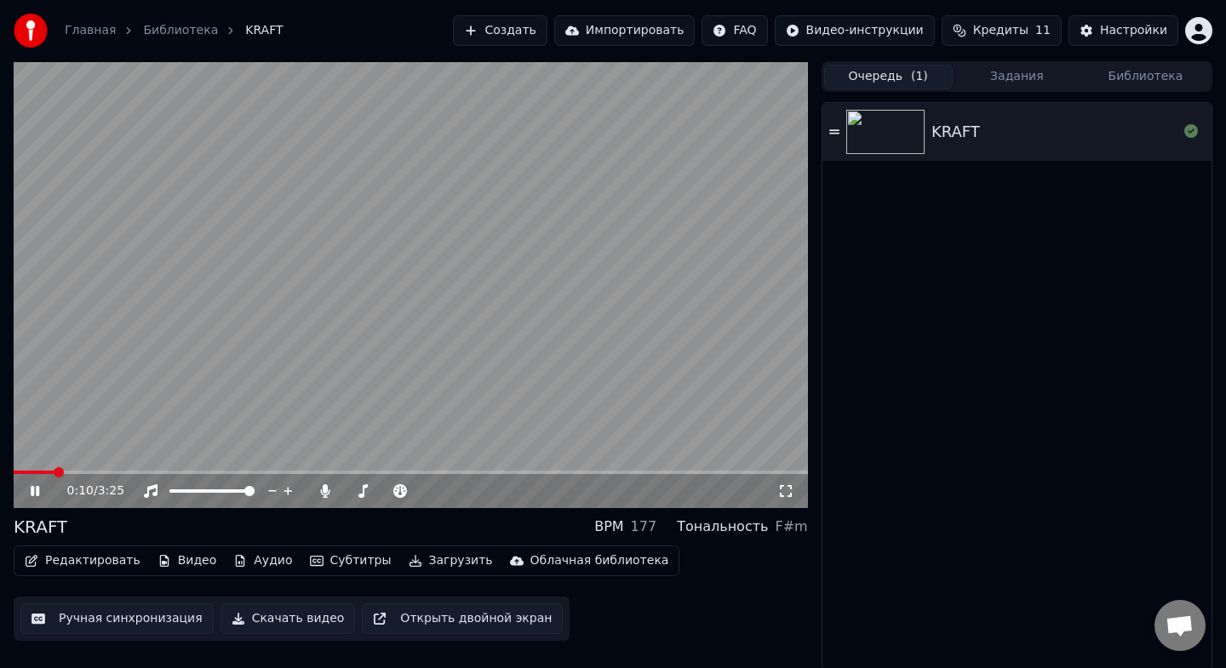
click at [324, 471] on span at bounding box center [411, 472] width 794 height 3
click at [324, 471] on span at bounding box center [328, 472] width 10 height 10
click at [375, 325] on video at bounding box center [411, 284] width 794 height 447
click at [407, 564] on button "Загрузить" at bounding box center [451, 561] width 98 height 24
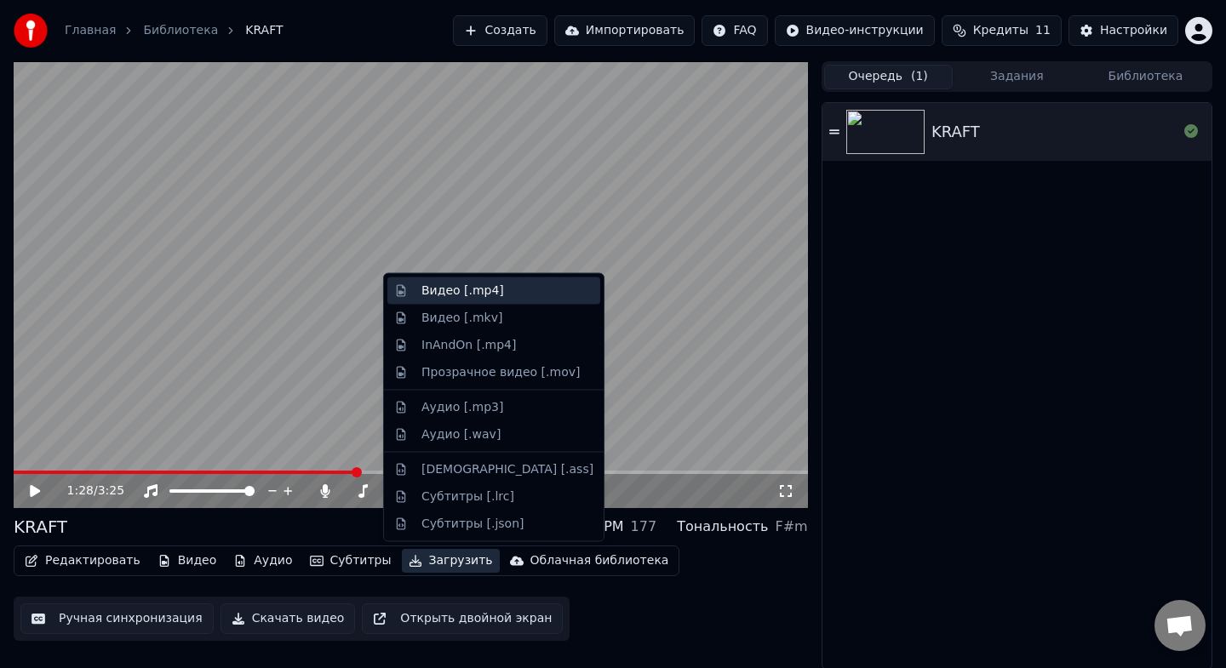
click at [483, 298] on div "Видео [.mp4]" at bounding box center [462, 291] width 83 height 17
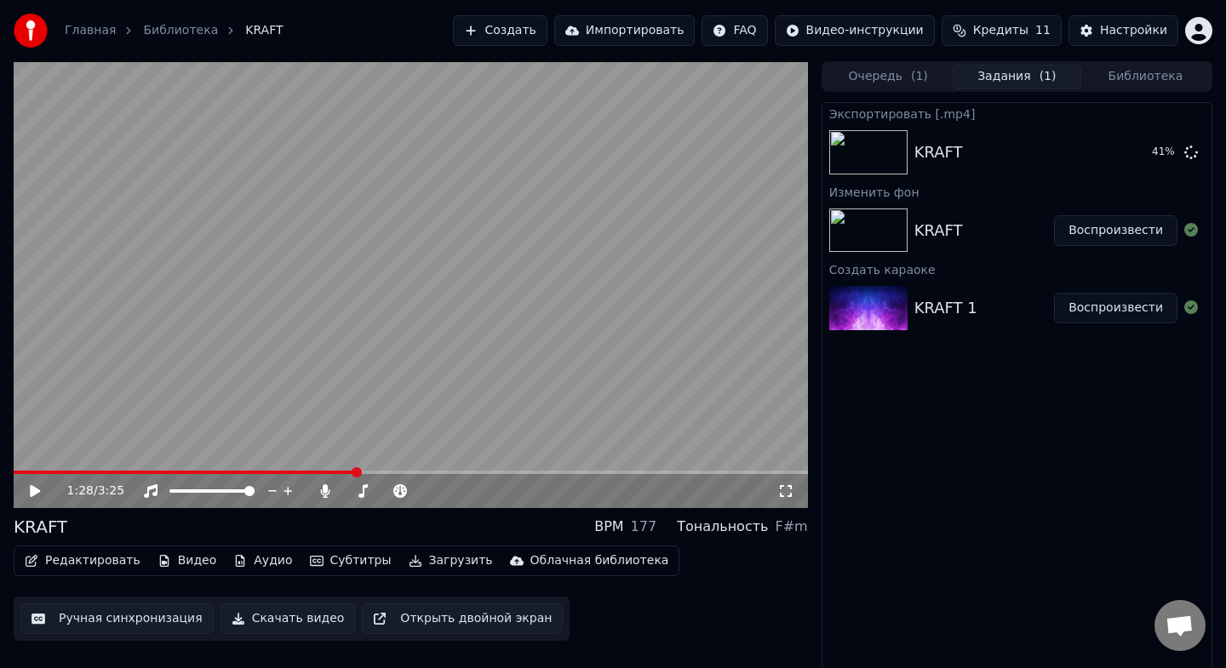
click at [449, 394] on video at bounding box center [411, 284] width 794 height 447
click at [1151, 154] on button "Показать" at bounding box center [1134, 152] width 88 height 31
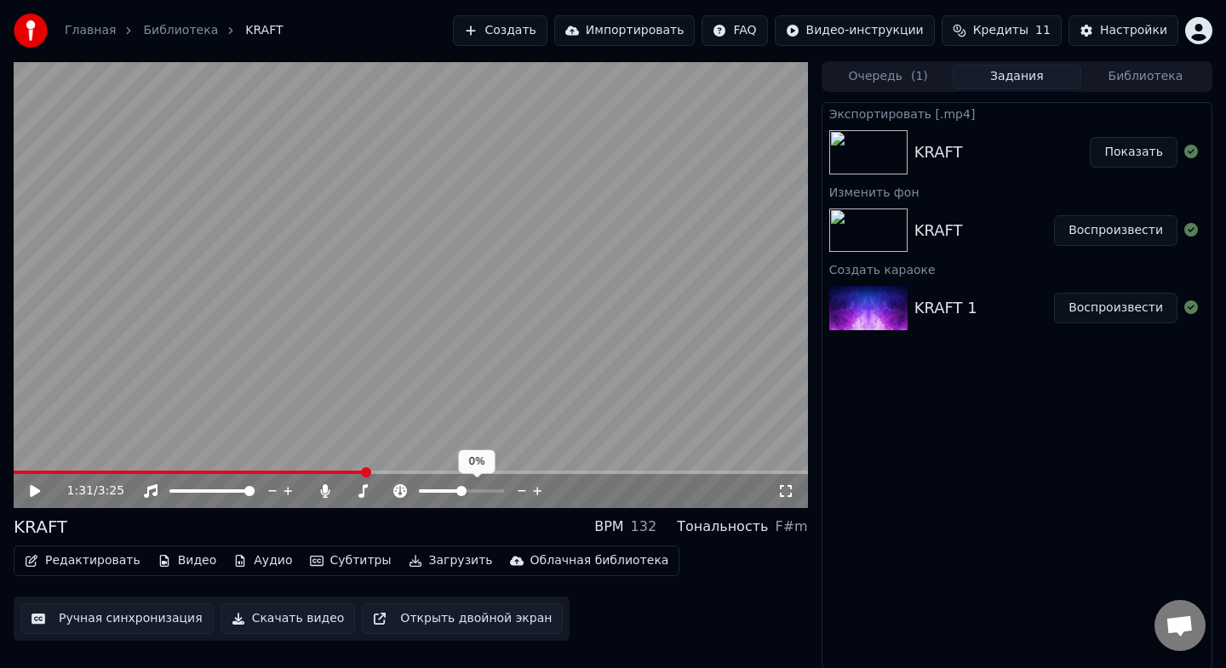
click at [461, 496] on span at bounding box center [461, 491] width 10 height 10
click at [558, 513] on div "1:31 / 3:25 KRAFT BPM 132 Тональность F#m Редактировать Видео Аудио Субтитры За…" at bounding box center [411, 365] width 794 height 609
click at [455, 564] on button "Загрузить" at bounding box center [451, 561] width 98 height 24
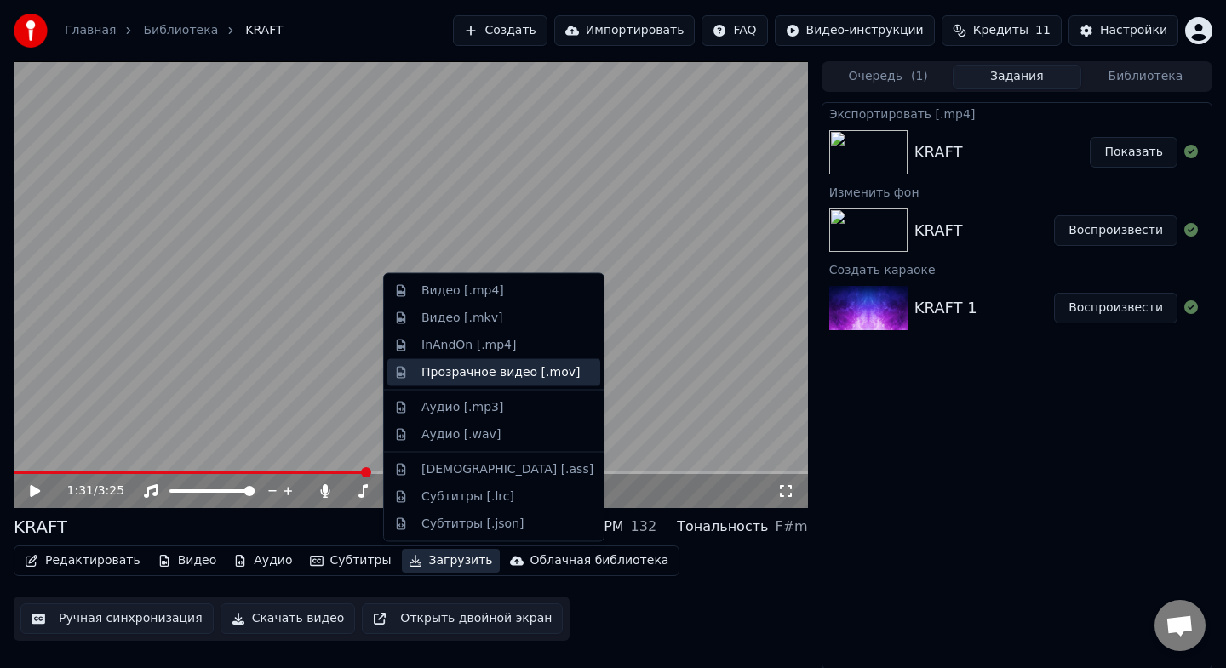
click at [443, 377] on div "Прозрачное видео [.mov]" at bounding box center [500, 372] width 158 height 17
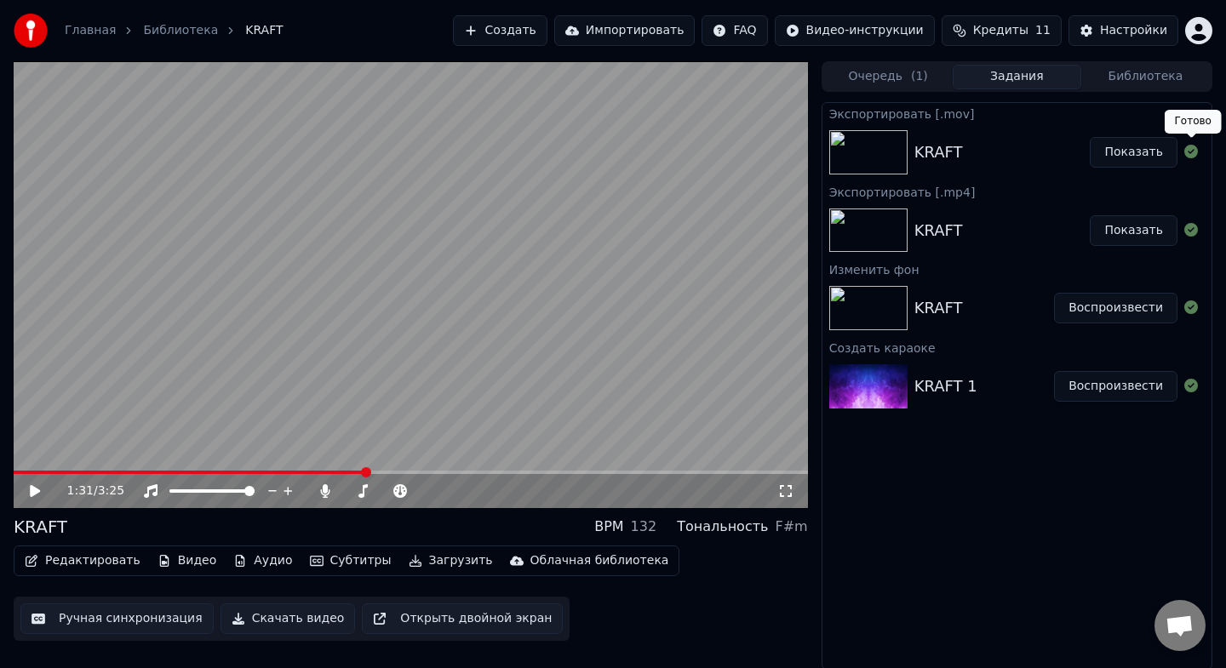
click at [1146, 155] on button "Показать" at bounding box center [1134, 152] width 88 height 31
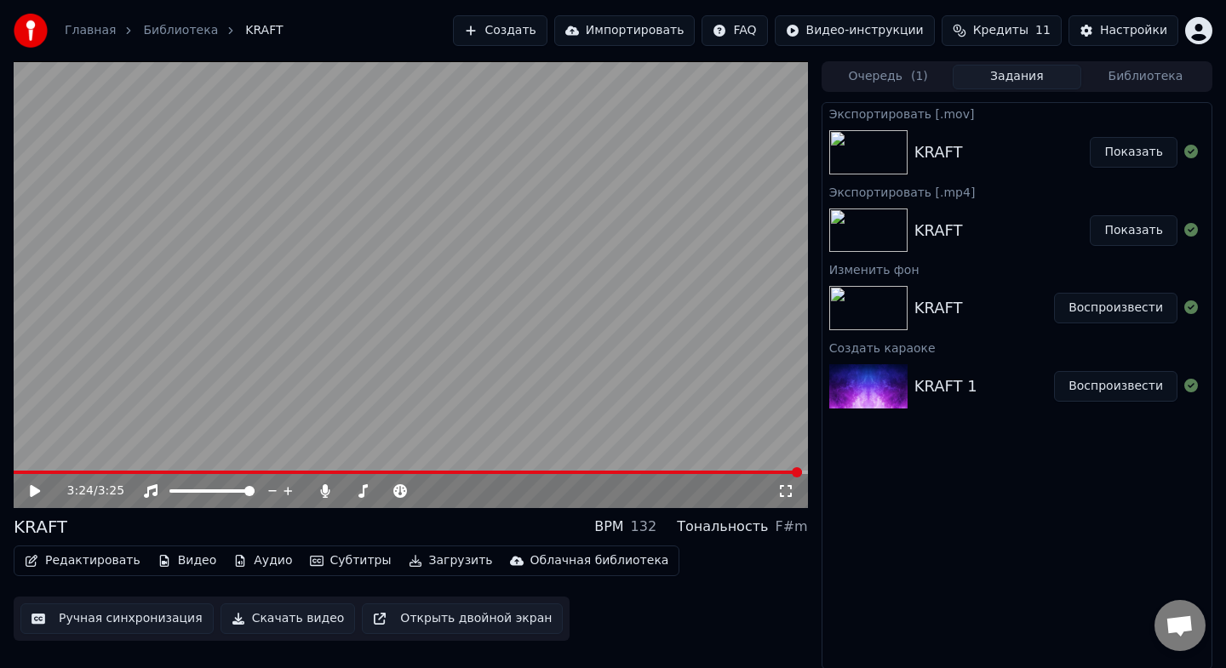
click at [821, 463] on div "3:24 / 3:25 KRAFT BPM 132 Тональность F#m Редактировать Видео Аудио Субтитры За…" at bounding box center [613, 365] width 1226 height 609
click at [449, 521] on div "KRAFT BPM 132 Тональность F#m" at bounding box center [411, 527] width 794 height 24
click at [26, 490] on div "3:25 / 3:25" at bounding box center [410, 491] width 781 height 17
click at [37, 491] on icon at bounding box center [35, 491] width 10 height 12
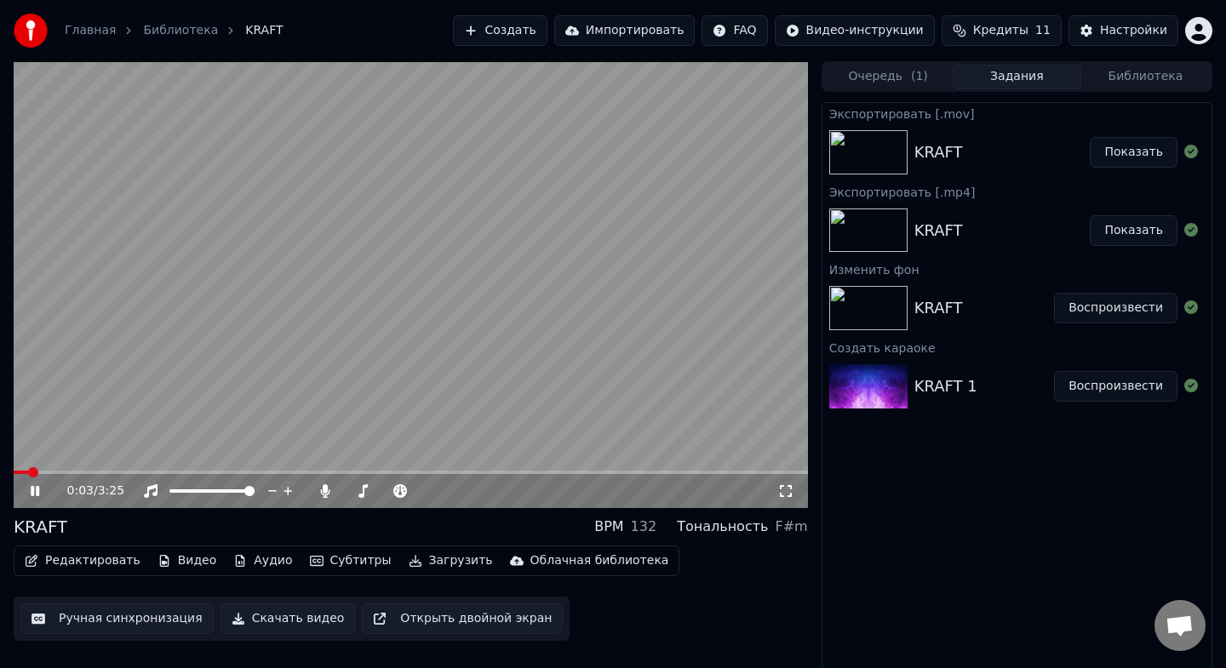
click at [171, 469] on video at bounding box center [411, 284] width 794 height 447
click at [180, 472] on span at bounding box center [411, 472] width 794 height 3
click at [28, 496] on icon at bounding box center [47, 491] width 40 height 14
click at [320, 472] on span at bounding box center [411, 472] width 794 height 3
click at [403, 471] on span at bounding box center [411, 472] width 794 height 3
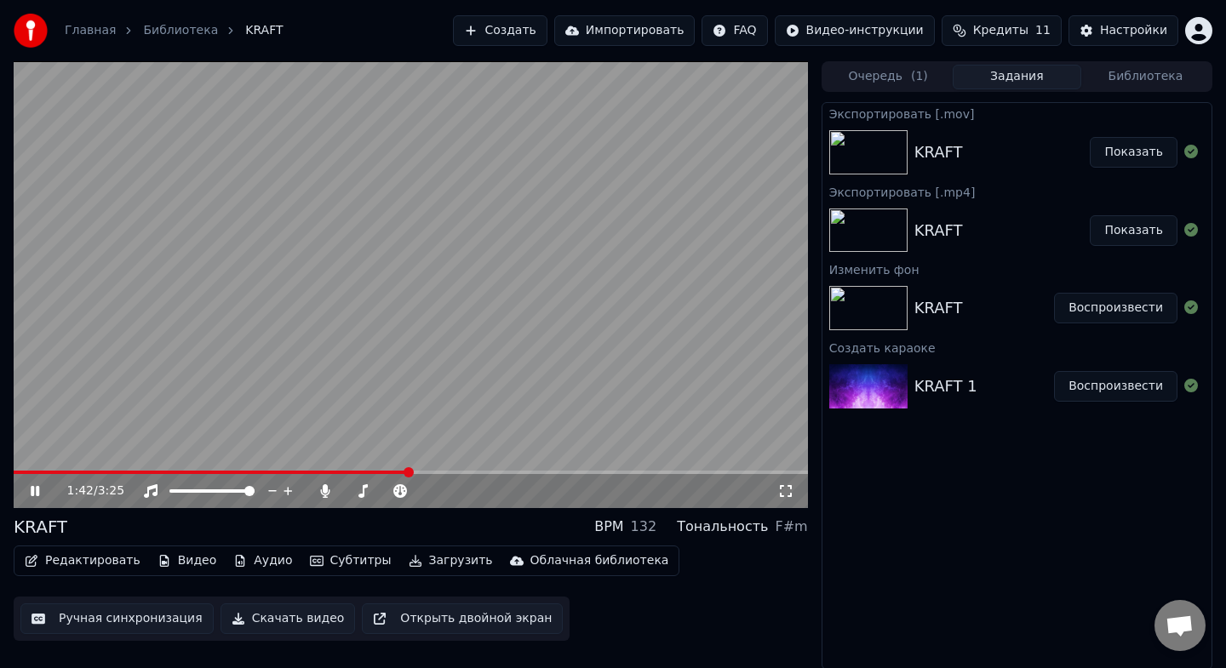
click at [482, 472] on span at bounding box center [411, 472] width 794 height 3
click at [538, 474] on div "2:01 / 3:25" at bounding box center [411, 491] width 794 height 34
click at [584, 476] on div "2:02 / 3:25" at bounding box center [411, 491] width 794 height 34
click at [600, 472] on span at bounding box center [411, 472] width 794 height 3
click at [657, 474] on div "2:32 / 3:25" at bounding box center [411, 491] width 794 height 34
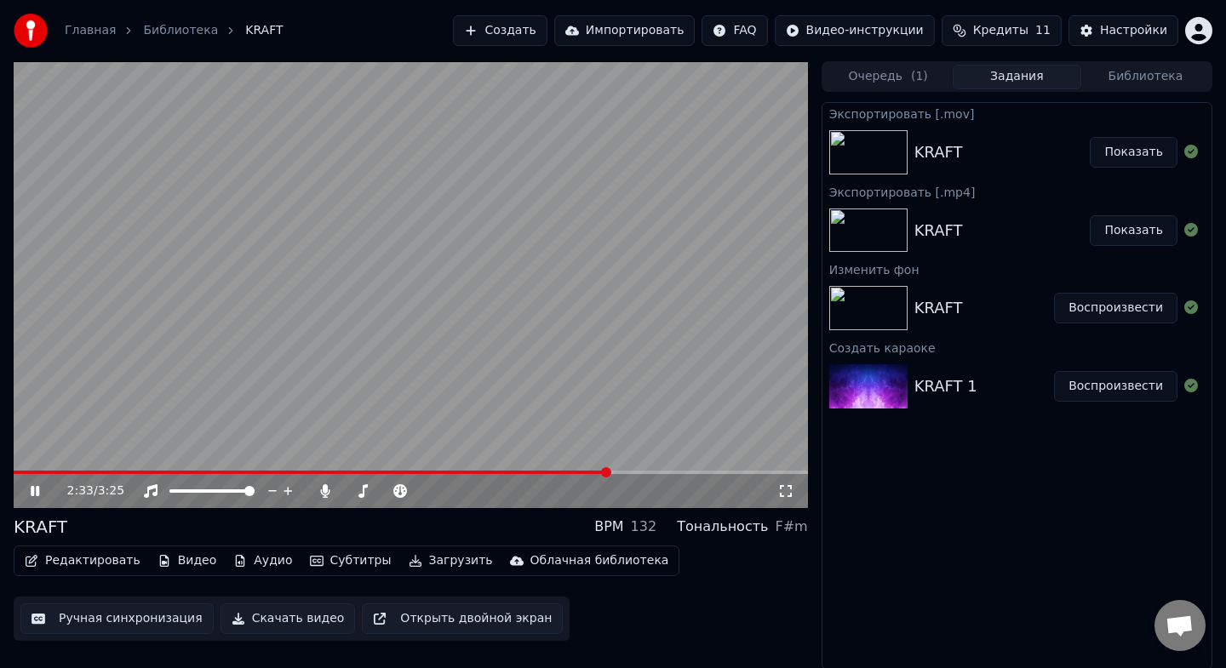
click at [671, 473] on span at bounding box center [411, 472] width 794 height 3
click at [713, 471] on span at bounding box center [411, 472] width 794 height 3
click at [741, 473] on span at bounding box center [411, 472] width 794 height 3
click at [767, 473] on span at bounding box center [411, 472] width 794 height 3
click at [795, 472] on span at bounding box center [411, 472] width 794 height 3
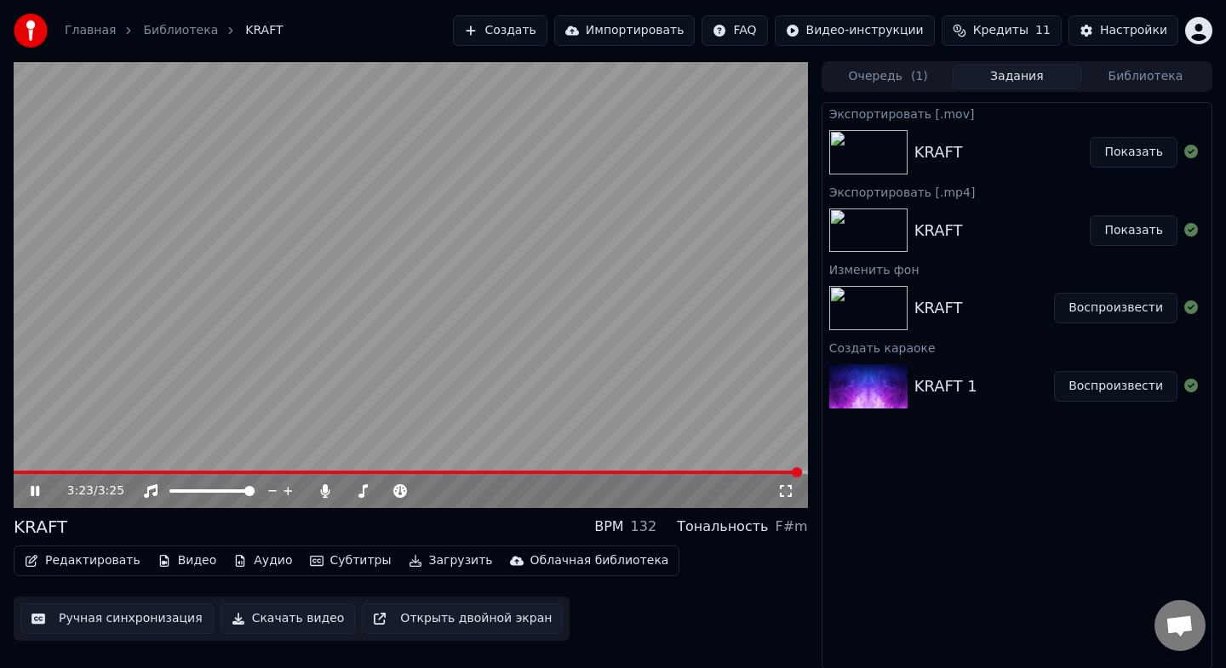
click at [33, 490] on icon at bounding box center [35, 491] width 9 height 10
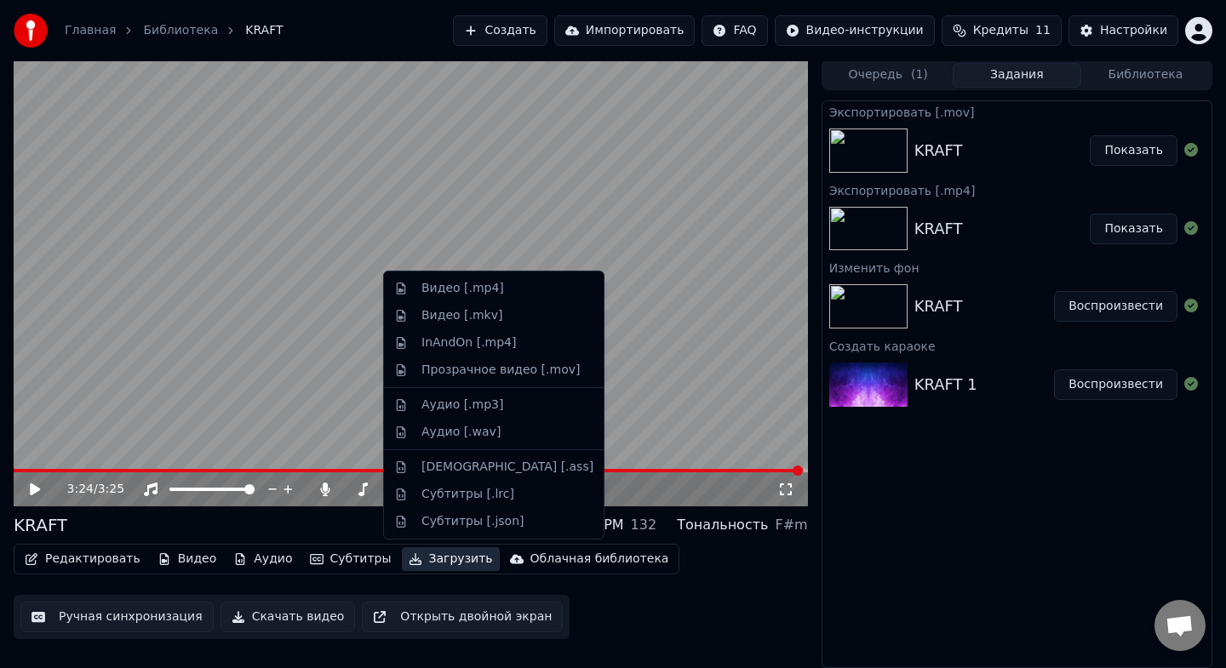
click at [414, 564] on button "Загрузить" at bounding box center [451, 559] width 98 height 24
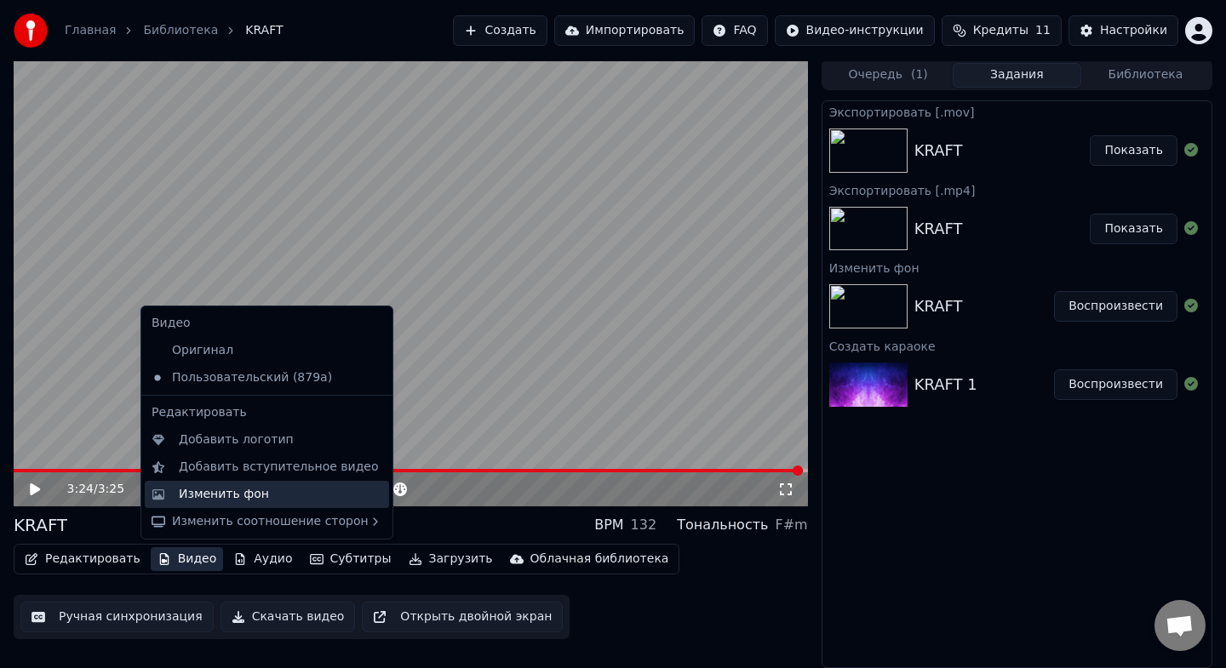
click at [253, 492] on div "Изменить фон" at bounding box center [224, 494] width 90 height 17
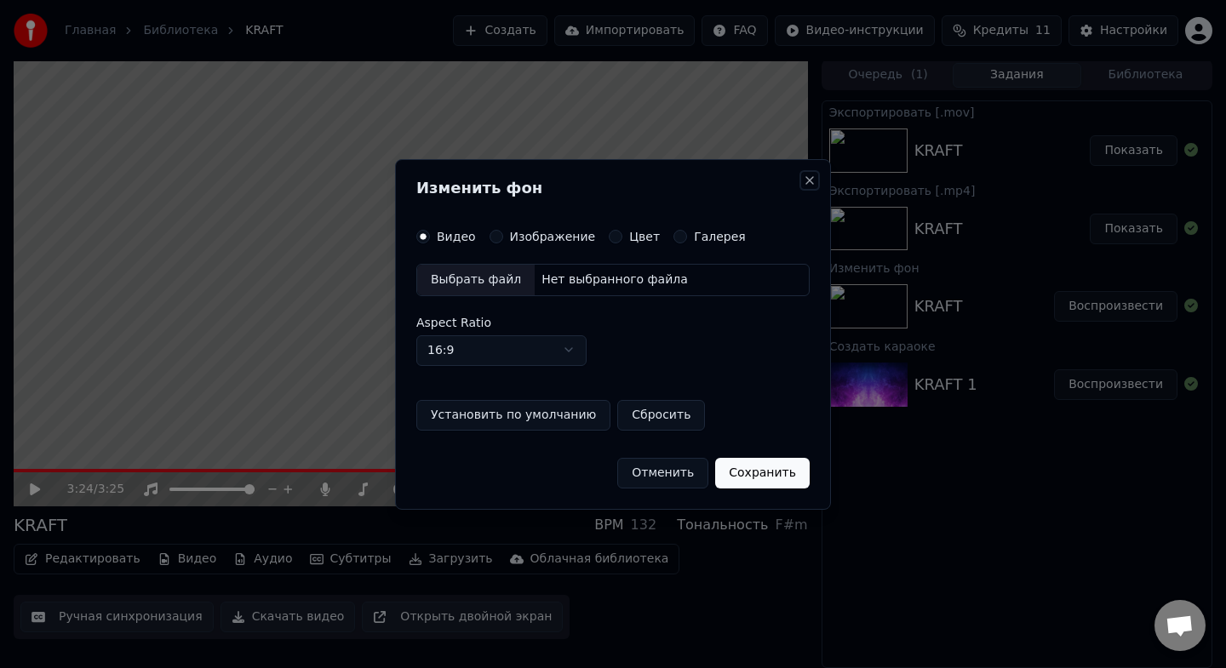
click at [810, 180] on button "Close" at bounding box center [810, 181] width 14 height 14
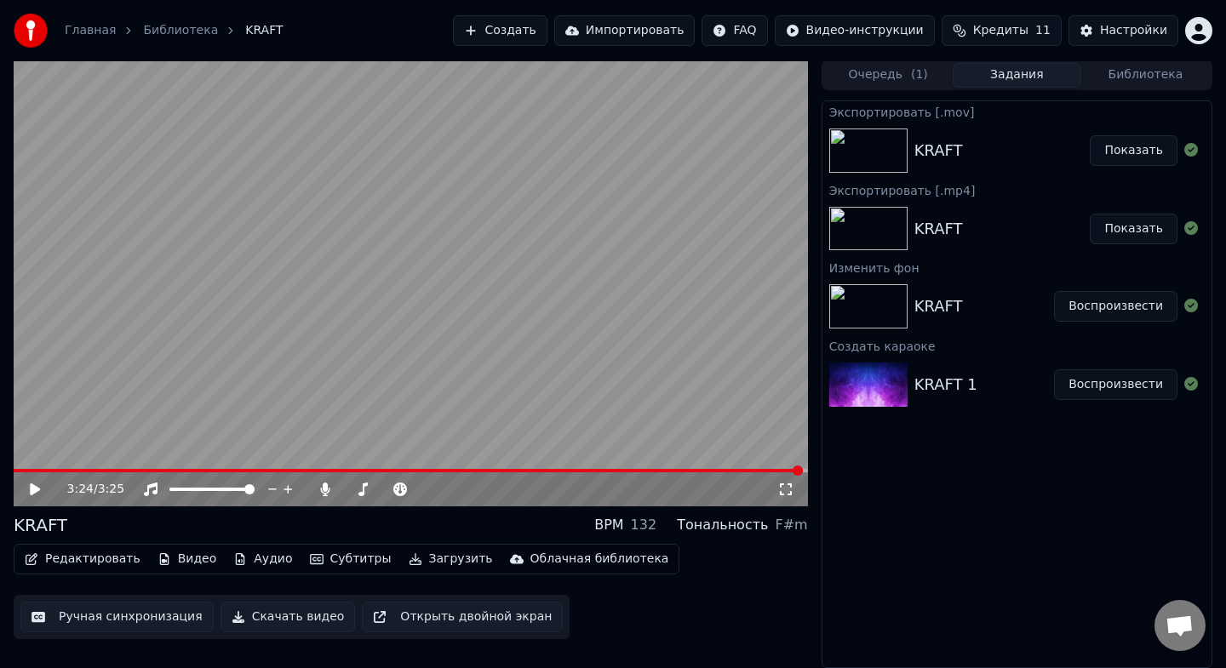
click at [119, 563] on button "Редактировать" at bounding box center [82, 559] width 129 height 24
click at [105, 560] on button "Редактировать" at bounding box center [82, 559] width 129 height 24
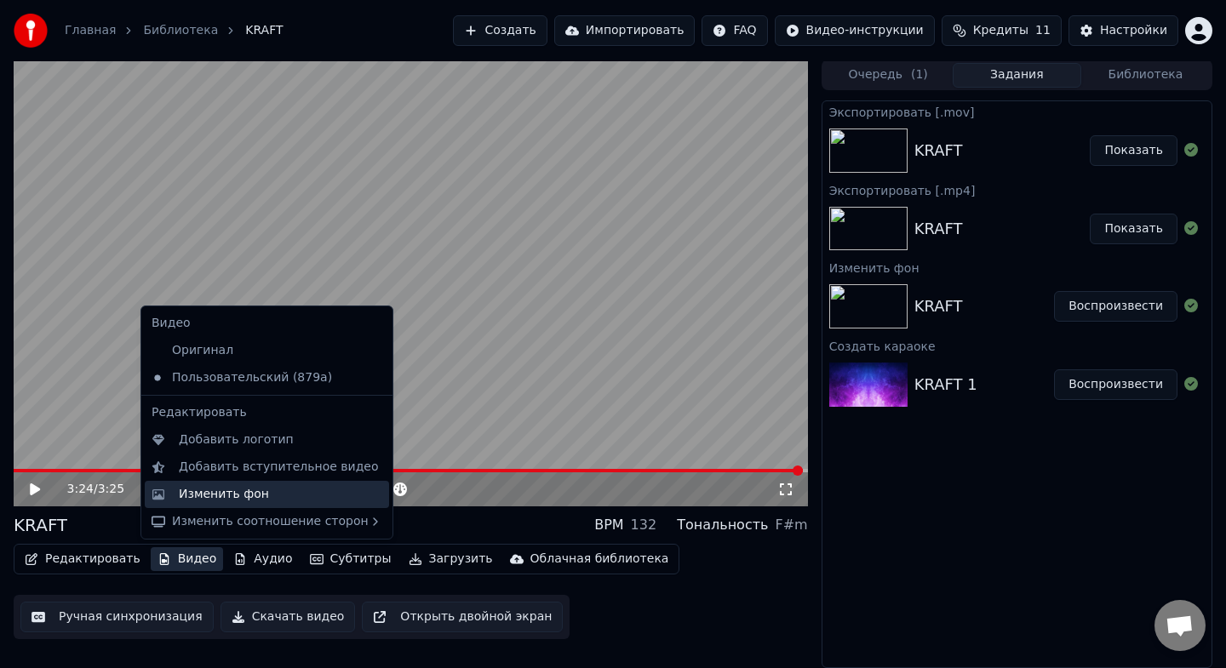
click at [252, 492] on div "Изменить фон" at bounding box center [224, 494] width 90 height 17
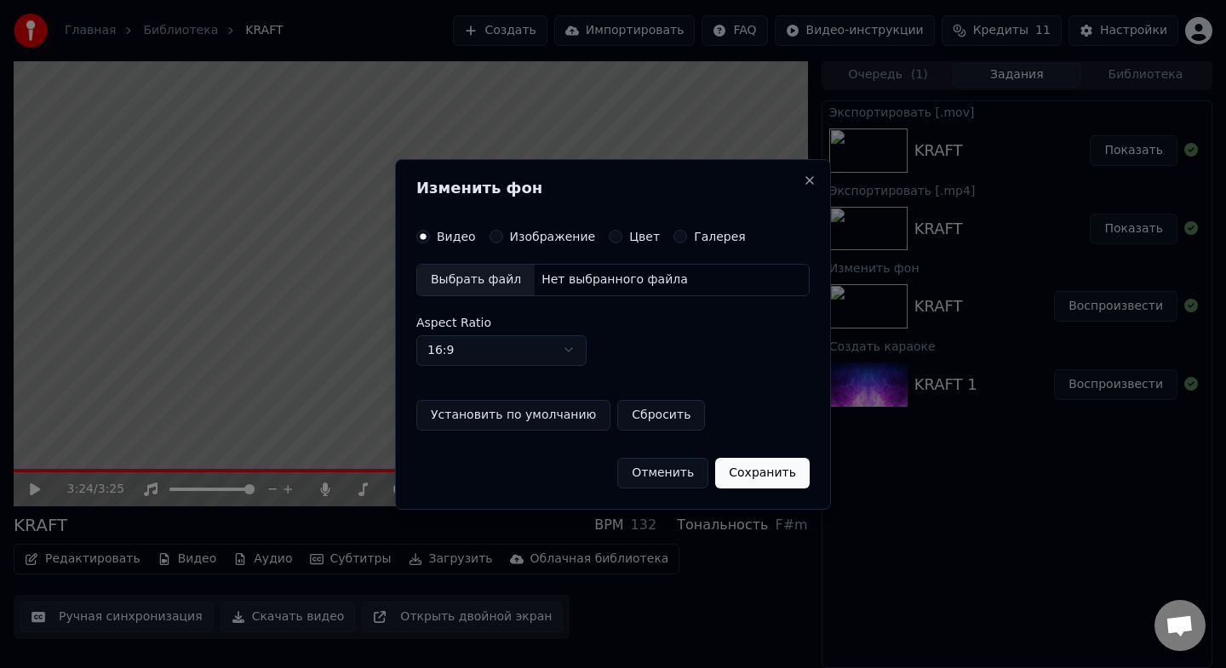
click at [614, 244] on div "Видео Изображение Цвет Галерея Выбрать файл Нет выбранного файла Aspect Ratio 1…" at bounding box center [612, 330] width 393 height 201
click at [610, 239] on button "Цвет" at bounding box center [616, 237] width 14 height 14
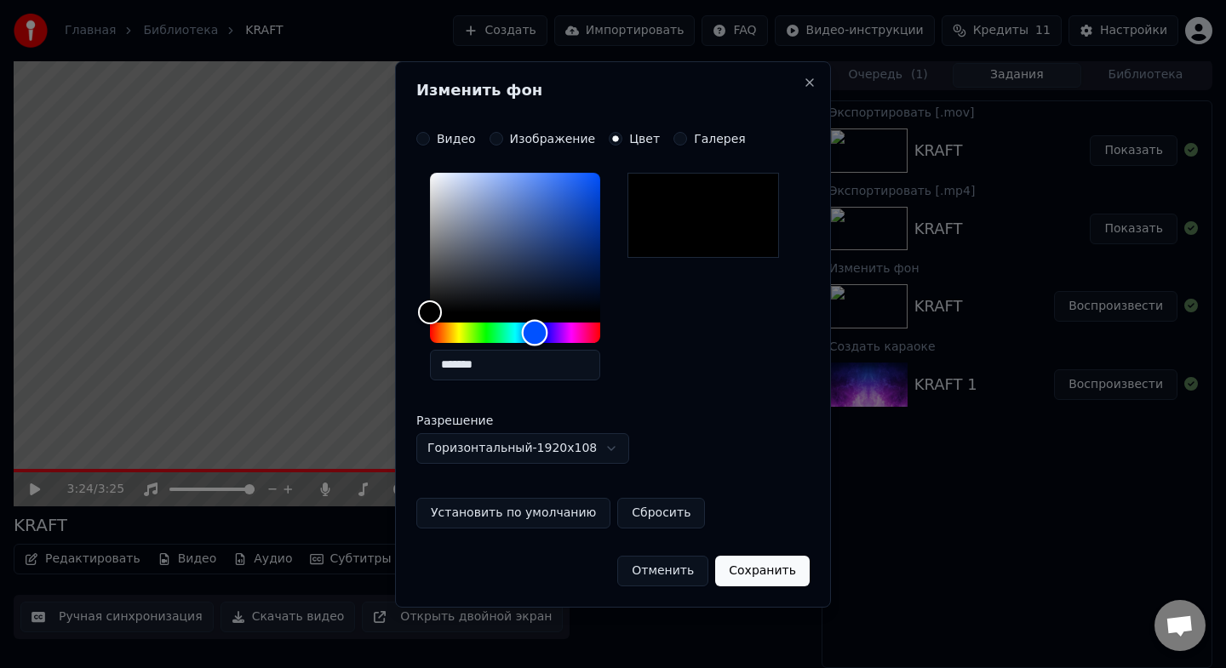
click at [535, 335] on div "Hue" at bounding box center [515, 333] width 170 height 20
click at [538, 334] on div "Hue" at bounding box center [539, 332] width 26 height 26
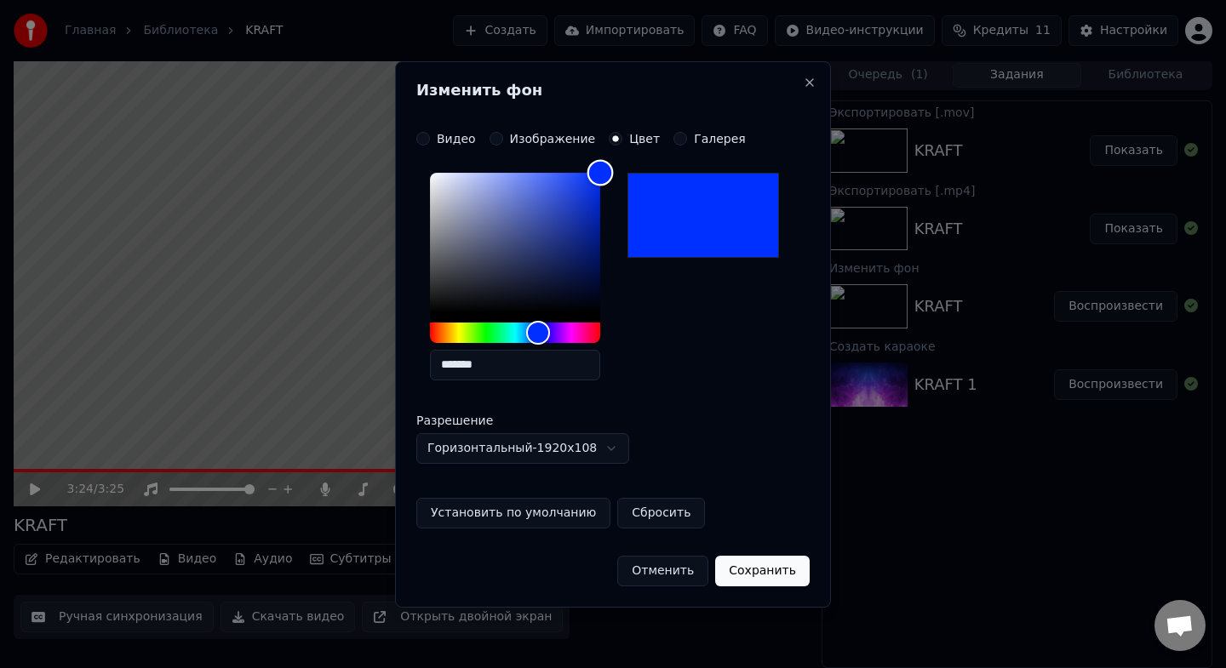
drag, startPoint x: 430, startPoint y: 304, endPoint x: 638, endPoint y: 132, distance: 269.7
click at [638, 132] on div "**********" at bounding box center [612, 330] width 393 height 397
type input "*******"
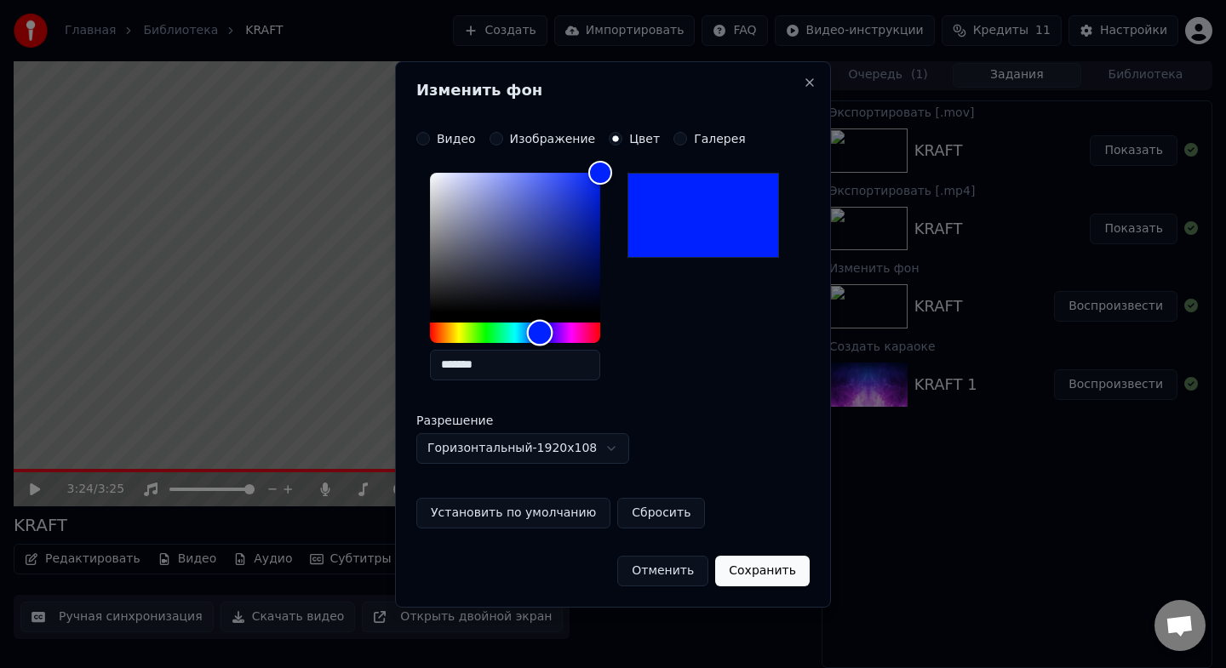
click at [540, 328] on div "Hue" at bounding box center [540, 332] width 26 height 26
click at [767, 575] on button "Сохранить" at bounding box center [762, 571] width 94 height 31
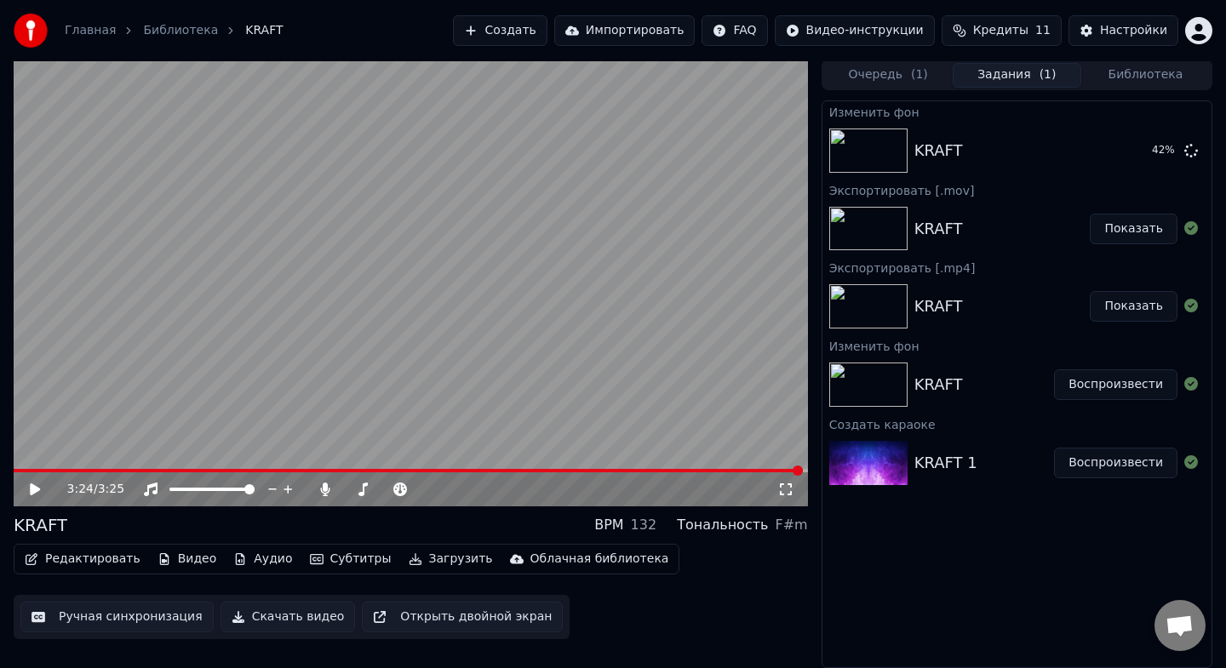
click at [896, 83] on button "Очередь ( 1 )" at bounding box center [888, 75] width 129 height 25
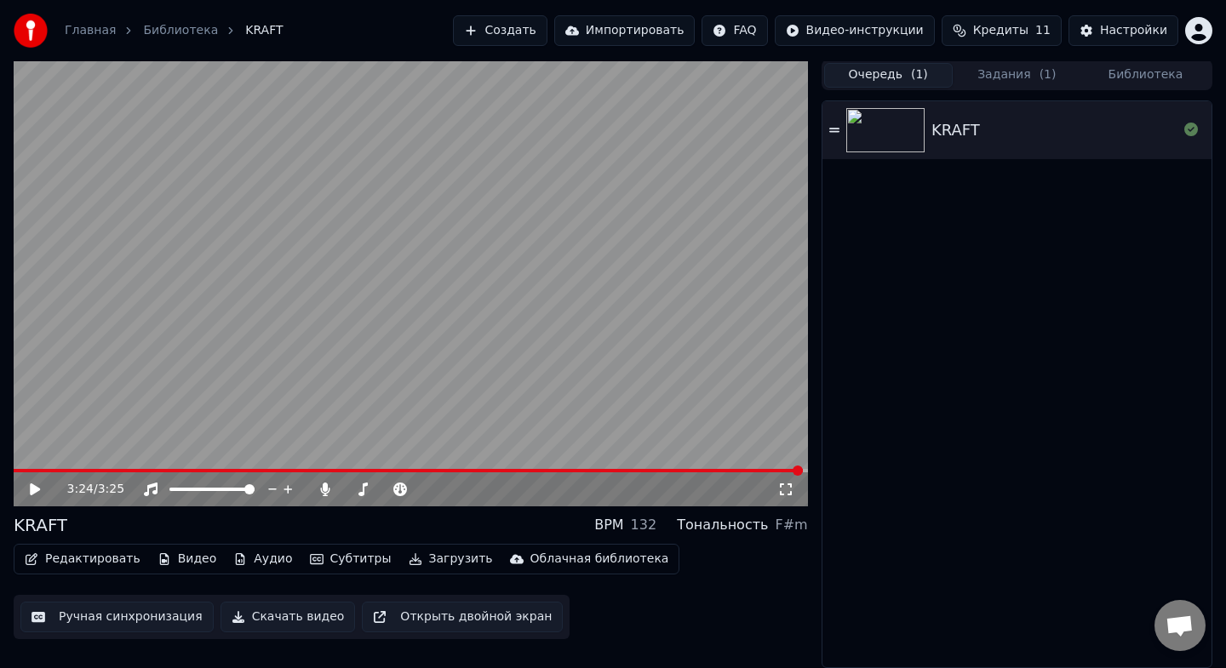
click at [890, 160] on div "KRAFT" at bounding box center [1016, 384] width 389 height 566
click at [890, 129] on img at bounding box center [885, 130] width 78 height 44
click at [1177, 132] on div "KRAFT" at bounding box center [1054, 130] width 246 height 24
click at [1188, 132] on icon at bounding box center [1191, 130] width 14 height 14
click at [1002, 134] on div "KRAFT" at bounding box center [1054, 130] width 246 height 24
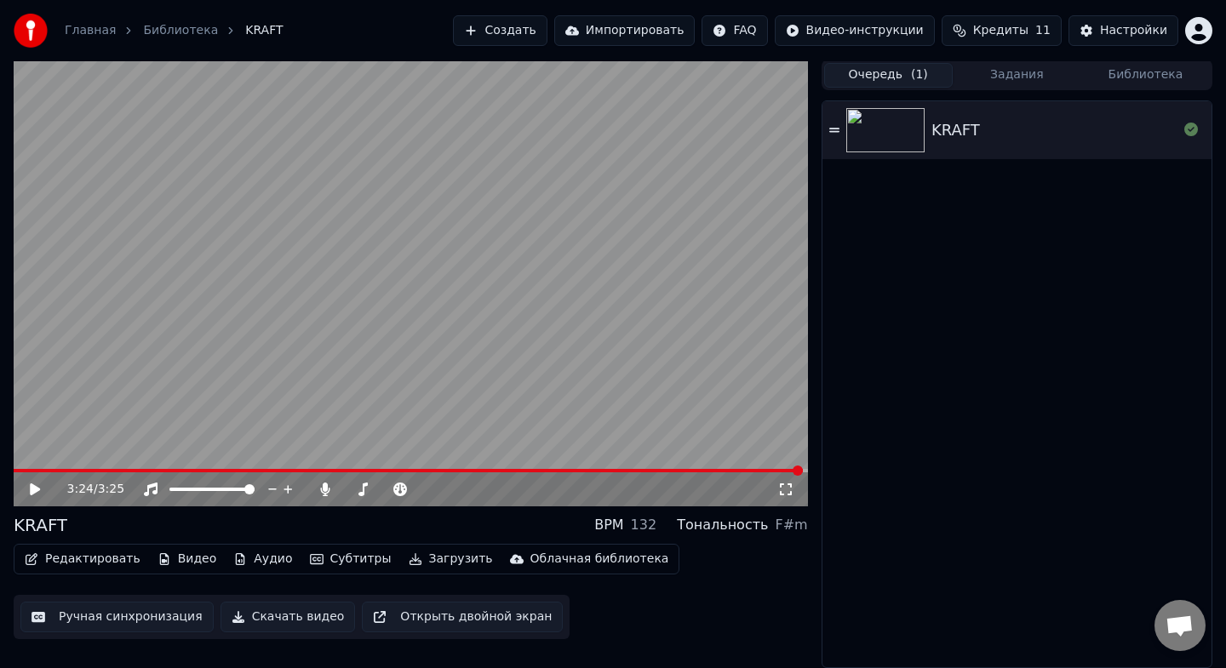
click at [1002, 134] on div "KRAFT" at bounding box center [1054, 130] width 246 height 24
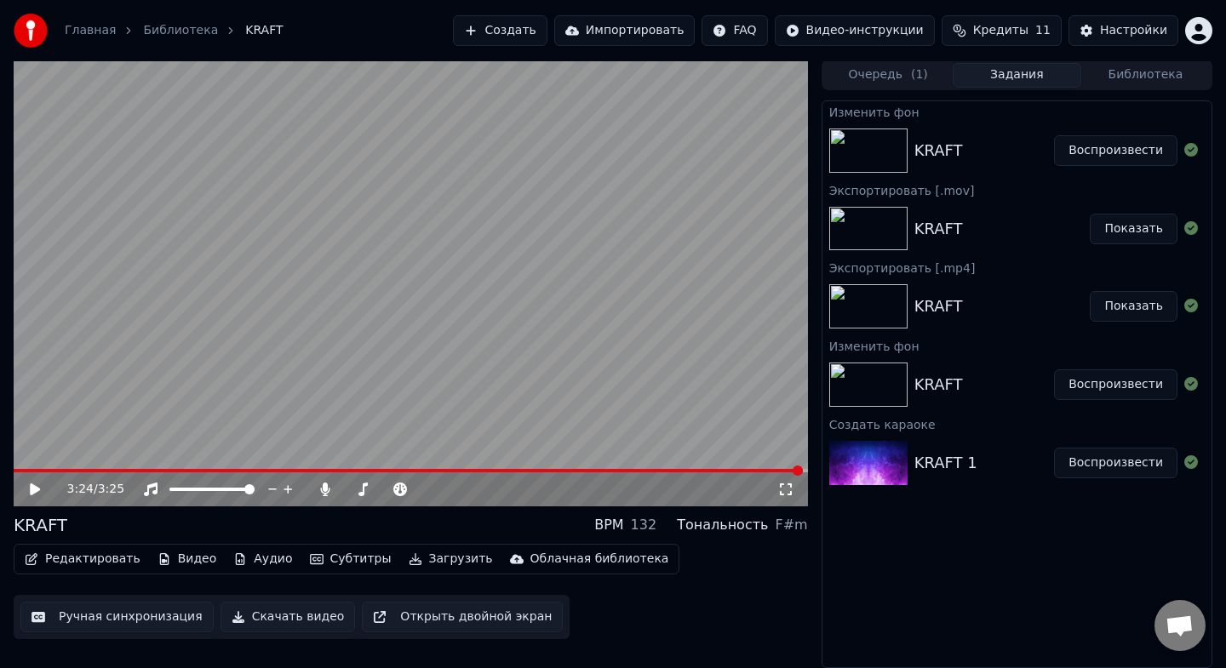
click at [1022, 75] on button "Задания" at bounding box center [1017, 75] width 129 height 25
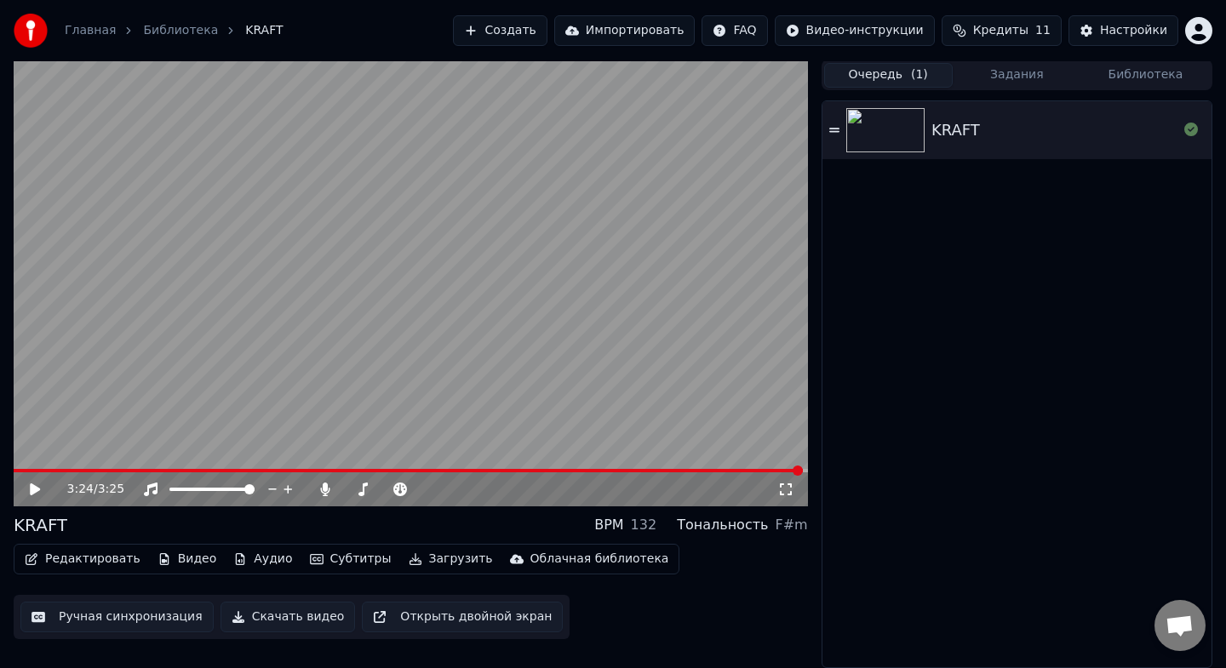
click at [930, 75] on button "Очередь ( 1 )" at bounding box center [888, 75] width 129 height 25
click at [882, 126] on img at bounding box center [885, 130] width 78 height 44
click at [1005, 81] on button "Задания" at bounding box center [1017, 75] width 129 height 25
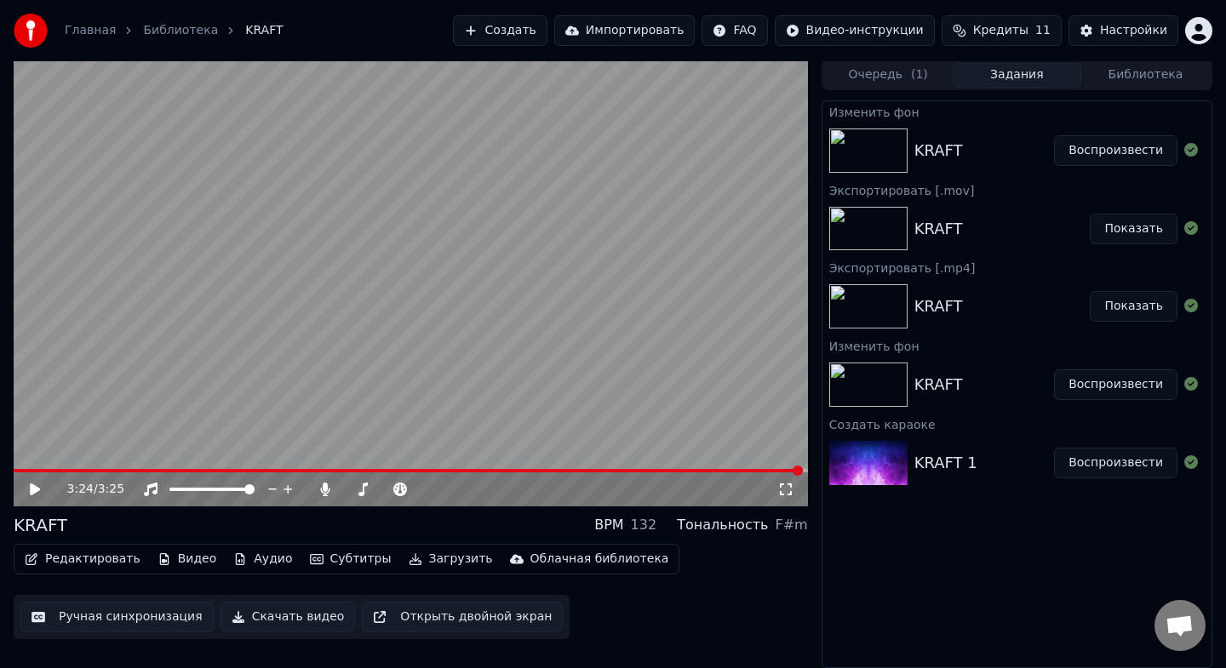
click at [1105, 152] on button "Воспроизвести" at bounding box center [1115, 150] width 123 height 31
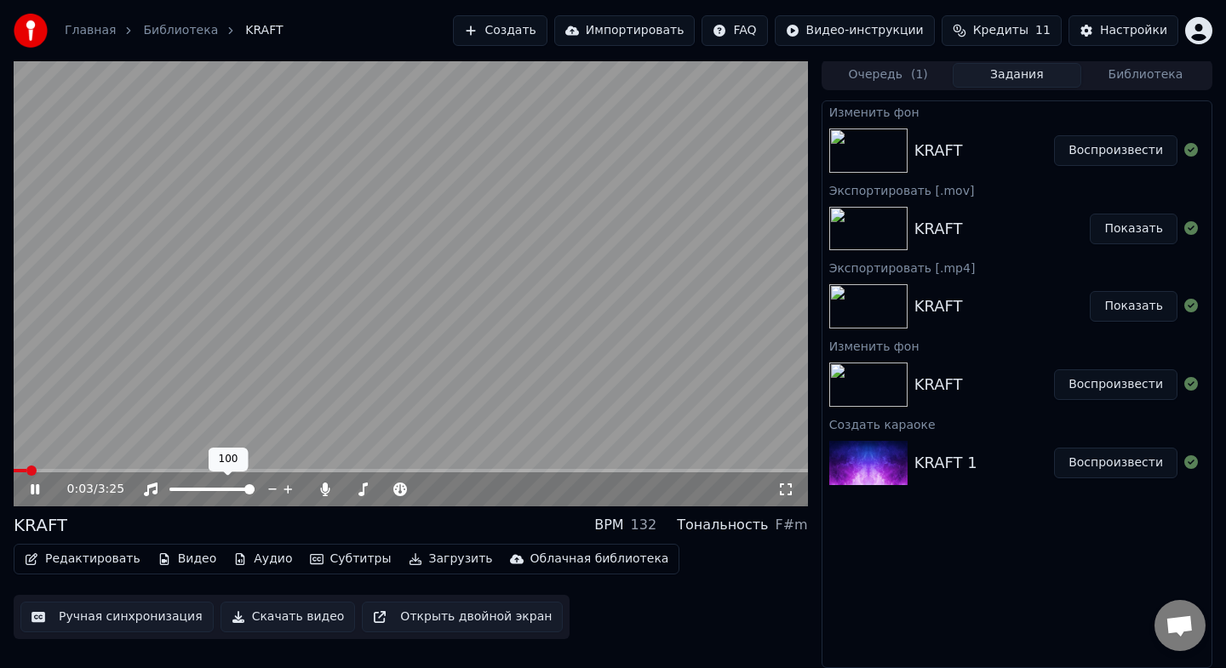
click at [192, 492] on div at bounding box center [227, 489] width 137 height 17
click at [190, 488] on span at bounding box center [211, 489] width 85 height 3
click at [106, 469] on span at bounding box center [411, 470] width 794 height 3
click at [37, 487] on icon at bounding box center [35, 489] width 9 height 10
click at [288, 618] on button "Скачать видео" at bounding box center [287, 617] width 135 height 31
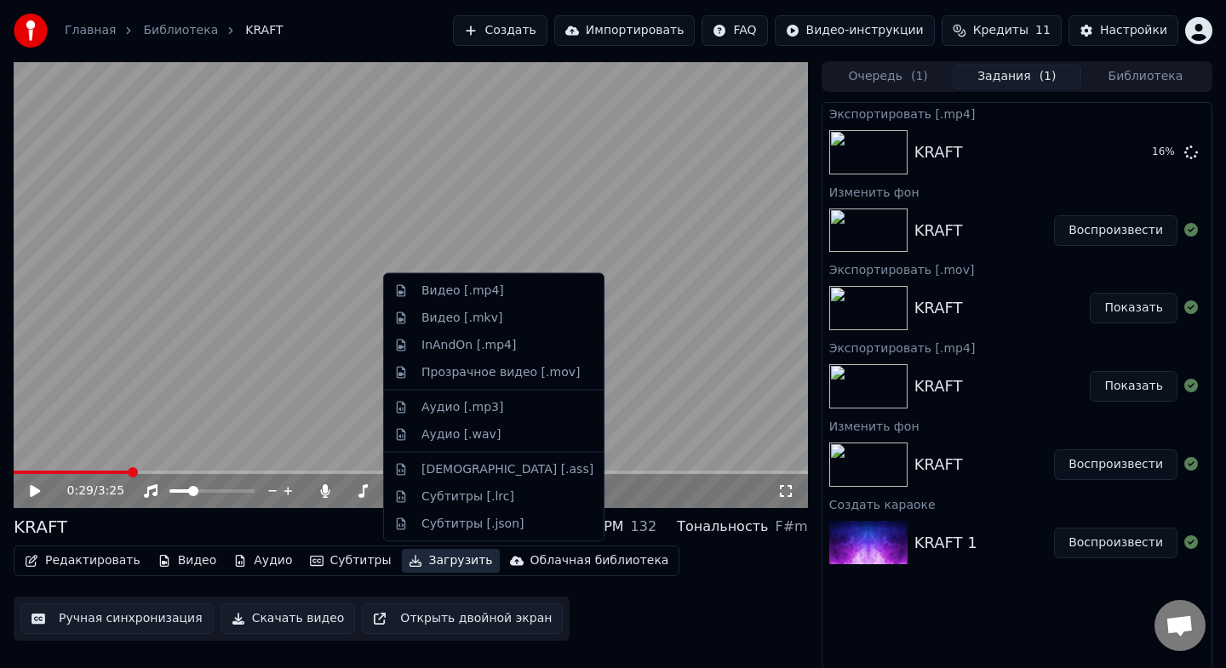
click at [428, 565] on button "Загрузить" at bounding box center [451, 561] width 98 height 24
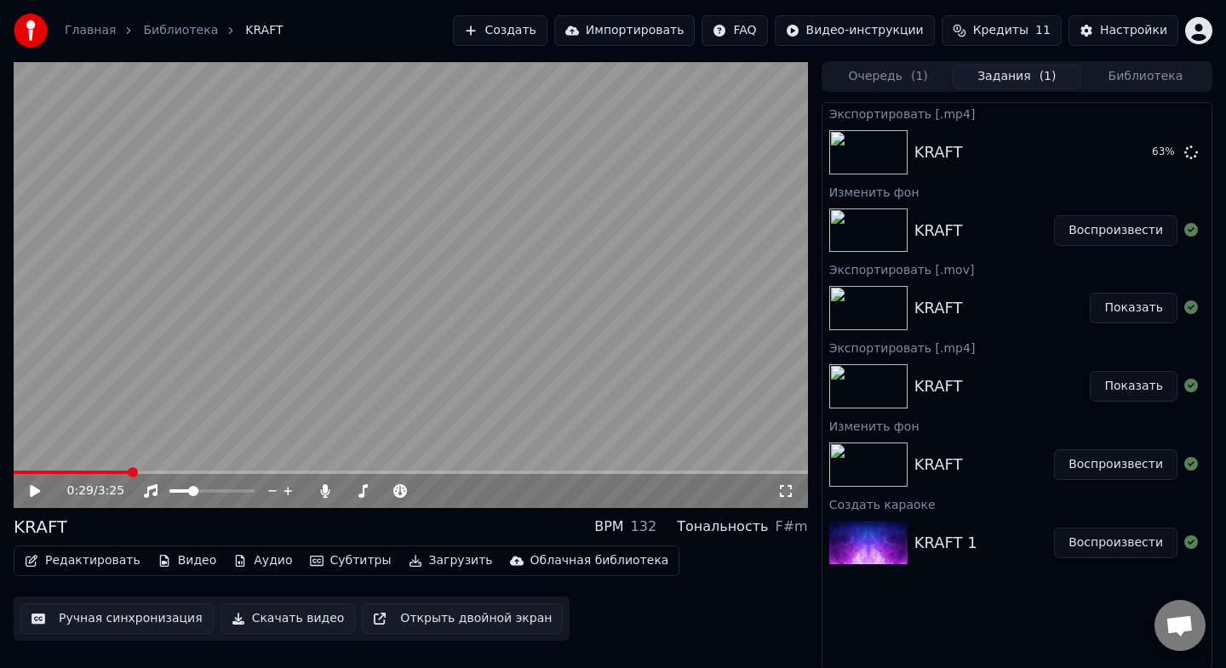
click at [718, 558] on div "Редактировать Видео Аудио Субтитры Загрузить Облачная библиотека Ручная синхрон…" at bounding box center [411, 593] width 794 height 95
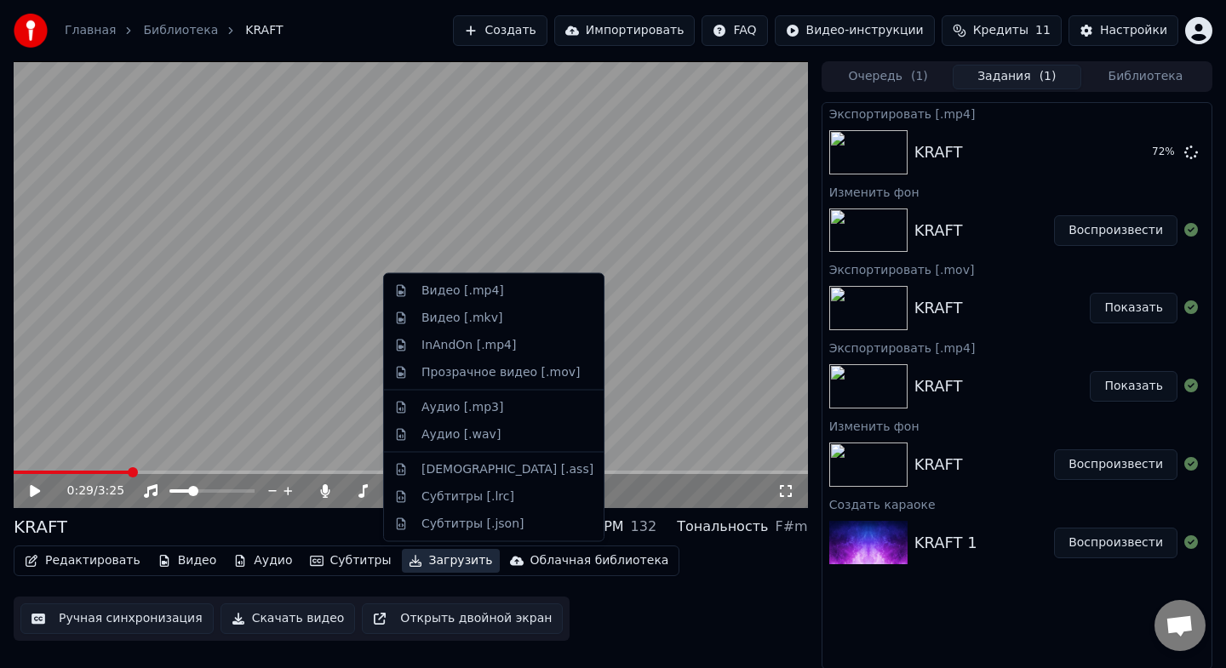
click at [436, 563] on button "Загрузить" at bounding box center [451, 561] width 98 height 24
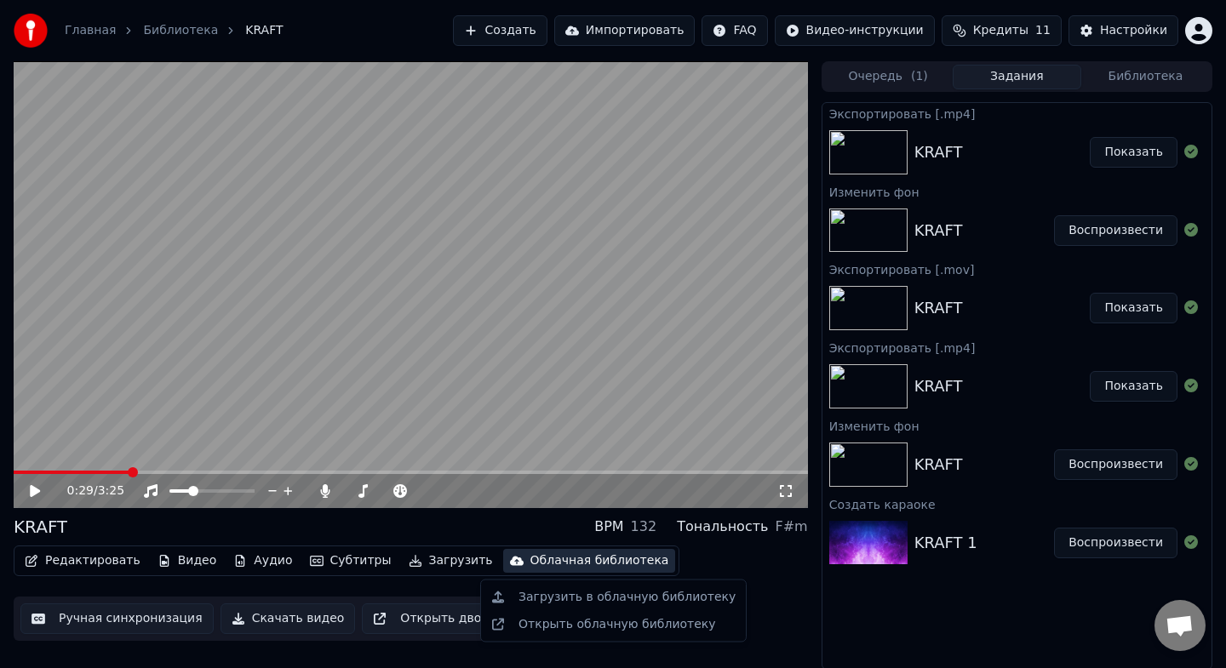
click at [776, 578] on div "Редактировать Видео Аудио Субтитры Загрузить Облачная библиотека Ручная синхрон…" at bounding box center [411, 593] width 794 height 95
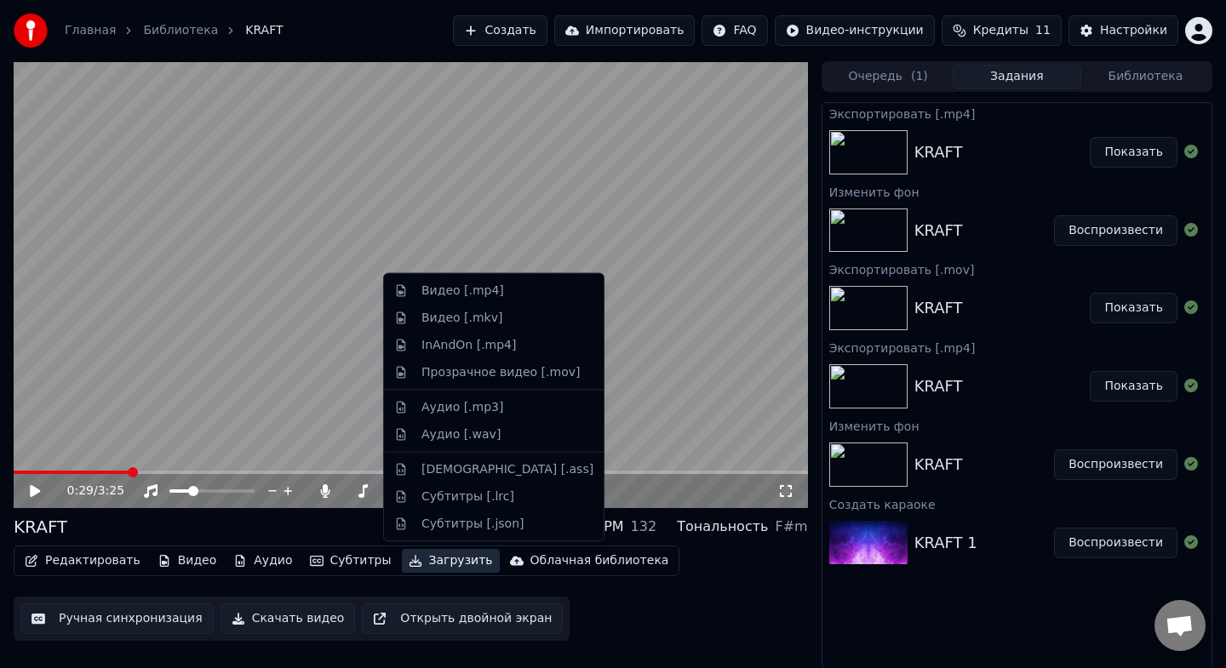
click at [421, 559] on button "Загрузить" at bounding box center [451, 561] width 98 height 24
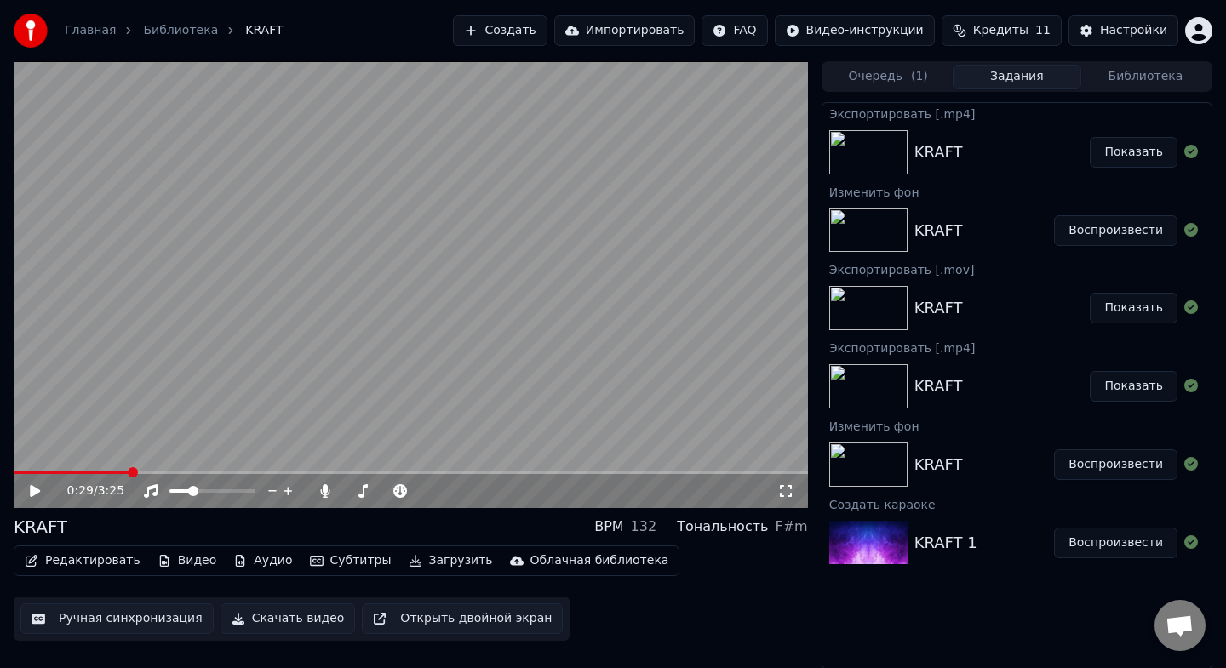
click at [729, 566] on div "Редактировать Видео Аудио Субтитры Загрузить Облачная библиотека Ручная синхрон…" at bounding box center [411, 593] width 794 height 95
click at [1149, 155] on button "Показать" at bounding box center [1134, 152] width 88 height 31
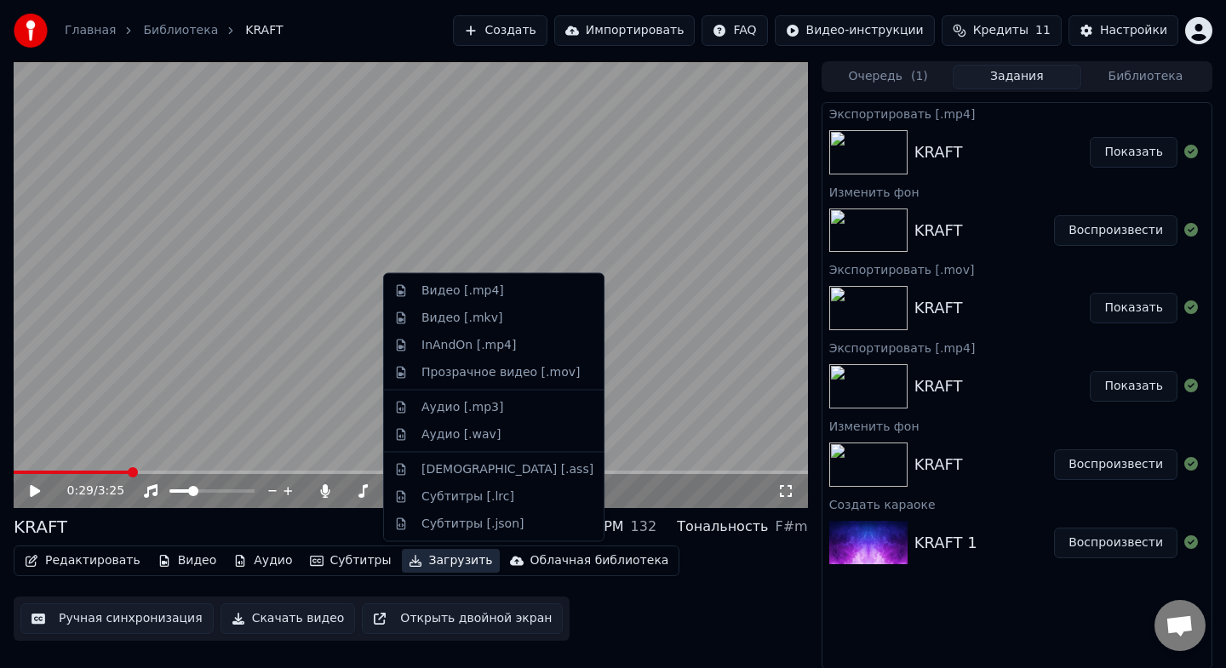
click at [427, 560] on button "Загрузить" at bounding box center [451, 561] width 98 height 24
click at [484, 376] on div "Прозрачное видео [.mov]" at bounding box center [500, 372] width 158 height 17
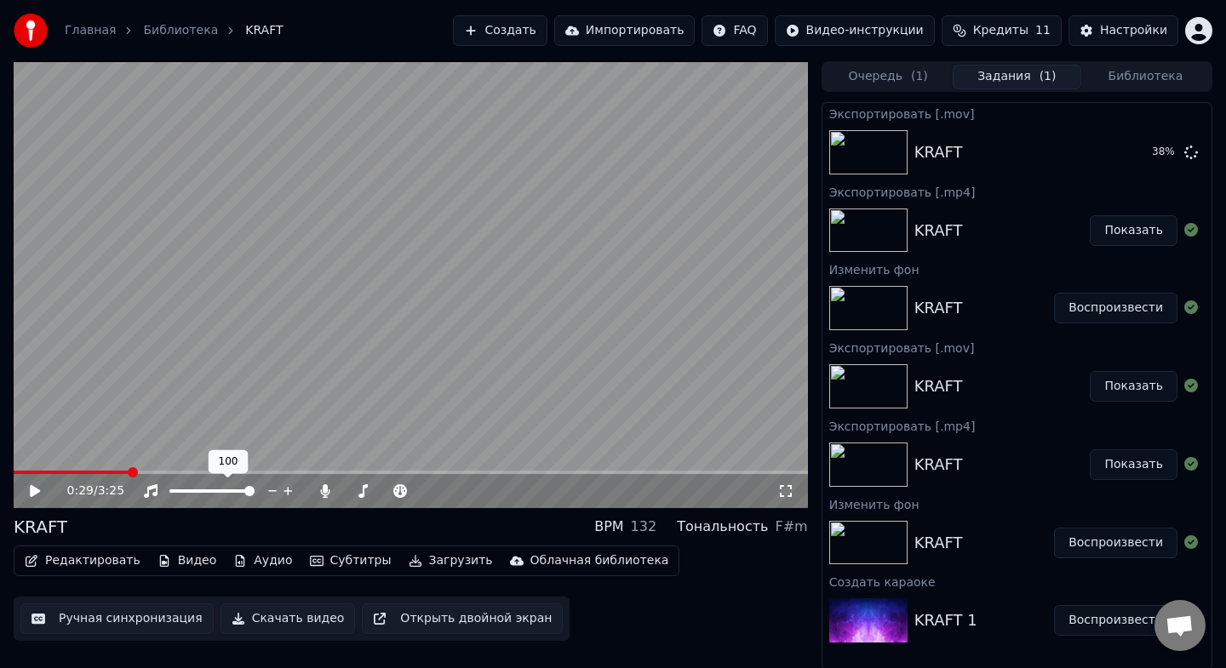
click at [255, 496] on span at bounding box center [249, 491] width 10 height 10
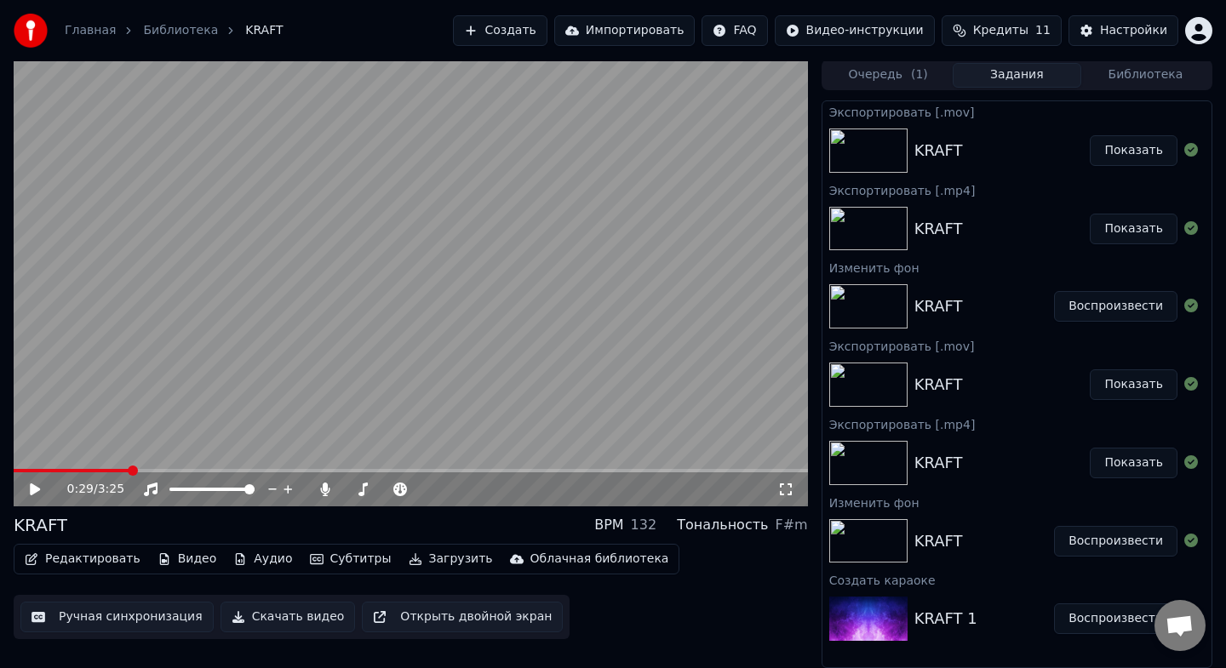
click at [1142, 151] on button "Показать" at bounding box center [1134, 150] width 88 height 31
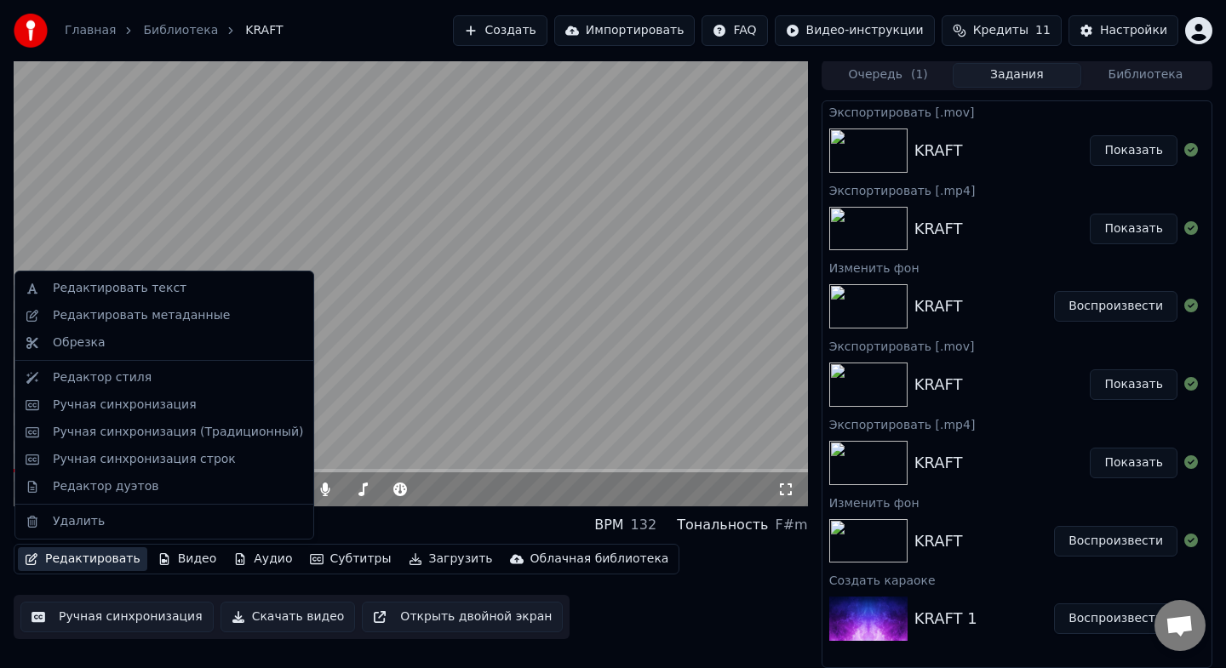
click at [123, 559] on button "Редактировать" at bounding box center [82, 559] width 129 height 24
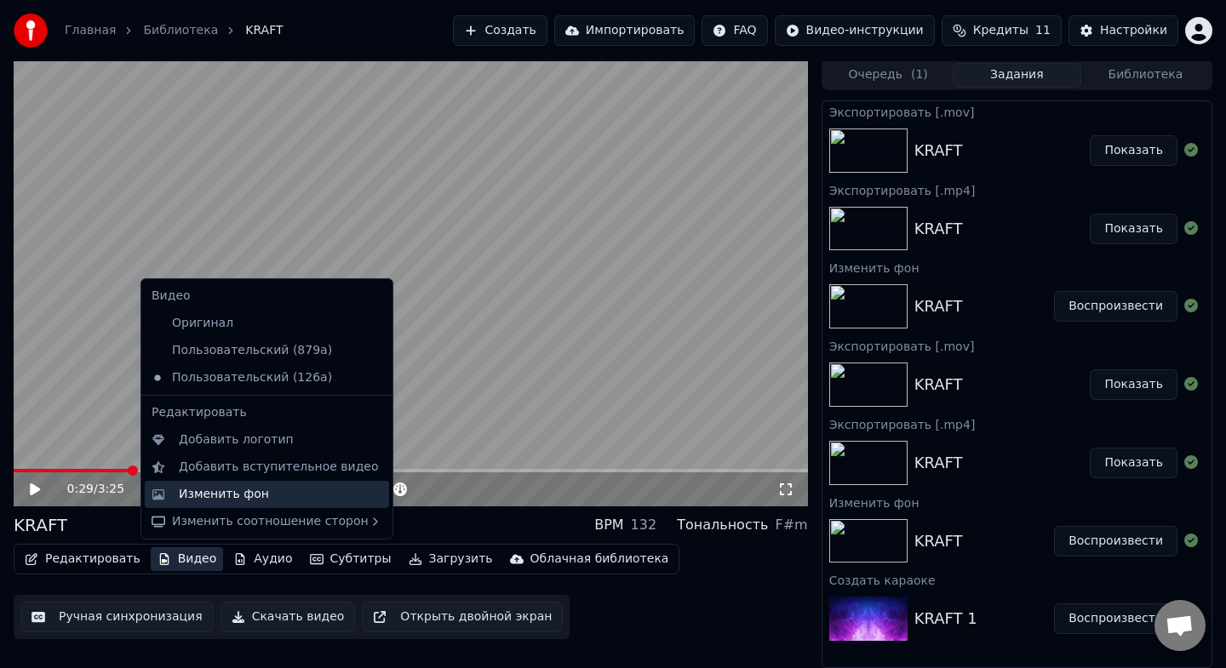
click at [243, 490] on div "Изменить фон" at bounding box center [224, 494] width 90 height 17
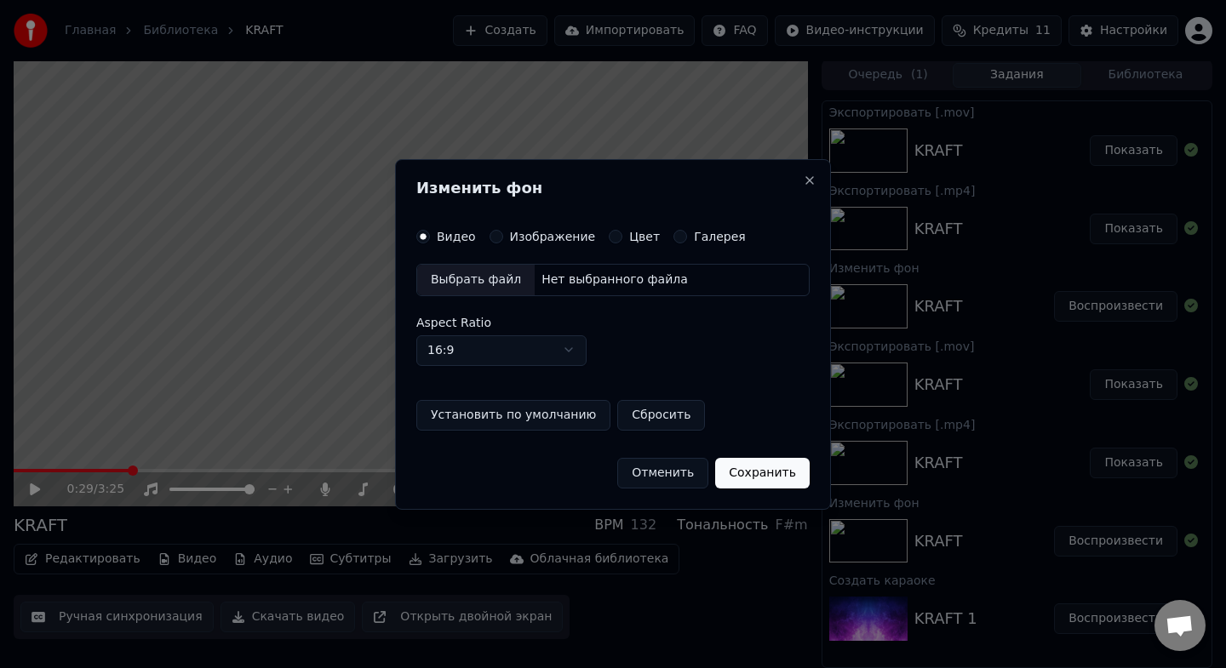
click at [629, 238] on label "Цвет" at bounding box center [644, 237] width 31 height 12
click at [622, 238] on button "Цвет" at bounding box center [616, 237] width 14 height 14
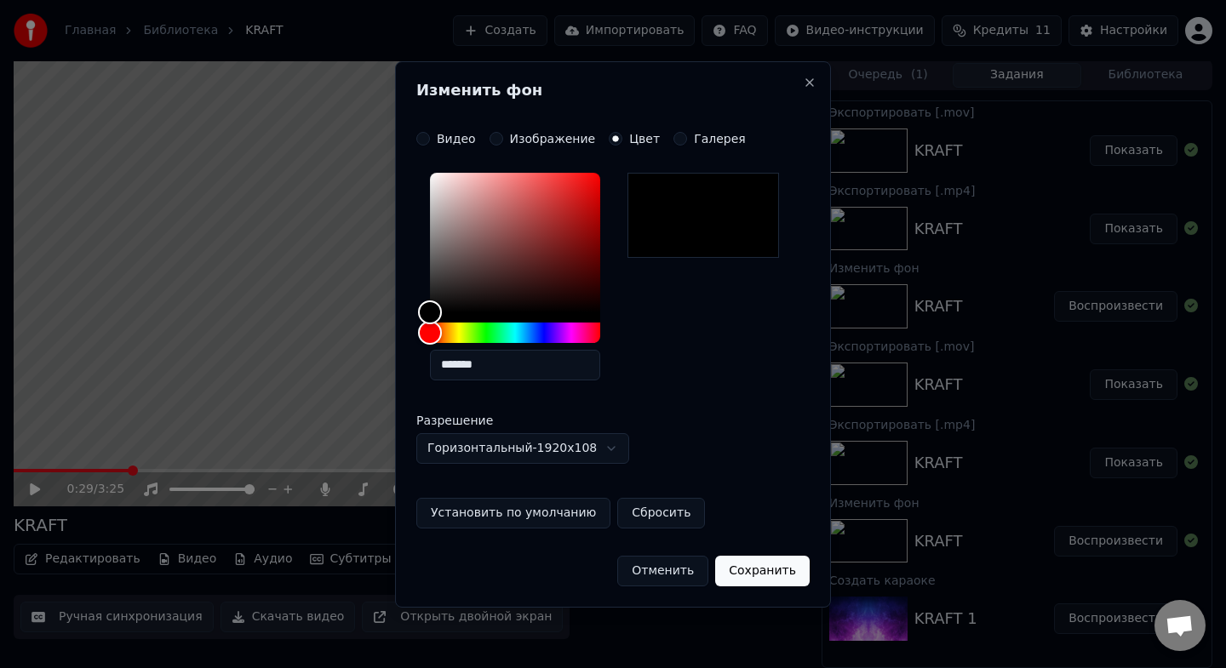
click at [771, 579] on button "Сохранить" at bounding box center [762, 571] width 94 height 31
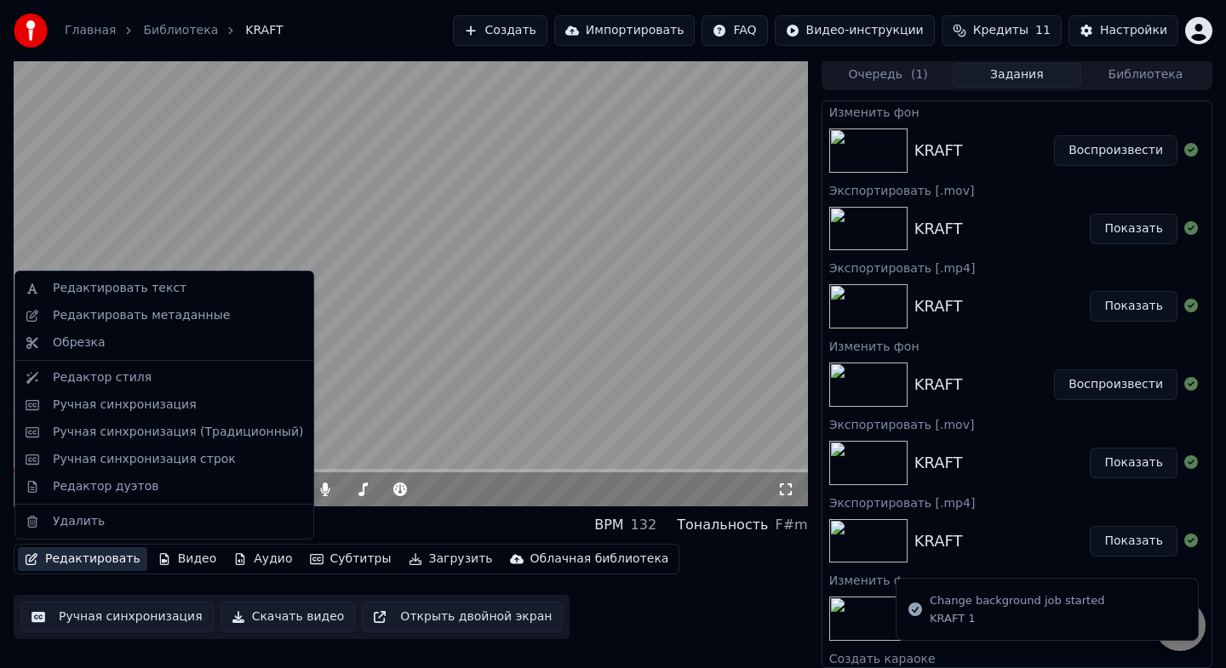
click at [115, 558] on button "Редактировать" at bounding box center [82, 559] width 129 height 24
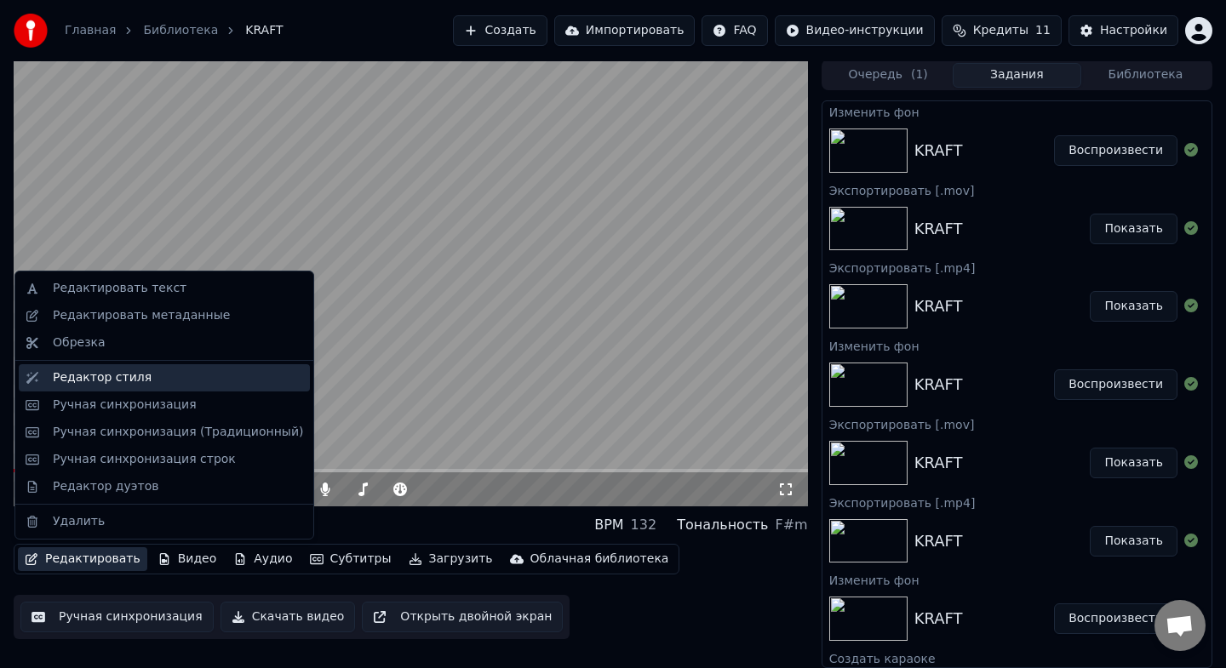
click at [165, 379] on div "Редактор стиля" at bounding box center [178, 377] width 250 height 17
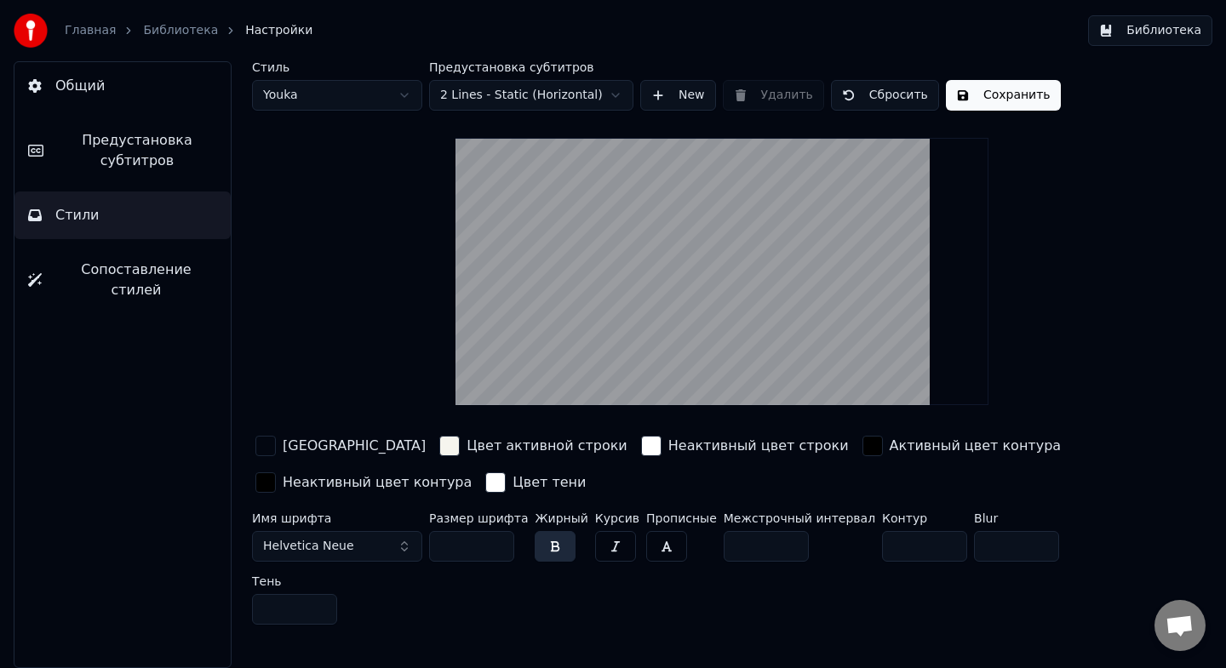
click at [169, 144] on span "Предустановка субтитров" at bounding box center [137, 150] width 160 height 41
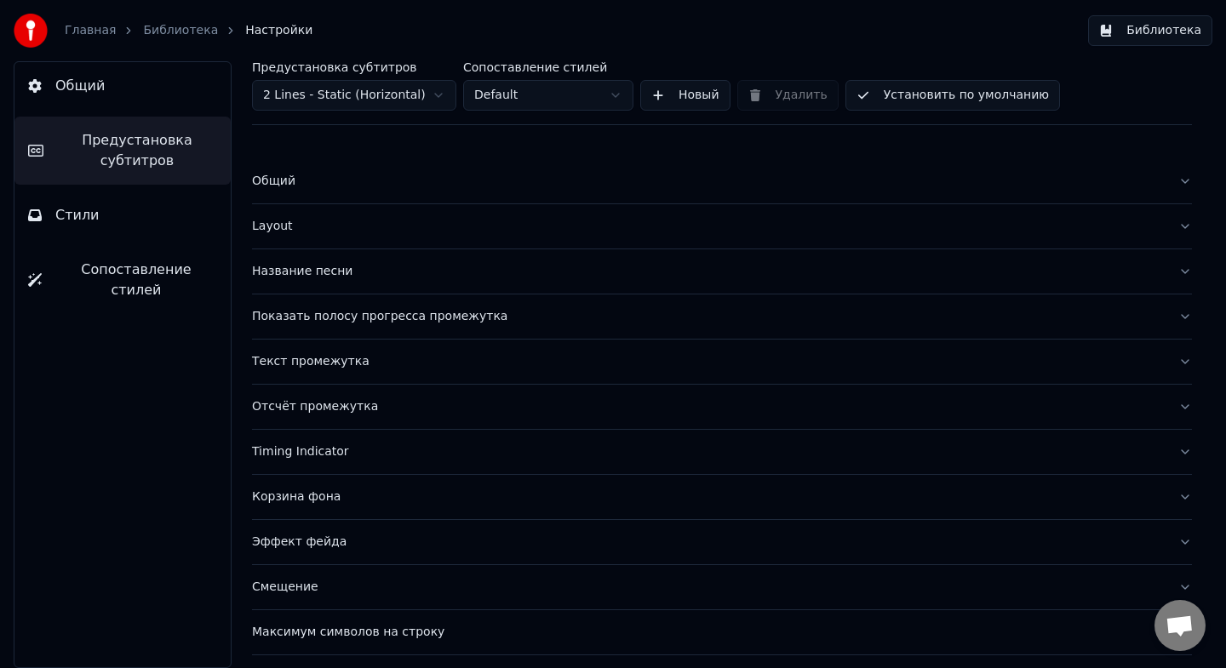
click at [347, 226] on div "Layout" at bounding box center [708, 226] width 913 height 17
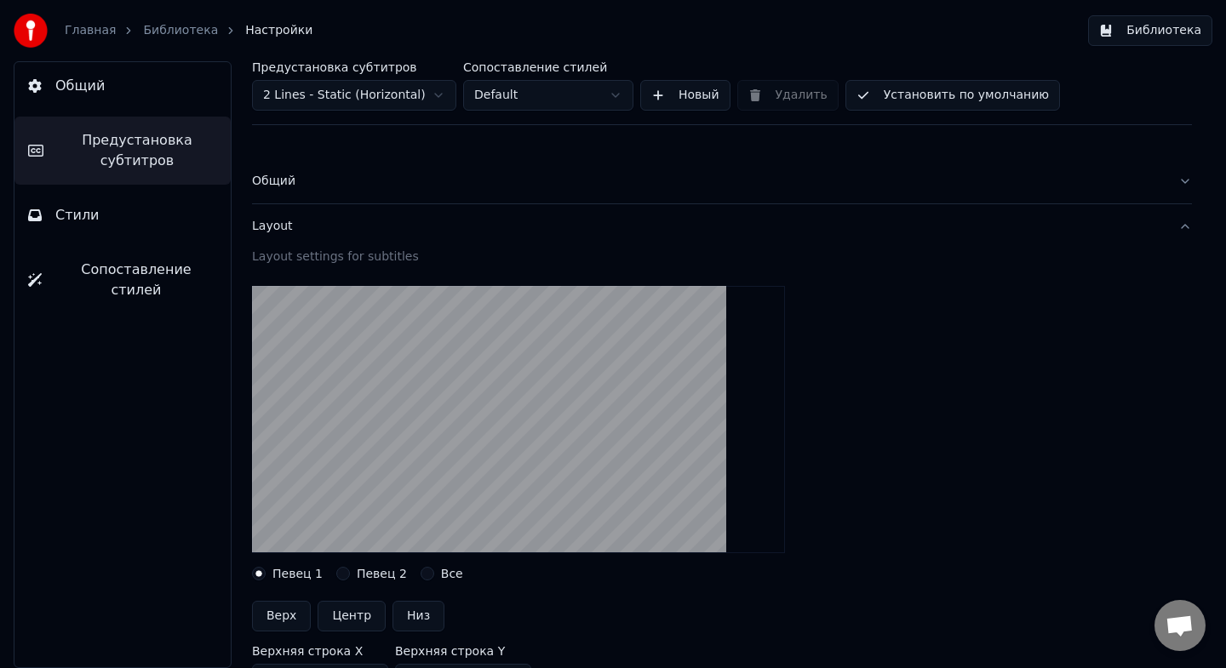
click at [348, 227] on div "Layout" at bounding box center [708, 226] width 913 height 17
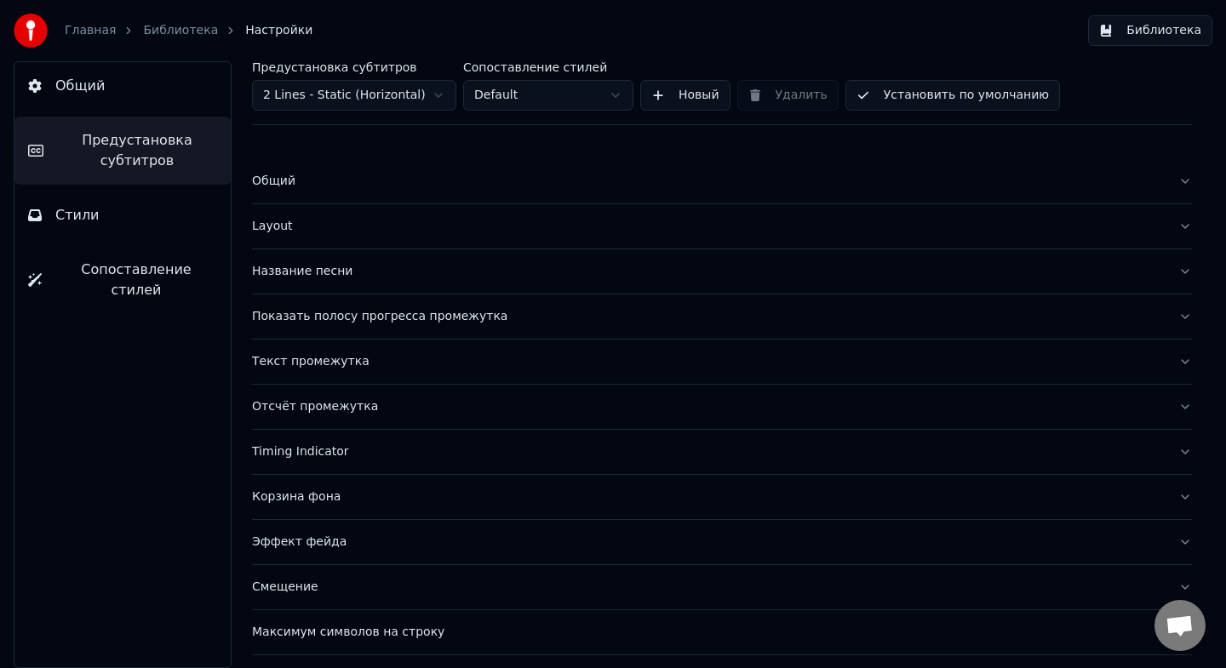
click at [361, 228] on div "Layout" at bounding box center [708, 226] width 913 height 17
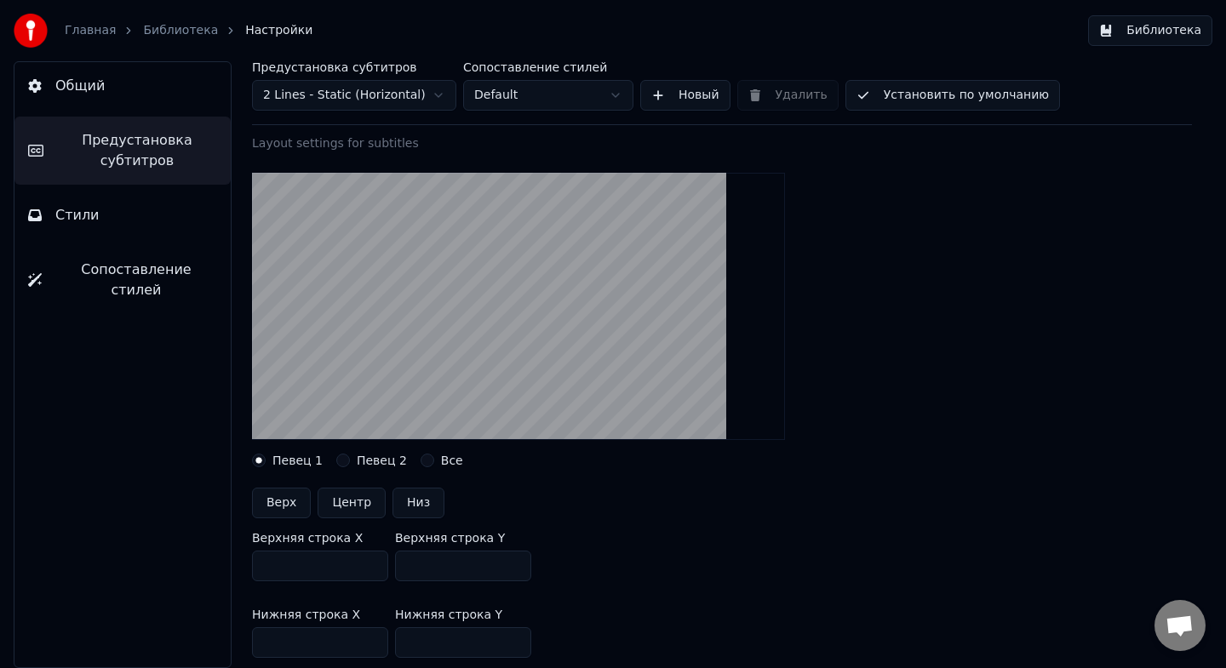
scroll to position [127, 0]
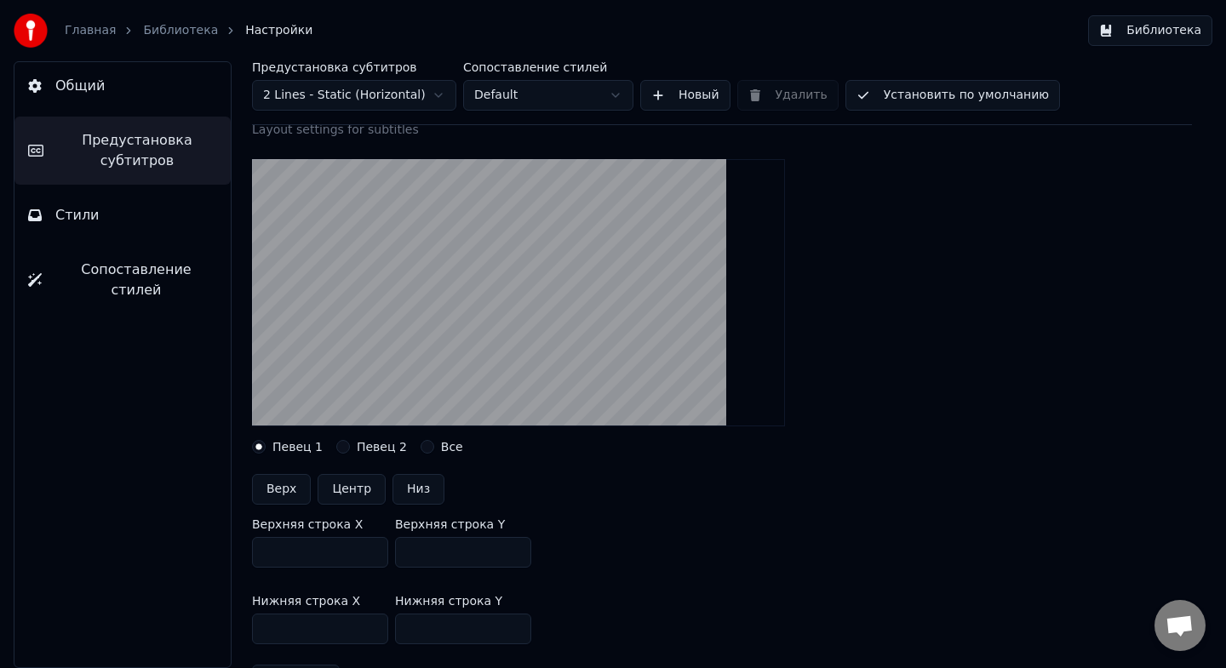
click at [296, 496] on button "Верх" at bounding box center [281, 489] width 59 height 31
type input "***"
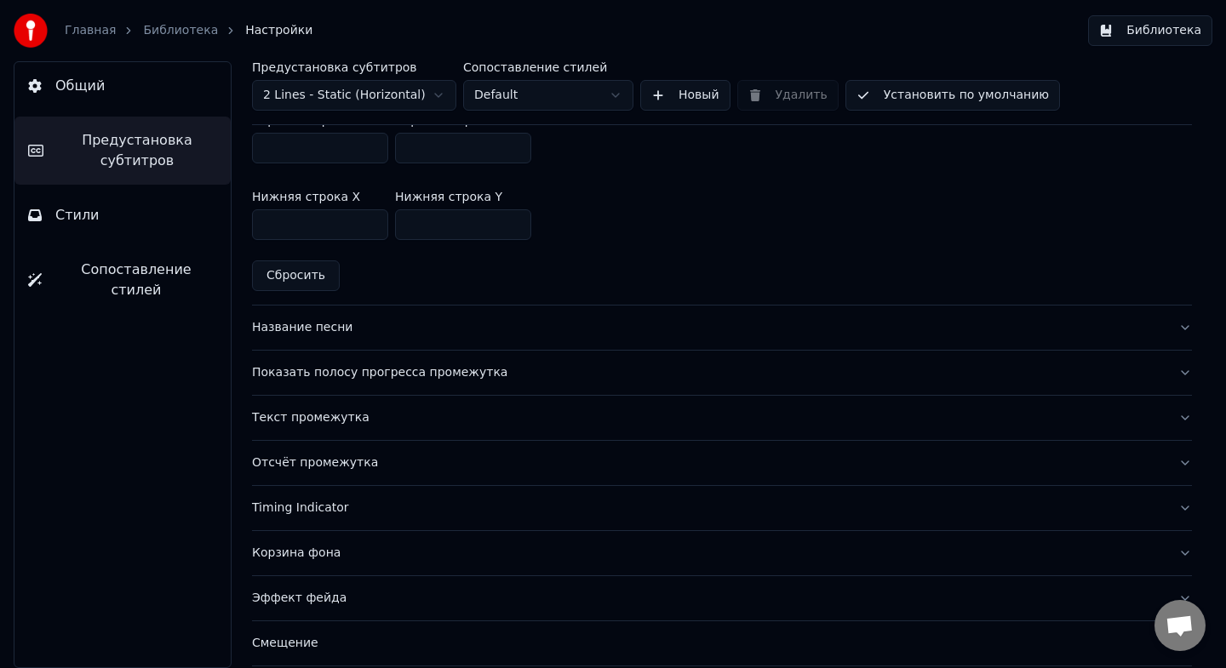
scroll to position [536, 0]
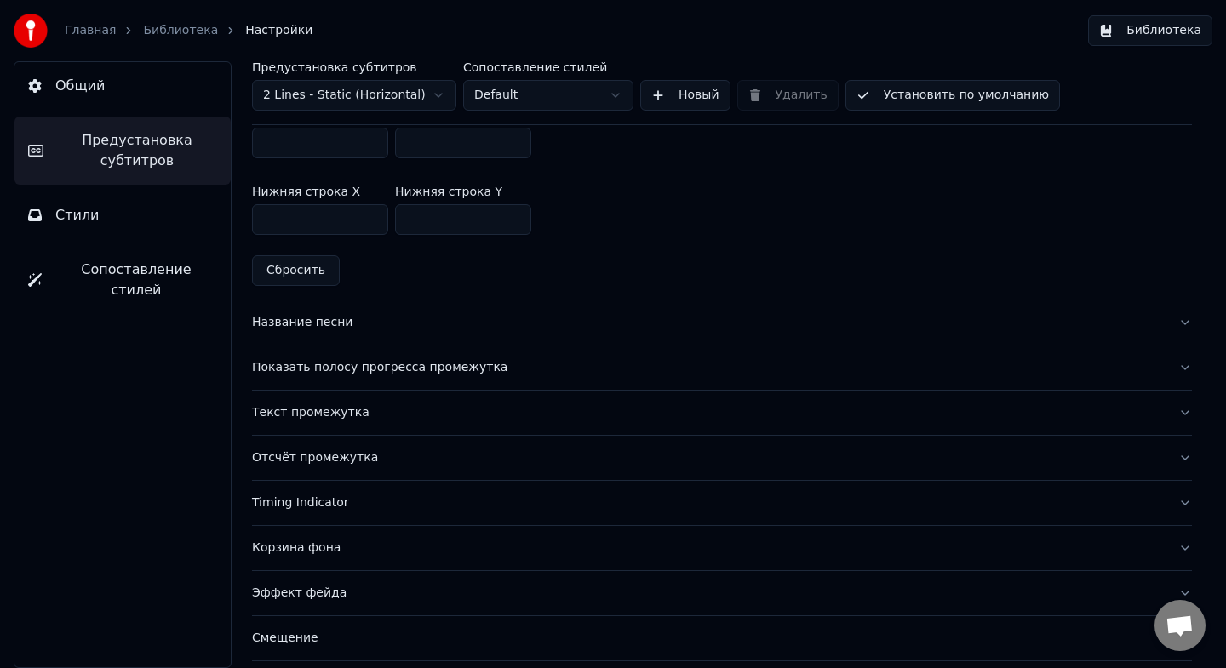
click at [321, 372] on div "Показать полосу прогресса промежутка" at bounding box center [708, 367] width 913 height 17
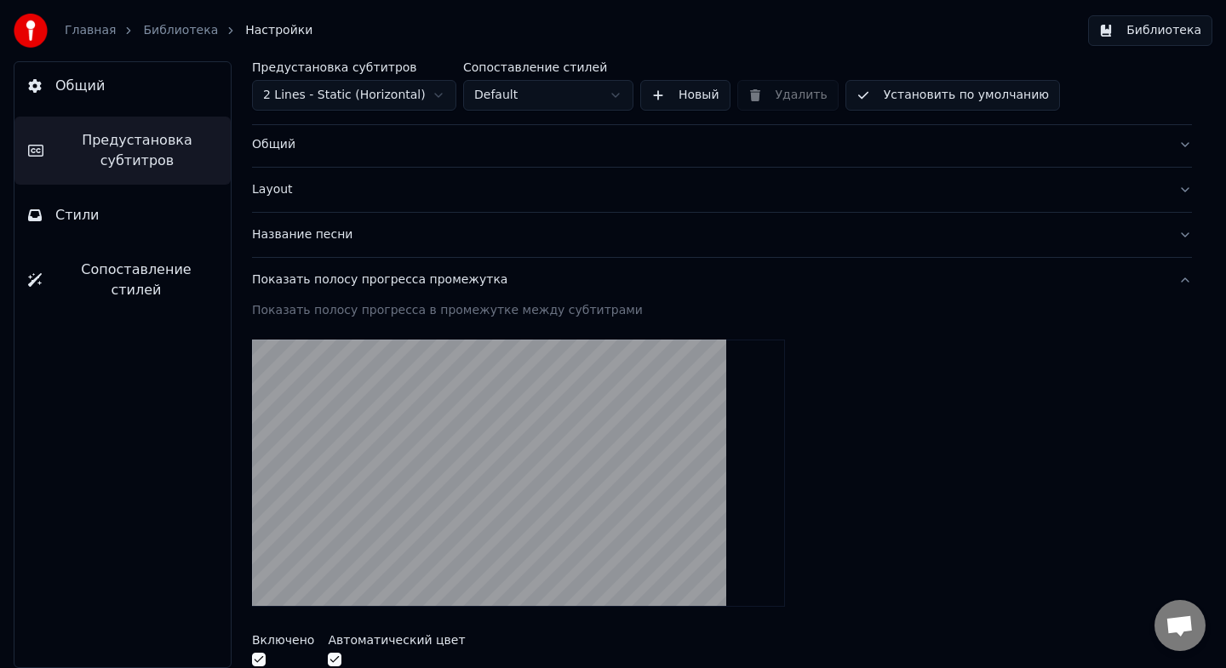
scroll to position [0, 0]
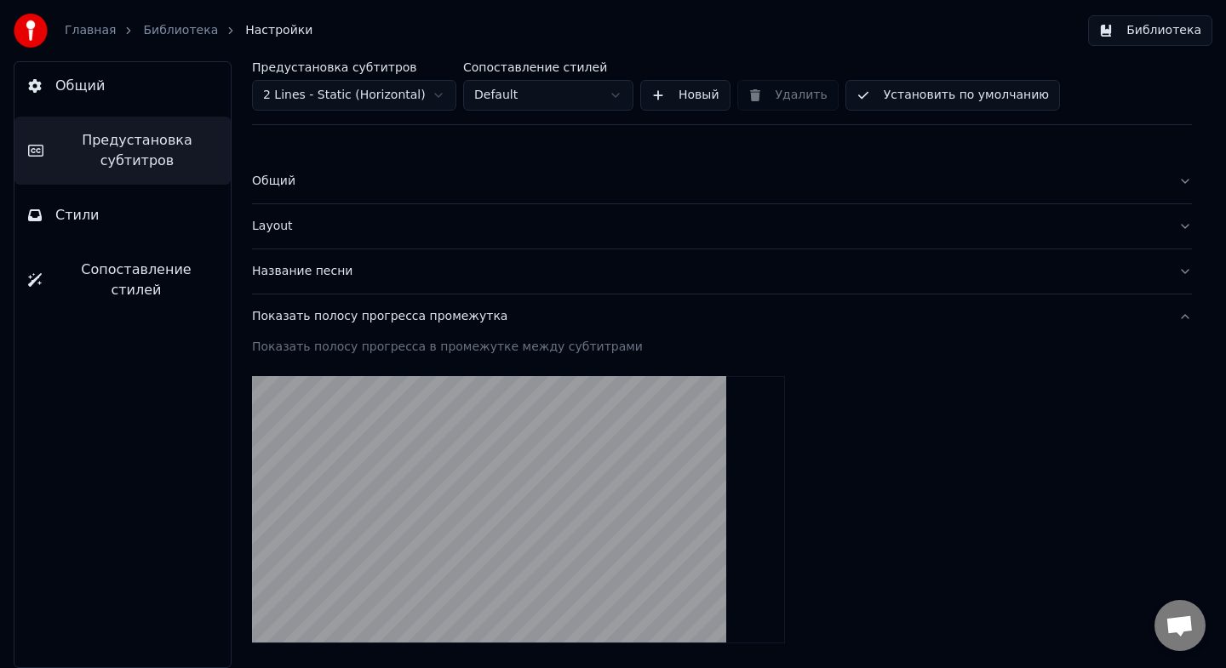
click at [351, 89] on html "Главная Библиотека Настройки Библиотека Общий Предустановка субтитров Стили Соп…" at bounding box center [613, 334] width 1226 height 668
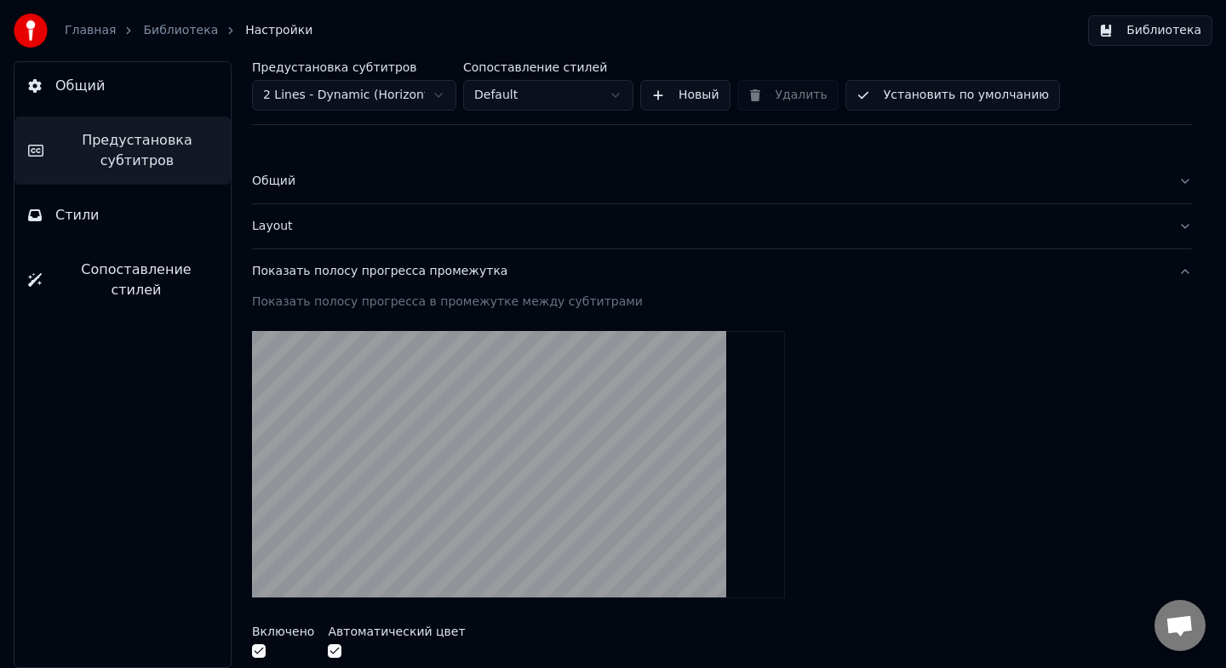
click at [289, 234] on div "Layout" at bounding box center [708, 226] width 913 height 17
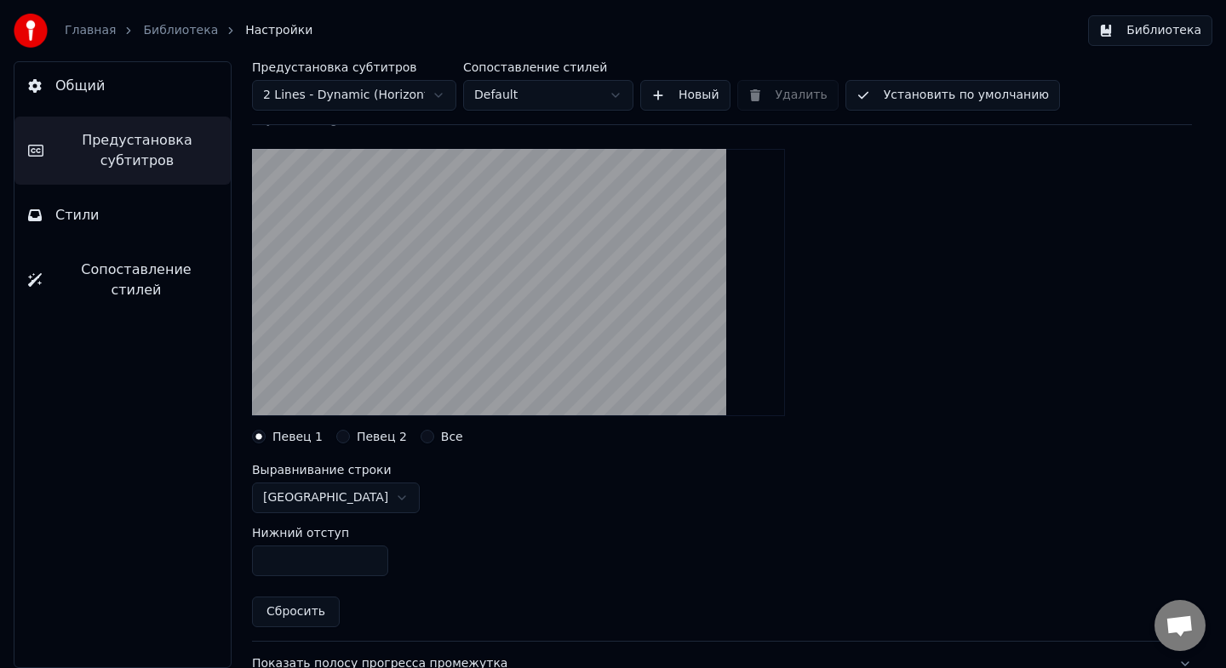
scroll to position [136, 0]
click at [338, 504] on html "Главная Библиотека Настройки Библиотека Общий Предустановка субтитров Стили Соп…" at bounding box center [613, 334] width 1226 height 668
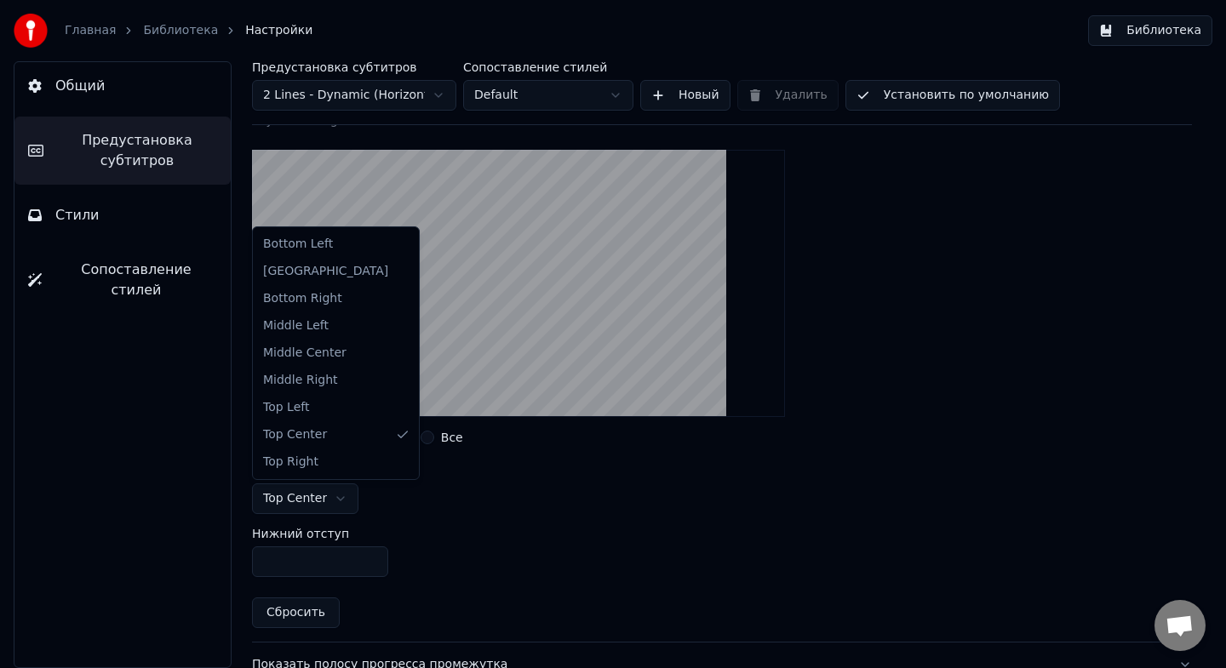
click at [302, 509] on html "Главная Библиотека Настройки Библиотека Общий Предустановка субтитров Стили Соп…" at bounding box center [613, 334] width 1226 height 668
click at [306, 510] on html "Главная Библиотека Настройки Библиотека Общий Предустановка субтитров Стили Соп…" at bounding box center [613, 334] width 1226 height 668
click at [324, 503] on html "Главная Библиотека Настройки Библиотека Общий Предустановка субтитров Стили Соп…" at bounding box center [613, 334] width 1226 height 668
click at [315, 503] on html "Главная Библиотека Настройки Библиотека Общий Предустановка субтитров Стили Соп…" at bounding box center [613, 334] width 1226 height 668
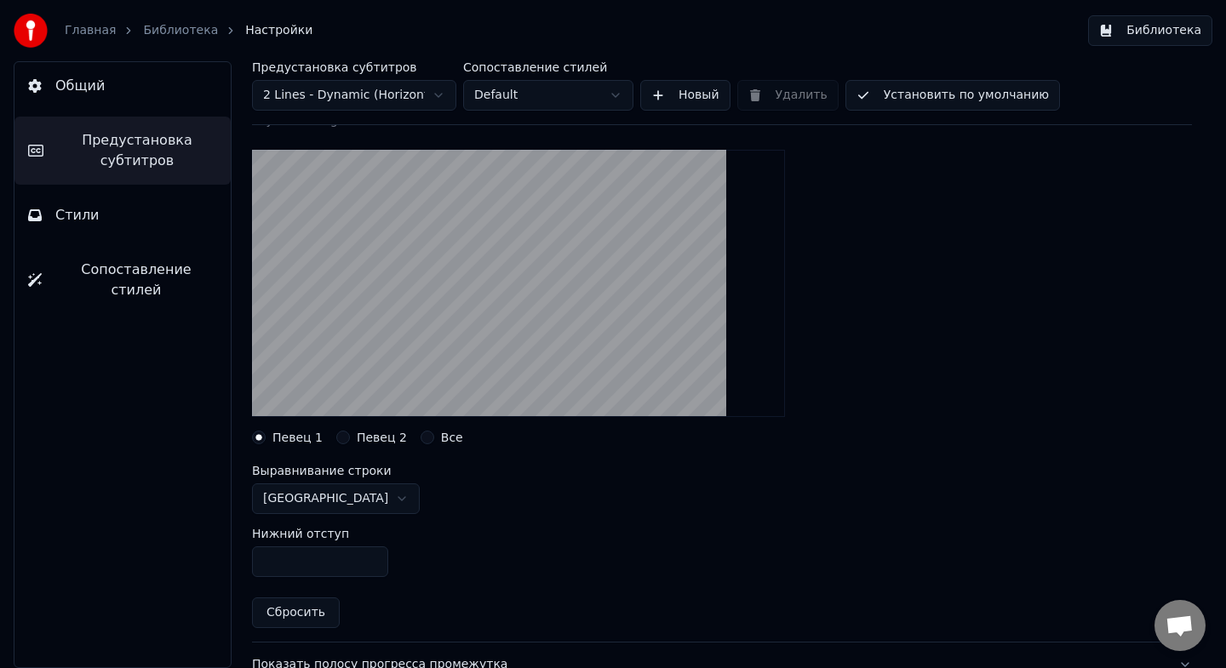
click at [317, 565] on input "***" at bounding box center [320, 562] width 136 height 31
click at [461, 559] on div "Нижний отступ ***" at bounding box center [722, 552] width 940 height 77
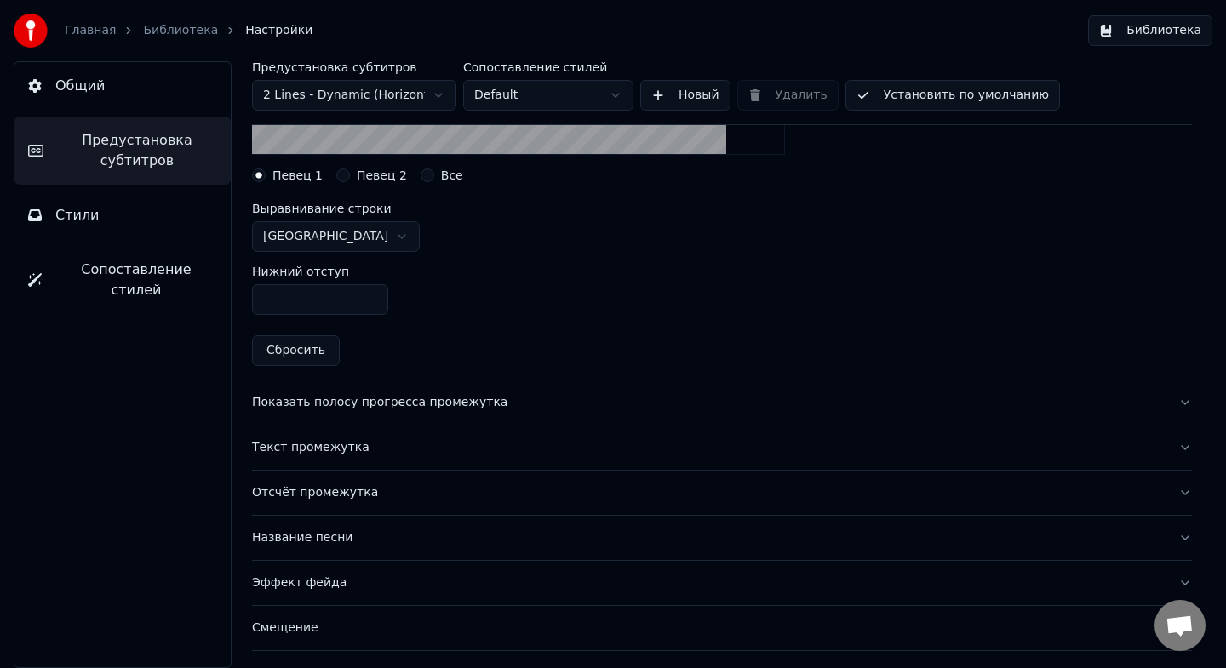
scroll to position [407, 0]
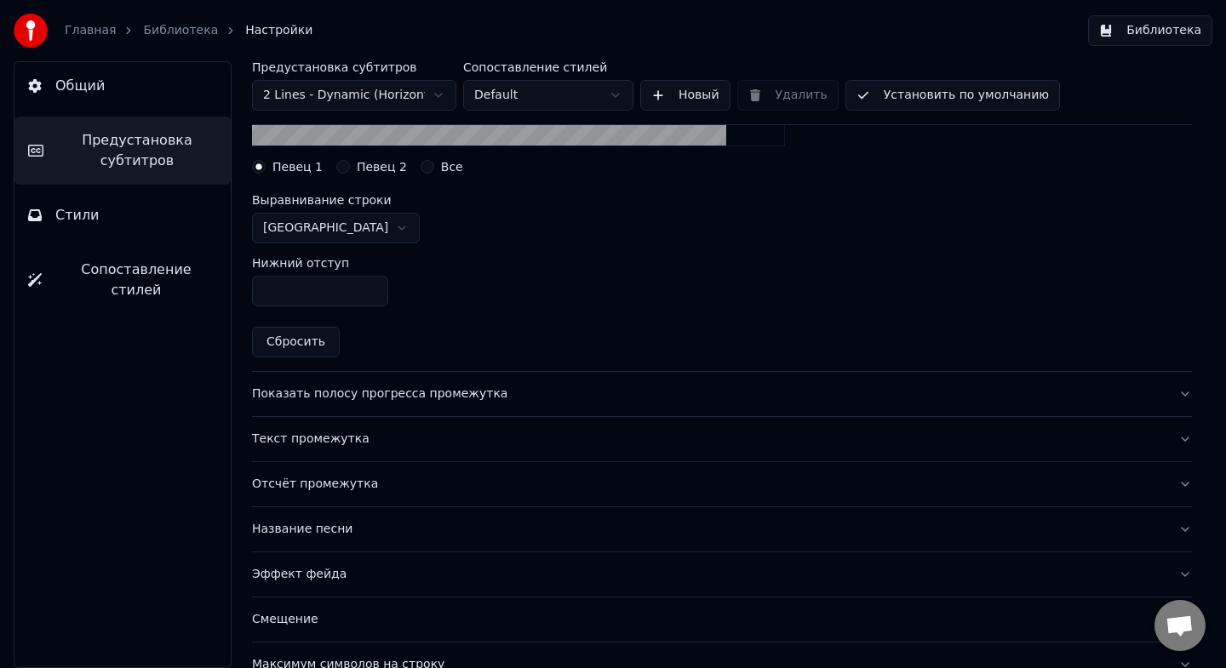
click at [461, 386] on div "Показать полосу прогресса промежутка" at bounding box center [708, 394] width 913 height 17
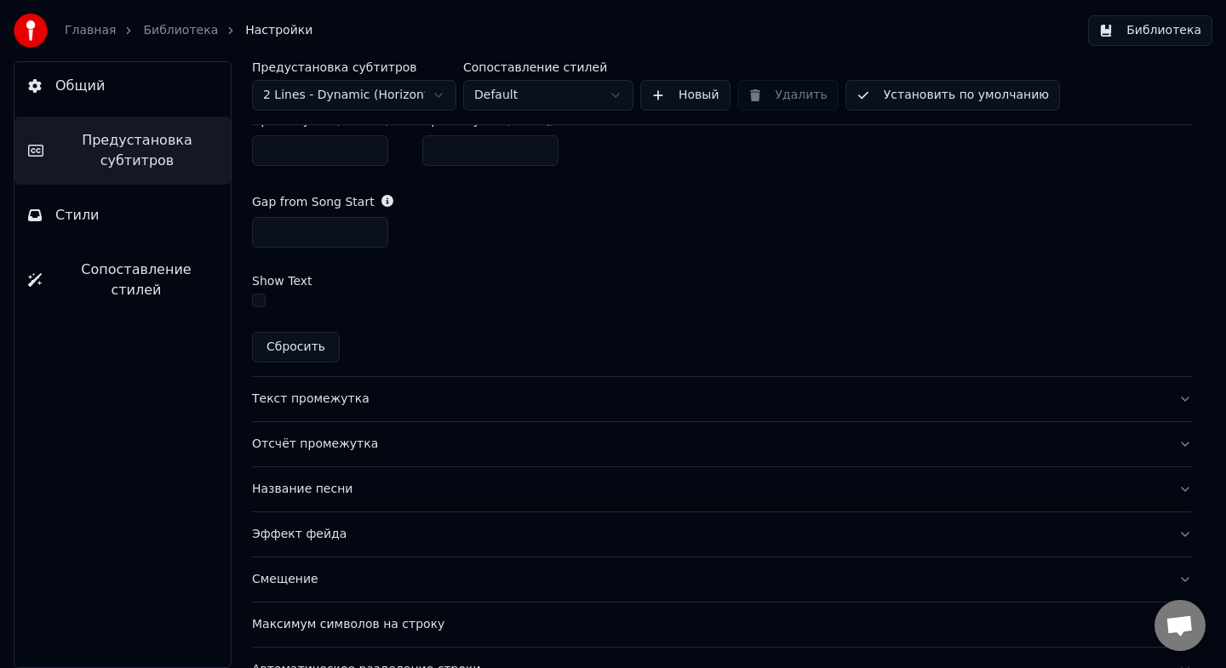
scroll to position [934, 0]
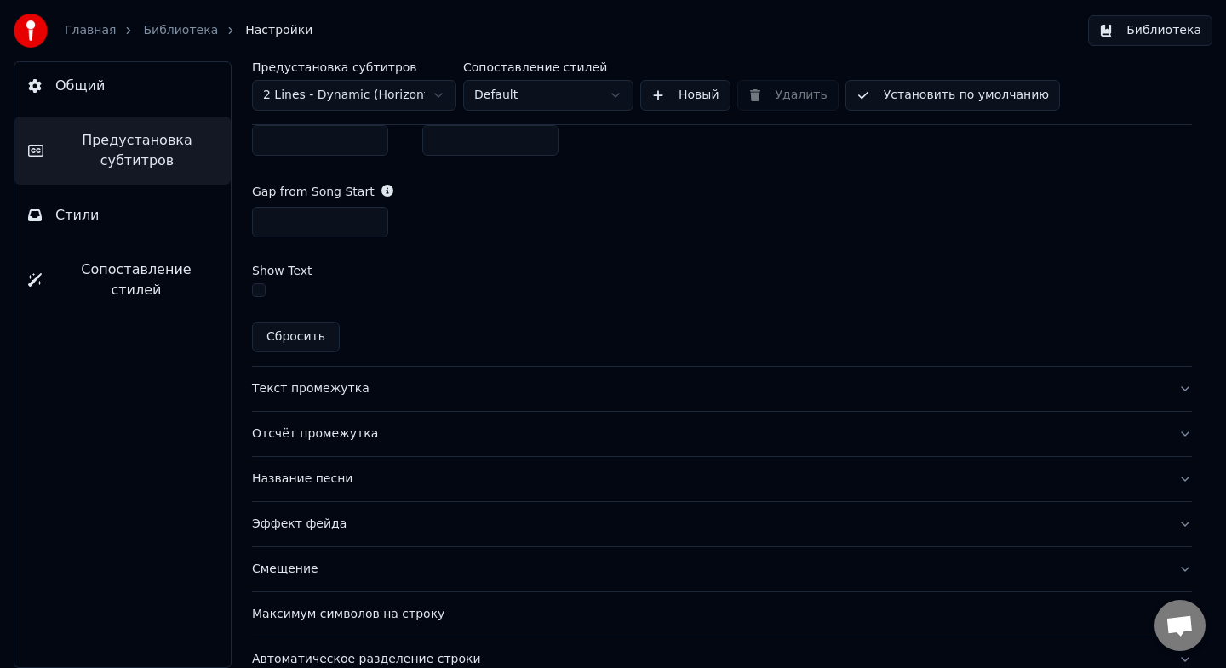
click at [369, 432] on div "Отсчёт промежутка" at bounding box center [708, 434] width 913 height 17
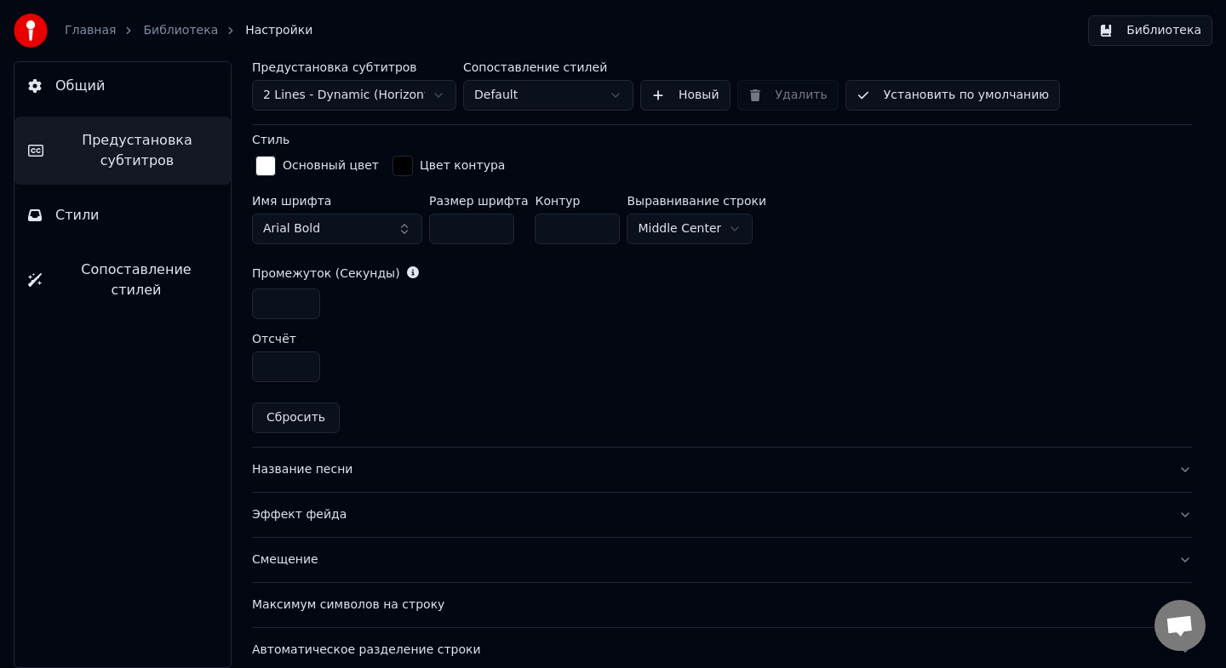
scroll to position [662, 0]
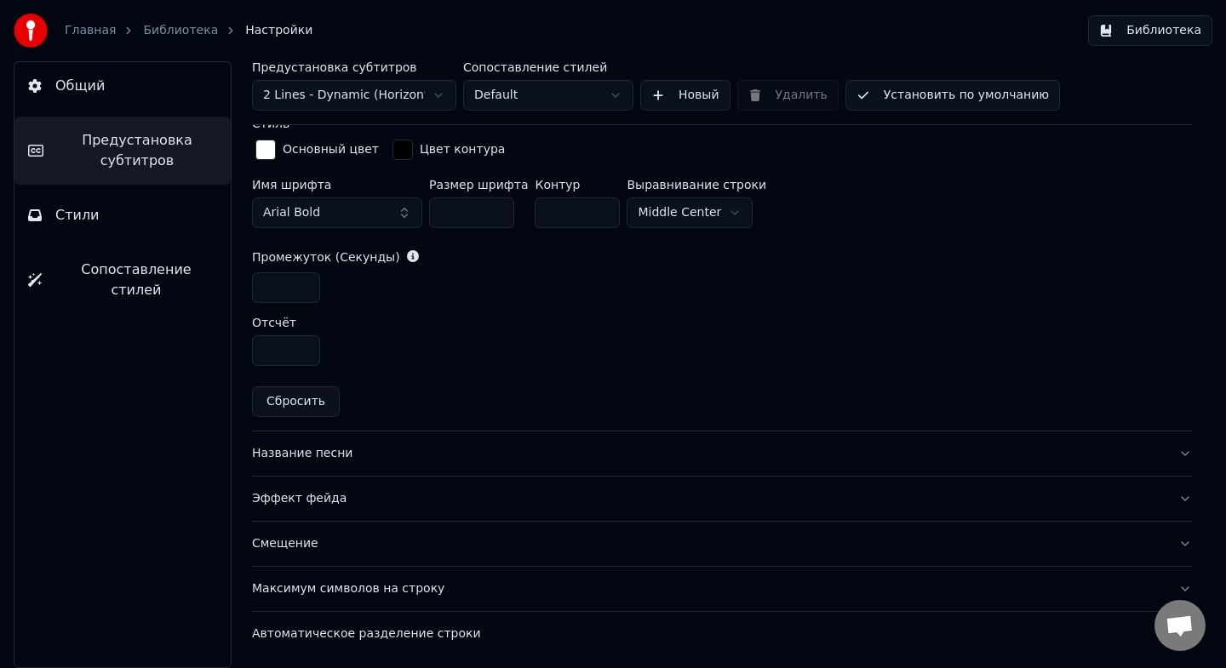
click at [395, 505] on div "Эффект фейда" at bounding box center [708, 498] width 913 height 17
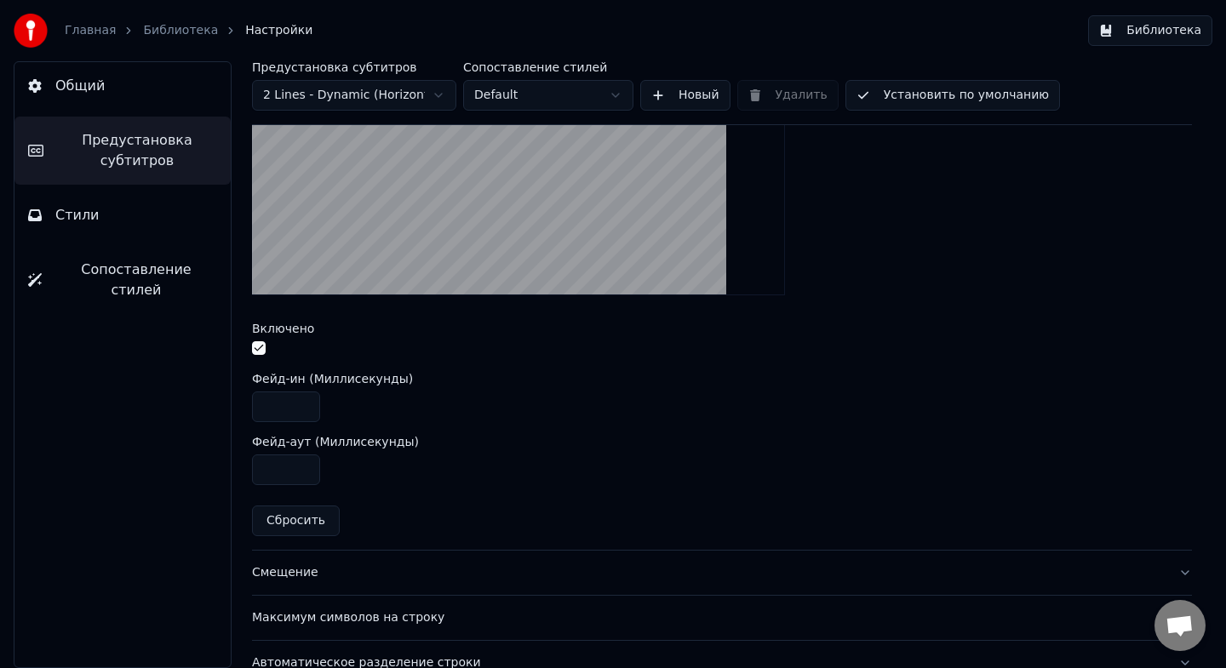
scroll to position [513, 0]
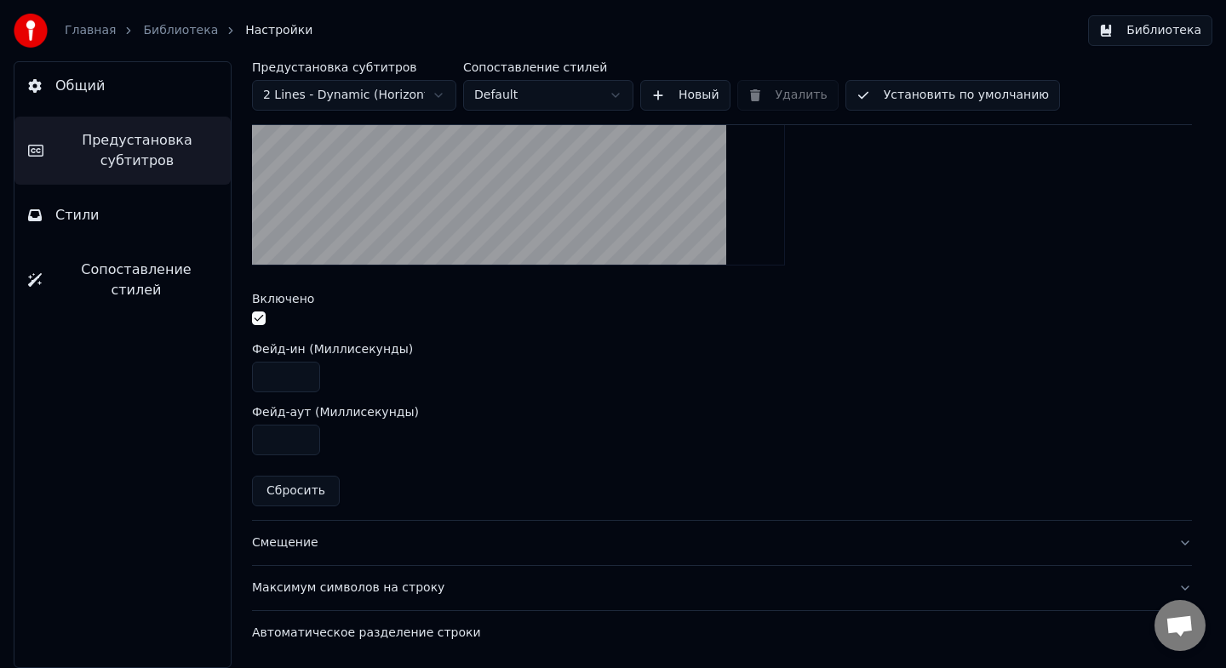
click at [402, 552] on button "Смещение" at bounding box center [722, 543] width 940 height 44
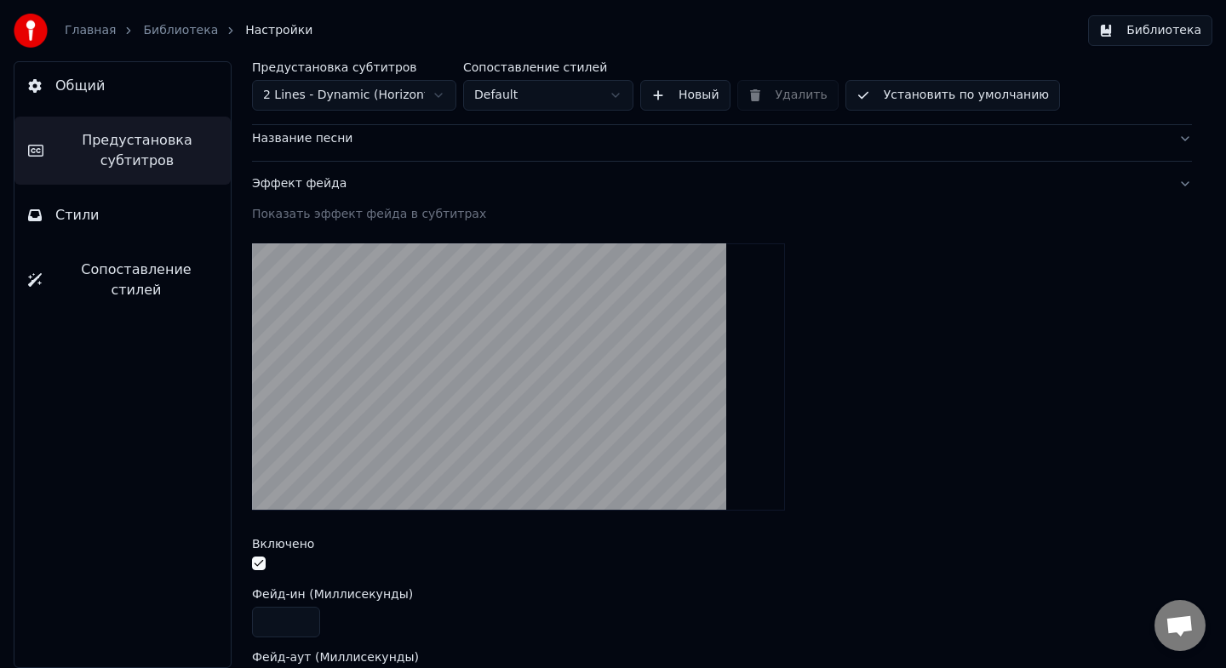
scroll to position [156, 0]
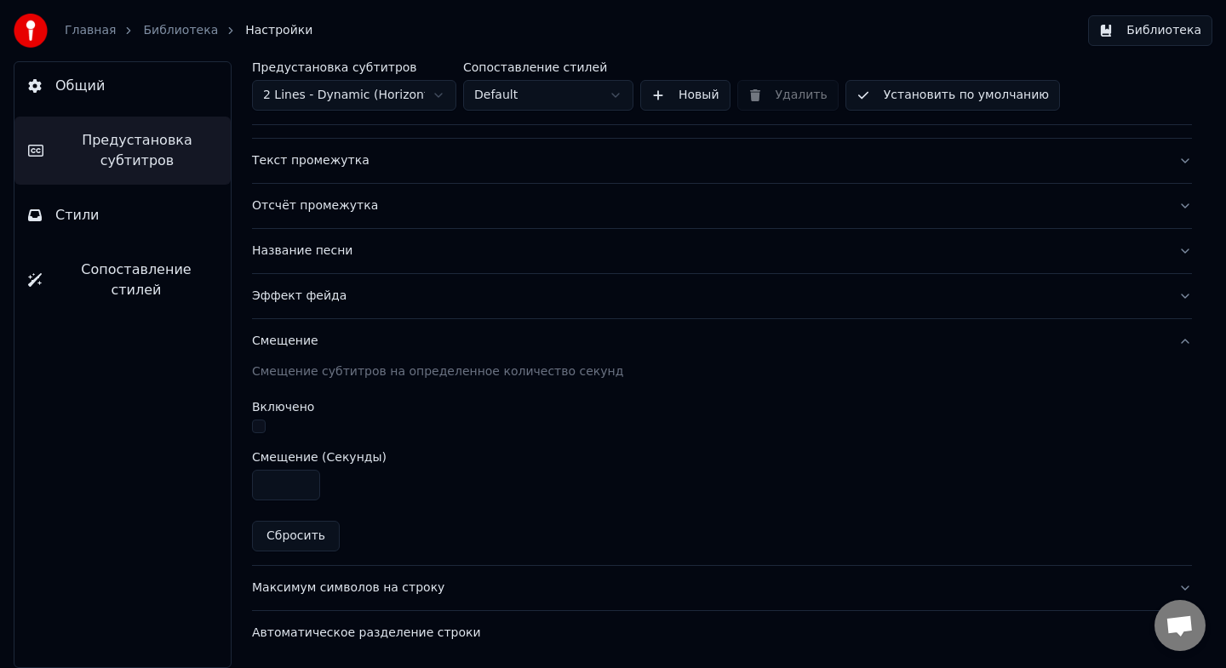
click at [419, 638] on div "Автоматическое разделение строки" at bounding box center [708, 633] width 913 height 17
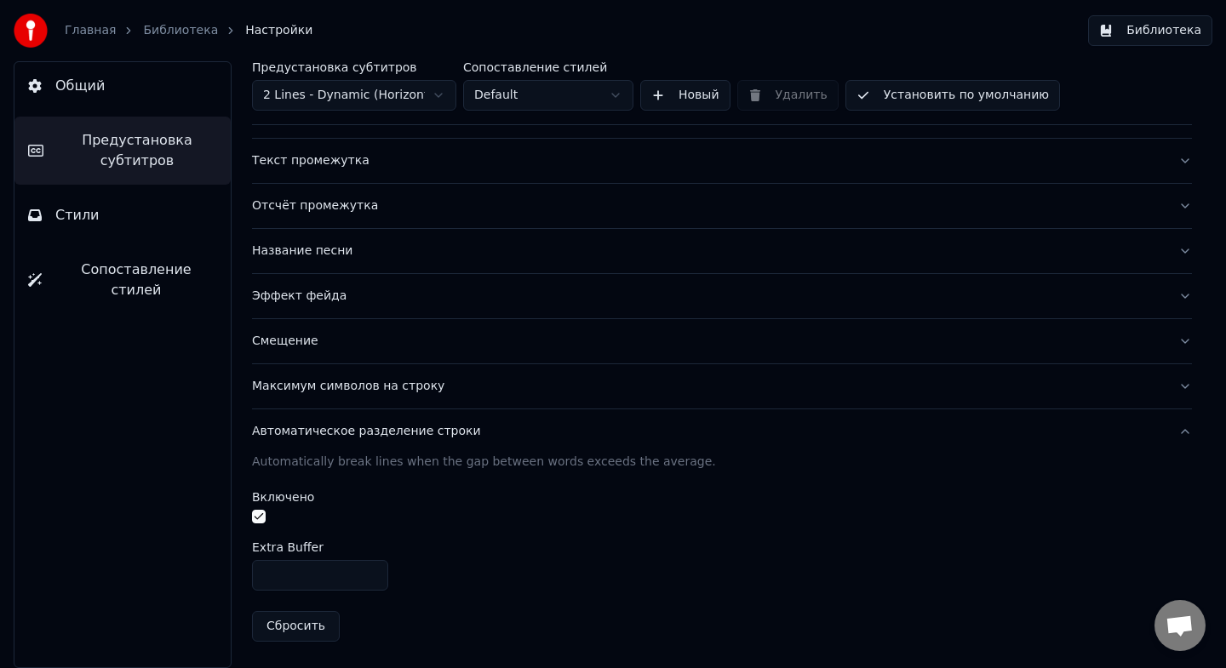
click at [399, 431] on div "Автоматическое разделение строки" at bounding box center [708, 431] width 913 height 17
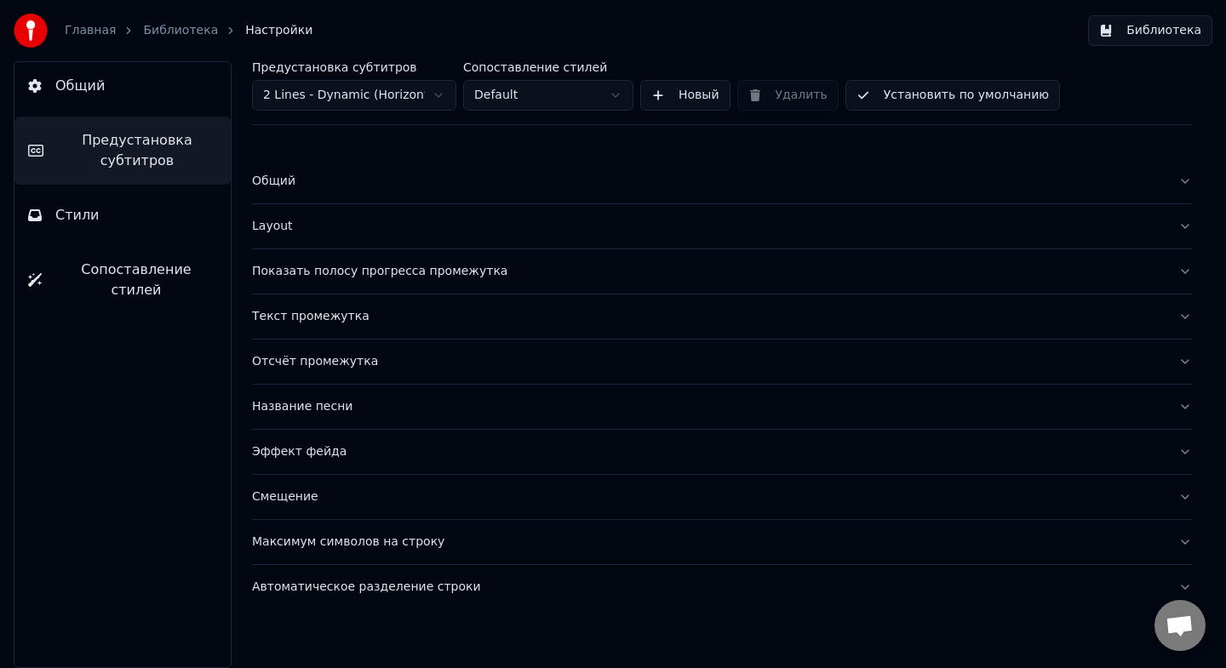
click at [311, 176] on div "Общий" at bounding box center [708, 181] width 913 height 17
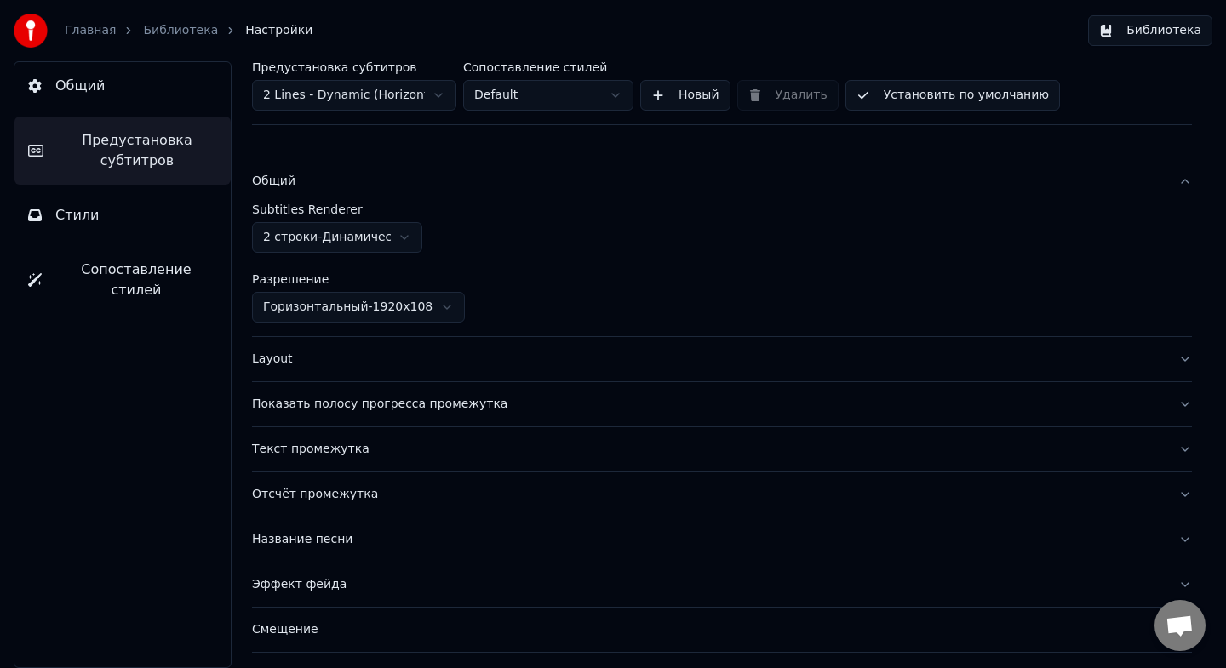
click at [113, 222] on button "Стили" at bounding box center [122, 216] width 216 height 48
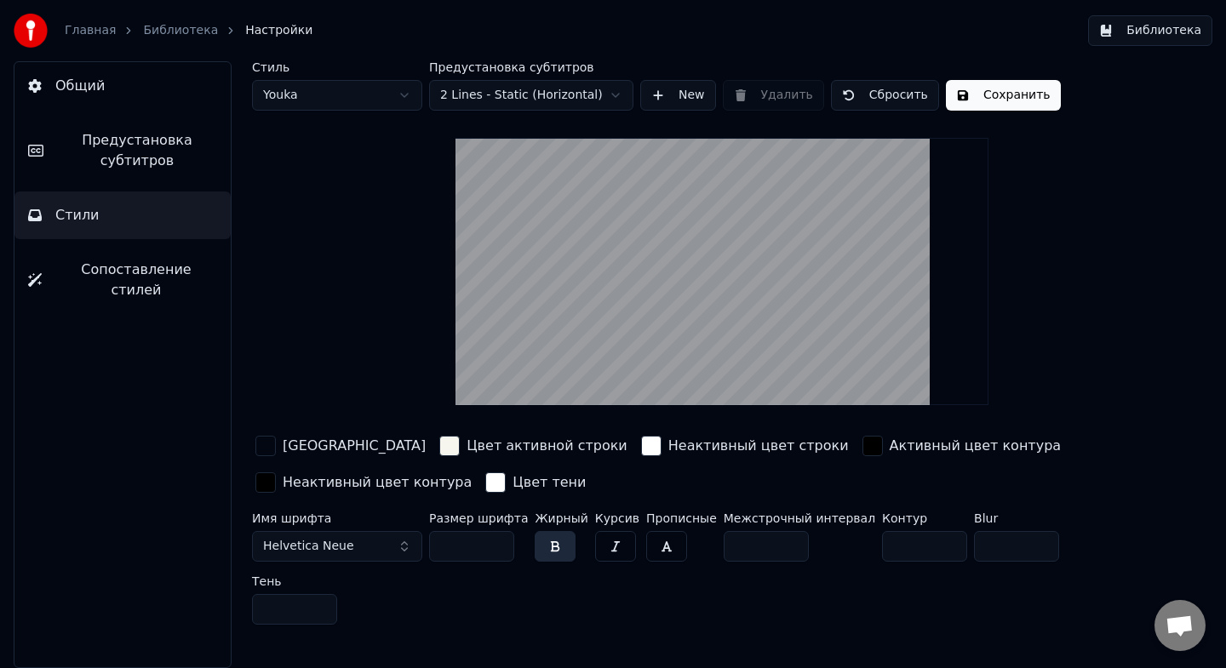
click at [169, 267] on span "Сопоставление стилей" at bounding box center [136, 280] width 162 height 41
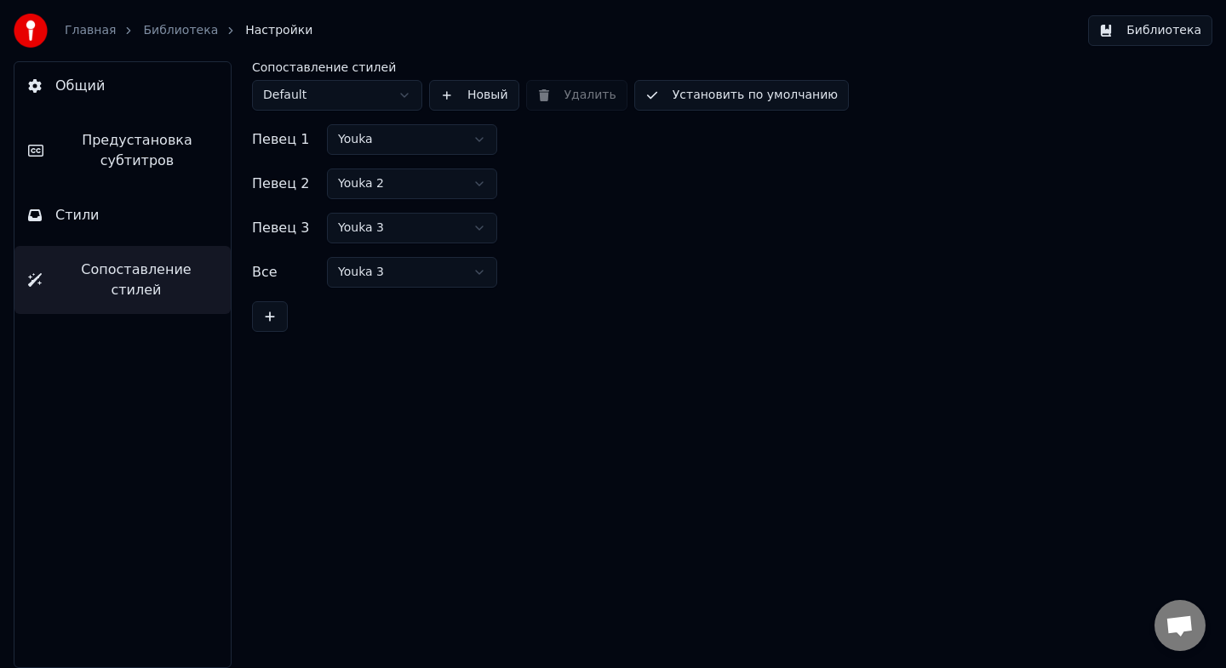
click at [107, 215] on button "Стили" at bounding box center [122, 216] width 216 height 48
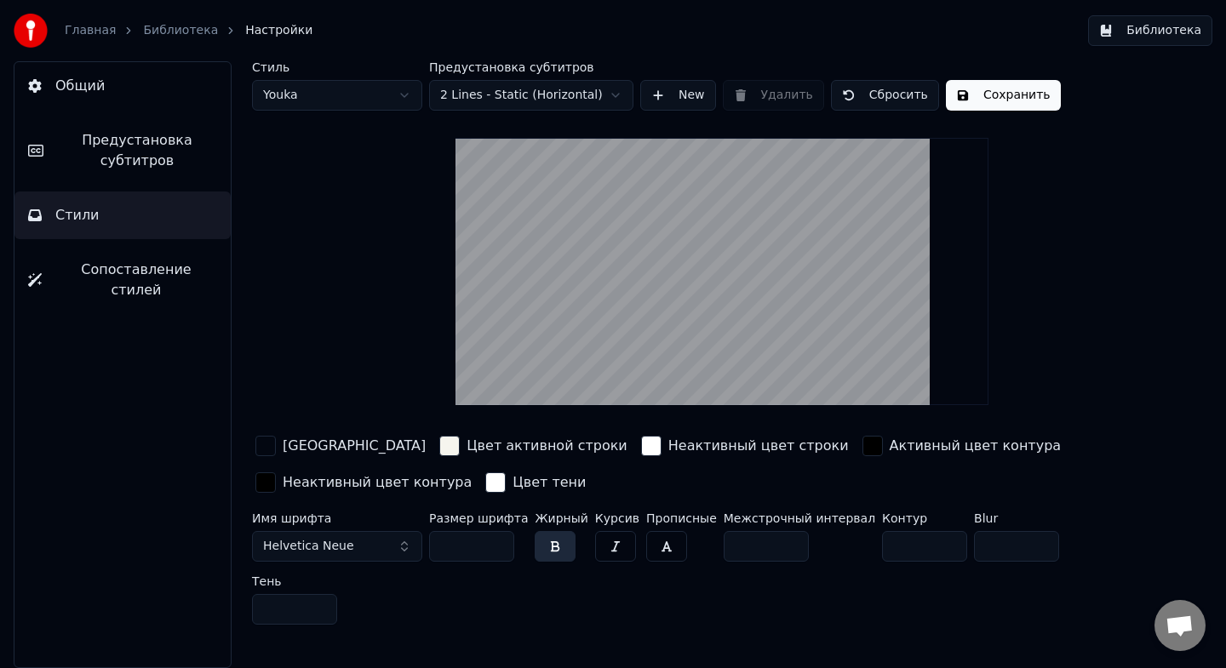
click at [60, 85] on span "Общий" at bounding box center [79, 86] width 49 height 20
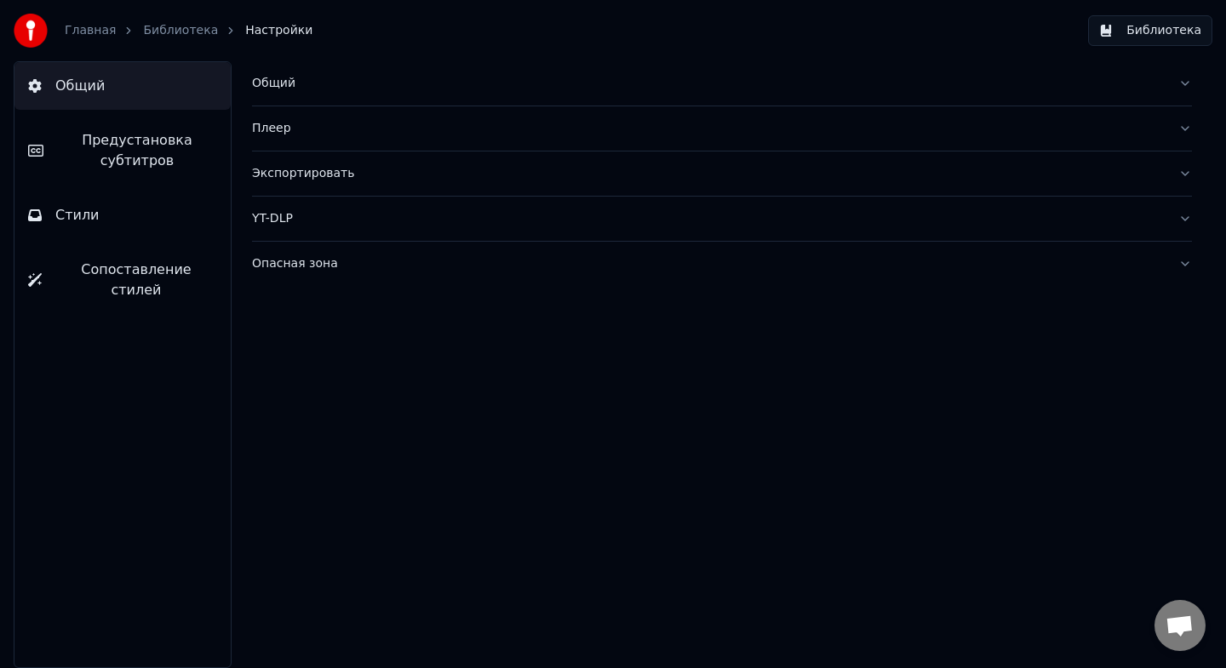
click at [302, 91] on div "Общий" at bounding box center [708, 83] width 913 height 17
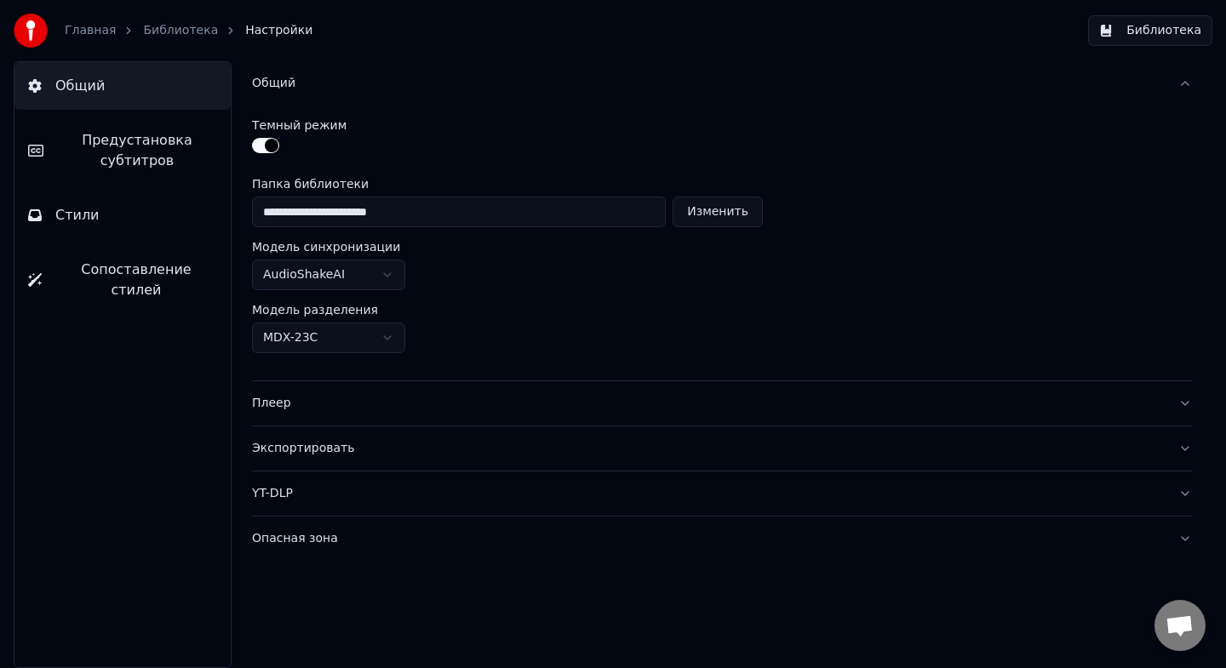
click at [121, 75] on button "Общий" at bounding box center [122, 86] width 216 height 48
click at [175, 32] on link "Библиотека" at bounding box center [180, 30] width 75 height 17
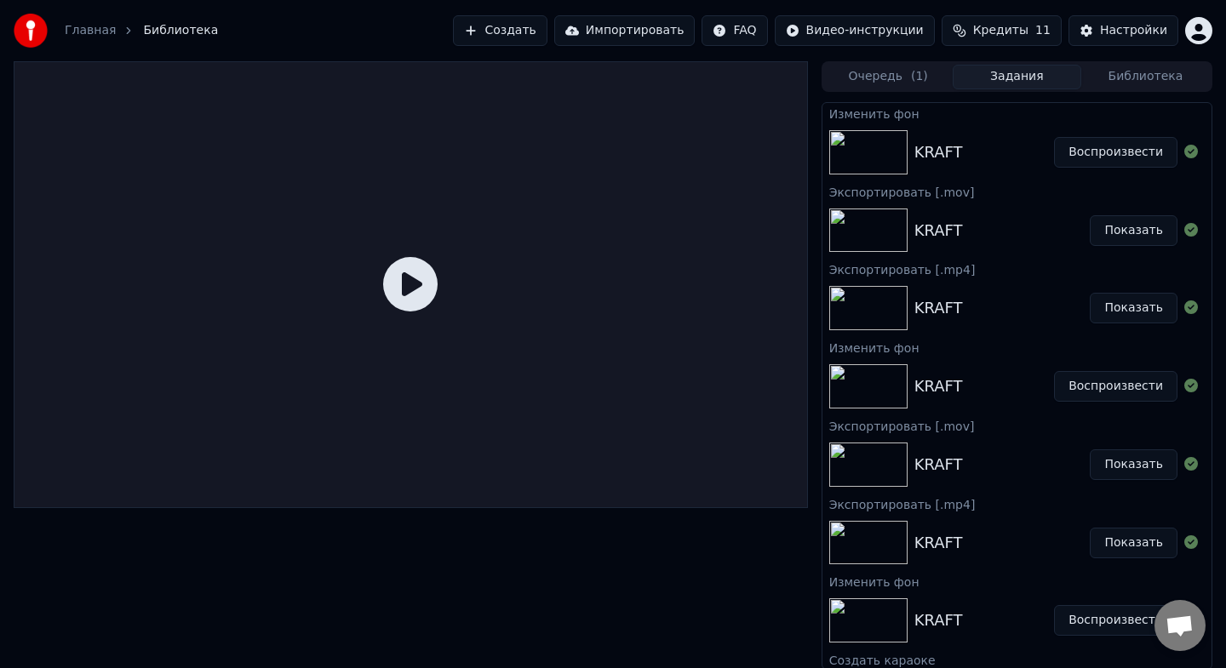
click at [1117, 157] on button "Воспроизвести" at bounding box center [1115, 152] width 123 height 31
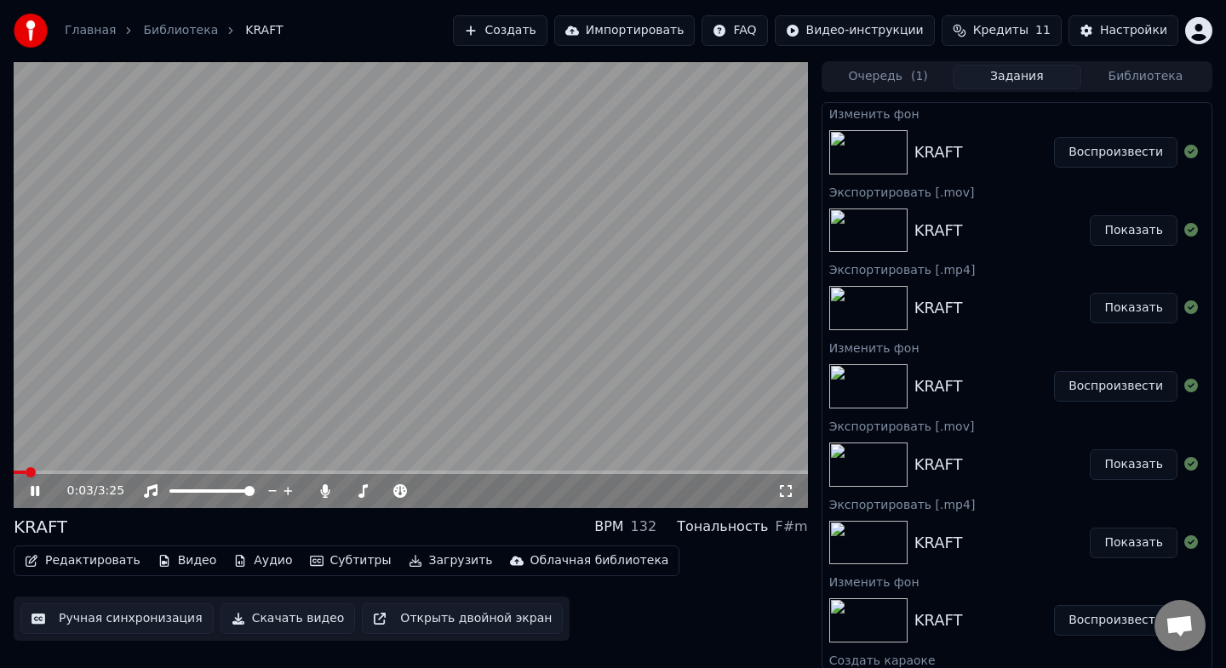
click at [69, 478] on div "0:03 / 3:25" at bounding box center [411, 491] width 794 height 34
click at [82, 469] on video at bounding box center [411, 284] width 794 height 447
click at [88, 475] on div "0:03 / 3:25" at bounding box center [411, 491] width 794 height 34
click at [37, 487] on icon at bounding box center [47, 491] width 40 height 14
click at [106, 476] on span at bounding box center [106, 472] width 10 height 10
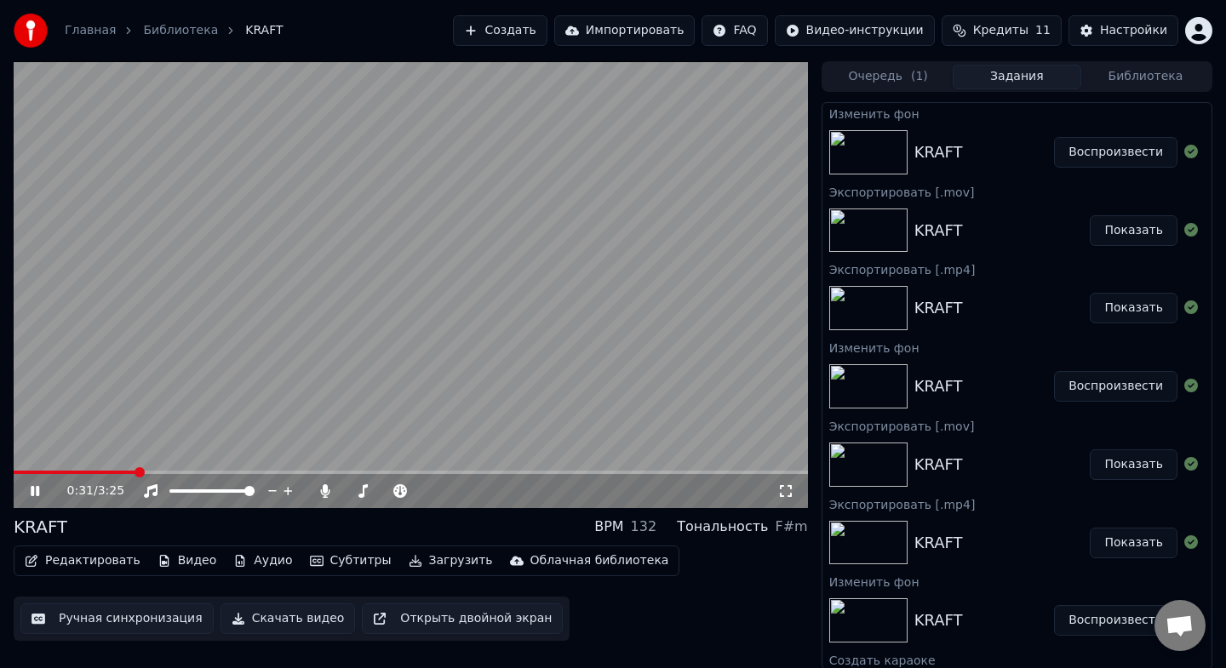
click at [39, 490] on icon at bounding box center [47, 491] width 40 height 14
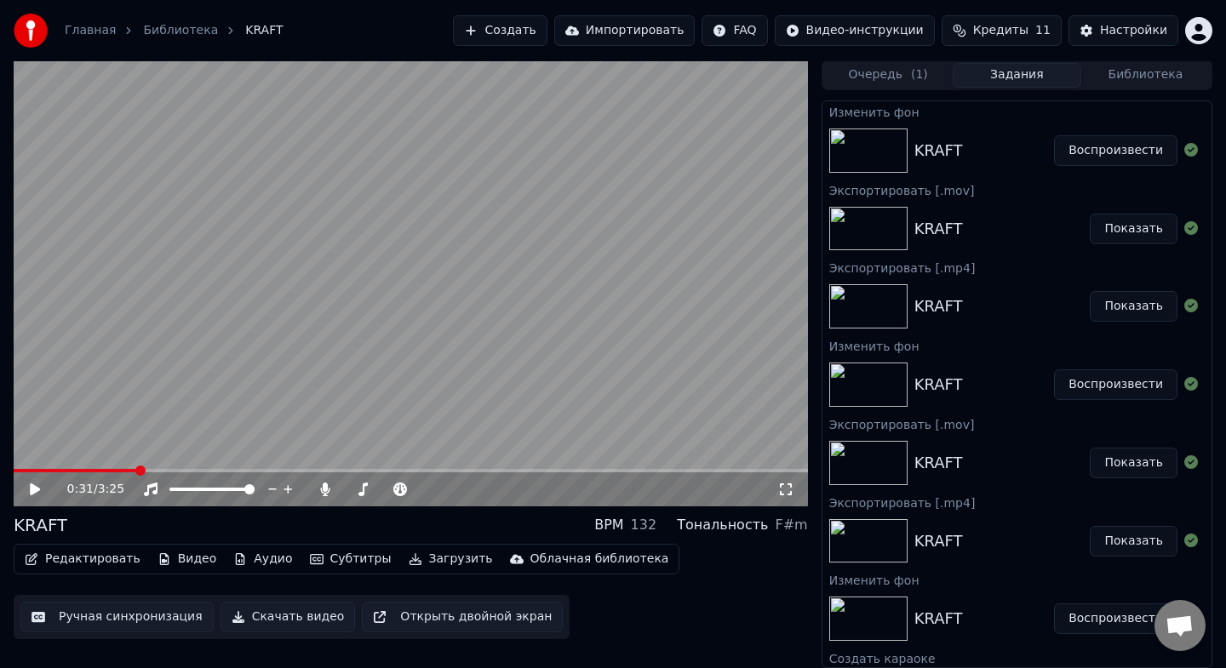
click at [302, 623] on button "Скачать видео" at bounding box center [287, 617] width 135 height 31
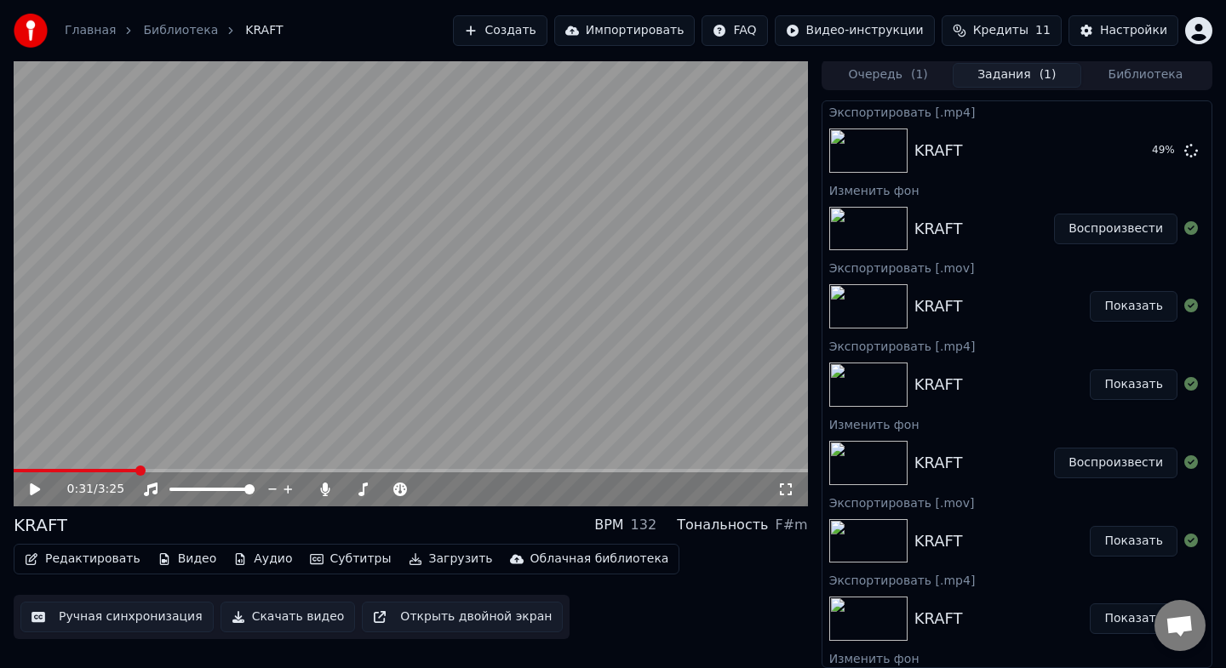
click at [123, 623] on button "Ручная синхронизация" at bounding box center [116, 617] width 193 height 31
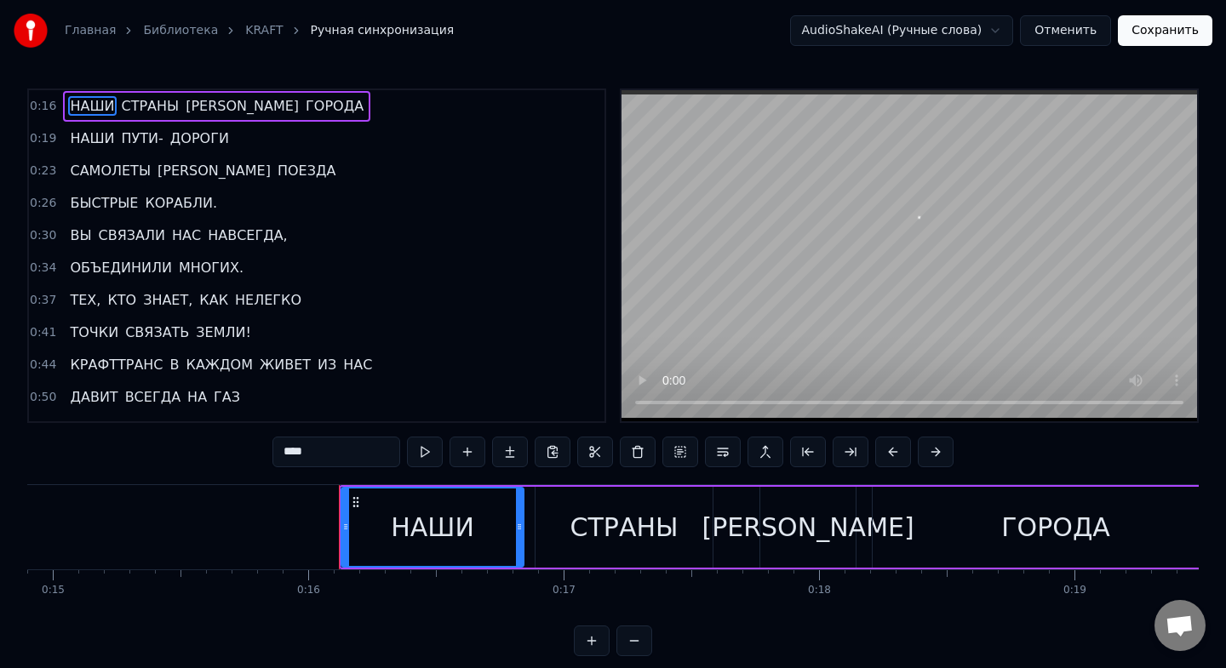
scroll to position [0, 4032]
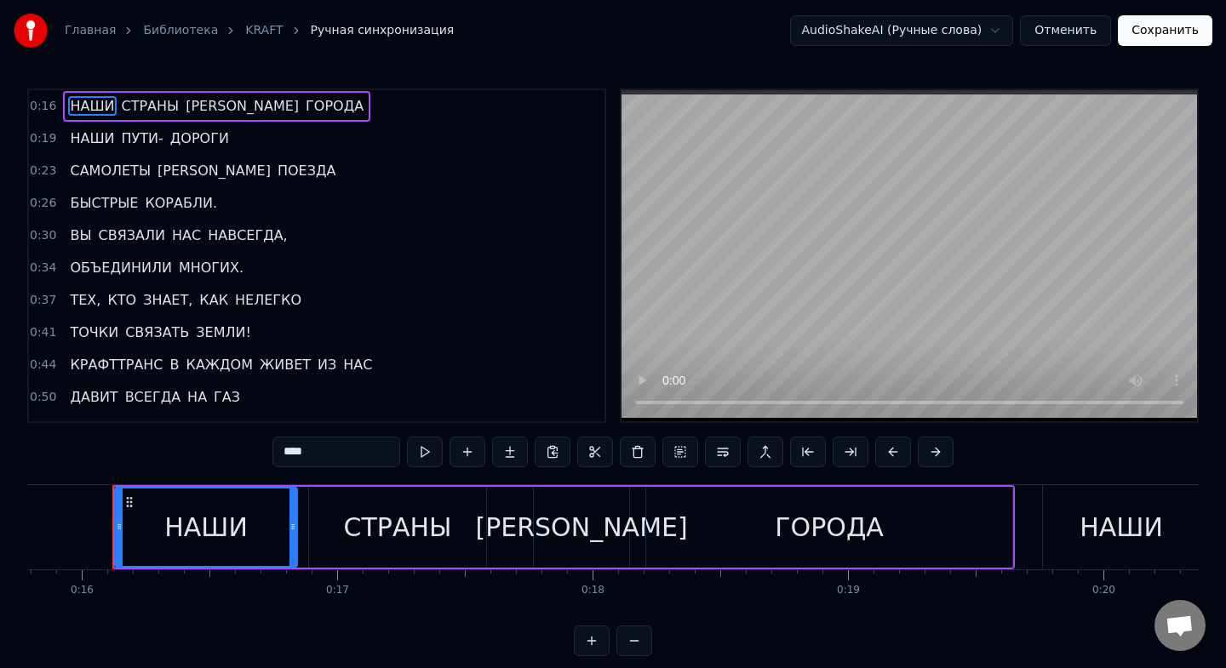
click at [1078, 32] on button "Отменить" at bounding box center [1065, 30] width 91 height 31
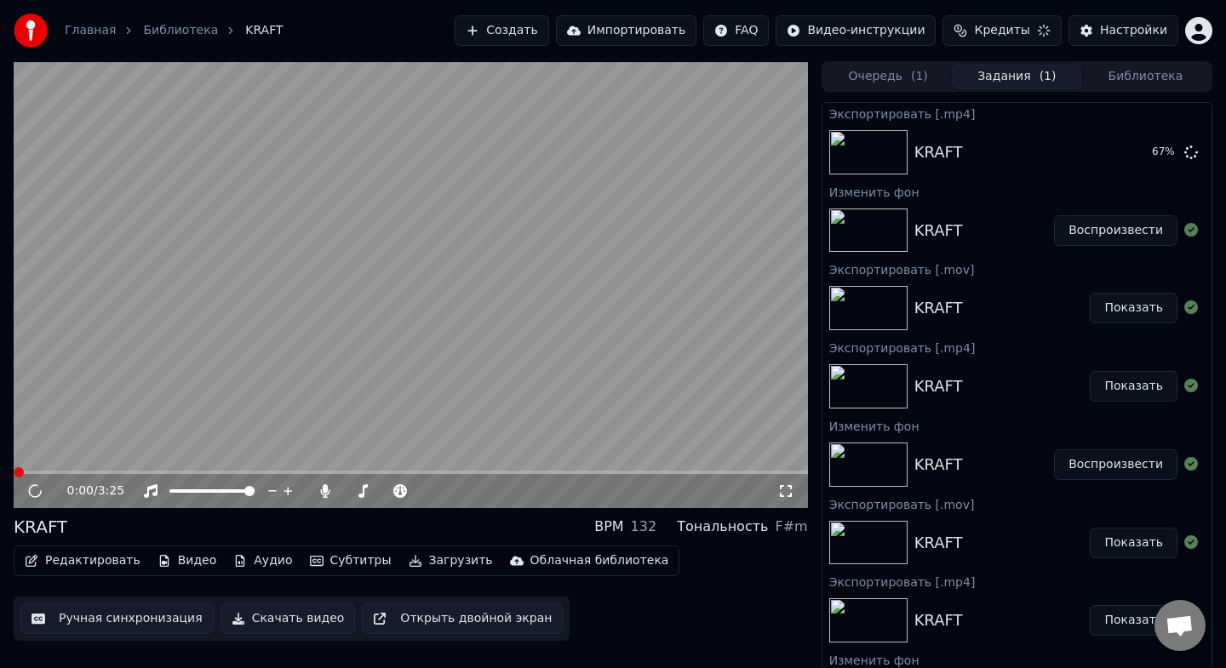
scroll to position [2, 0]
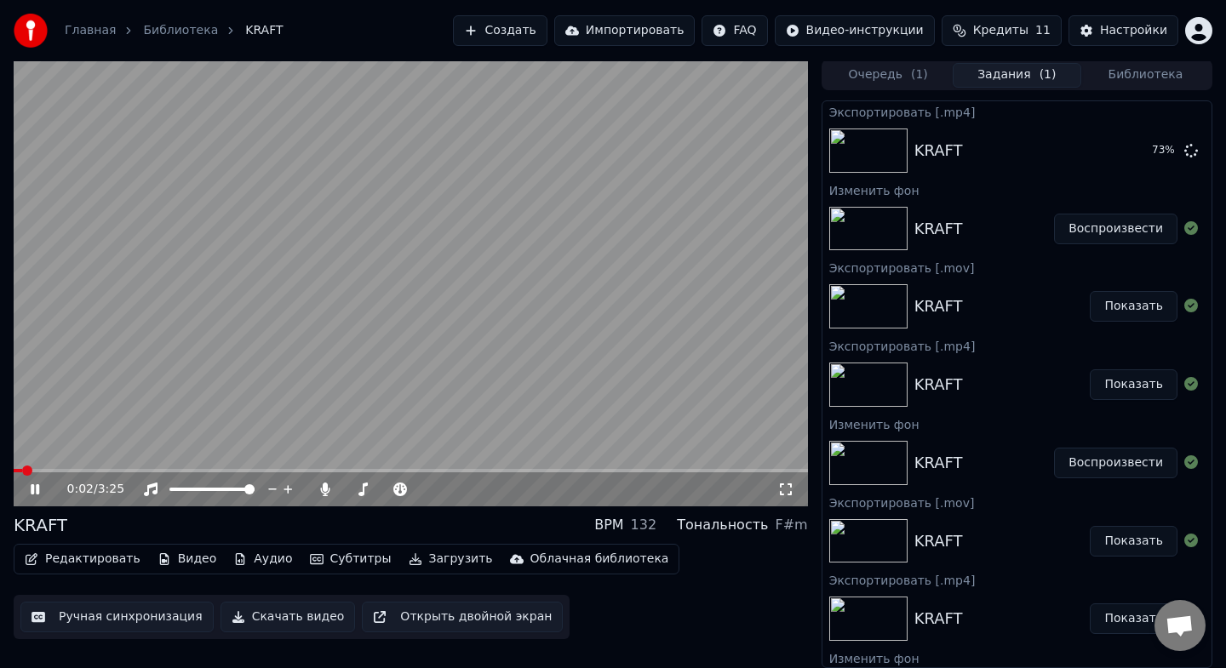
click at [36, 490] on icon at bounding box center [47, 490] width 40 height 14
click at [1126, 154] on button "Показать" at bounding box center [1134, 150] width 88 height 31
